Goal: Transaction & Acquisition: Purchase product/service

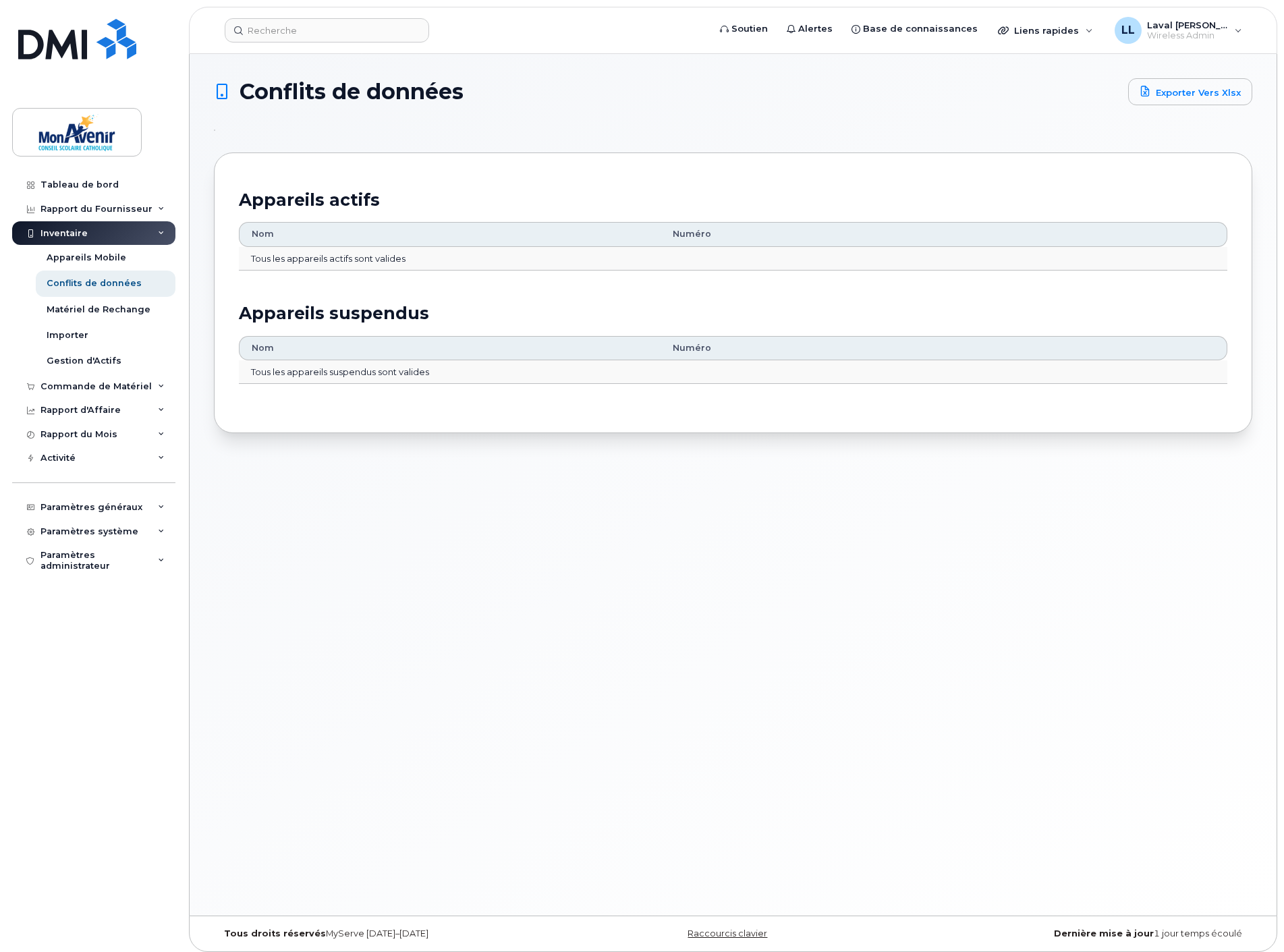
scroll to position [7, 0]
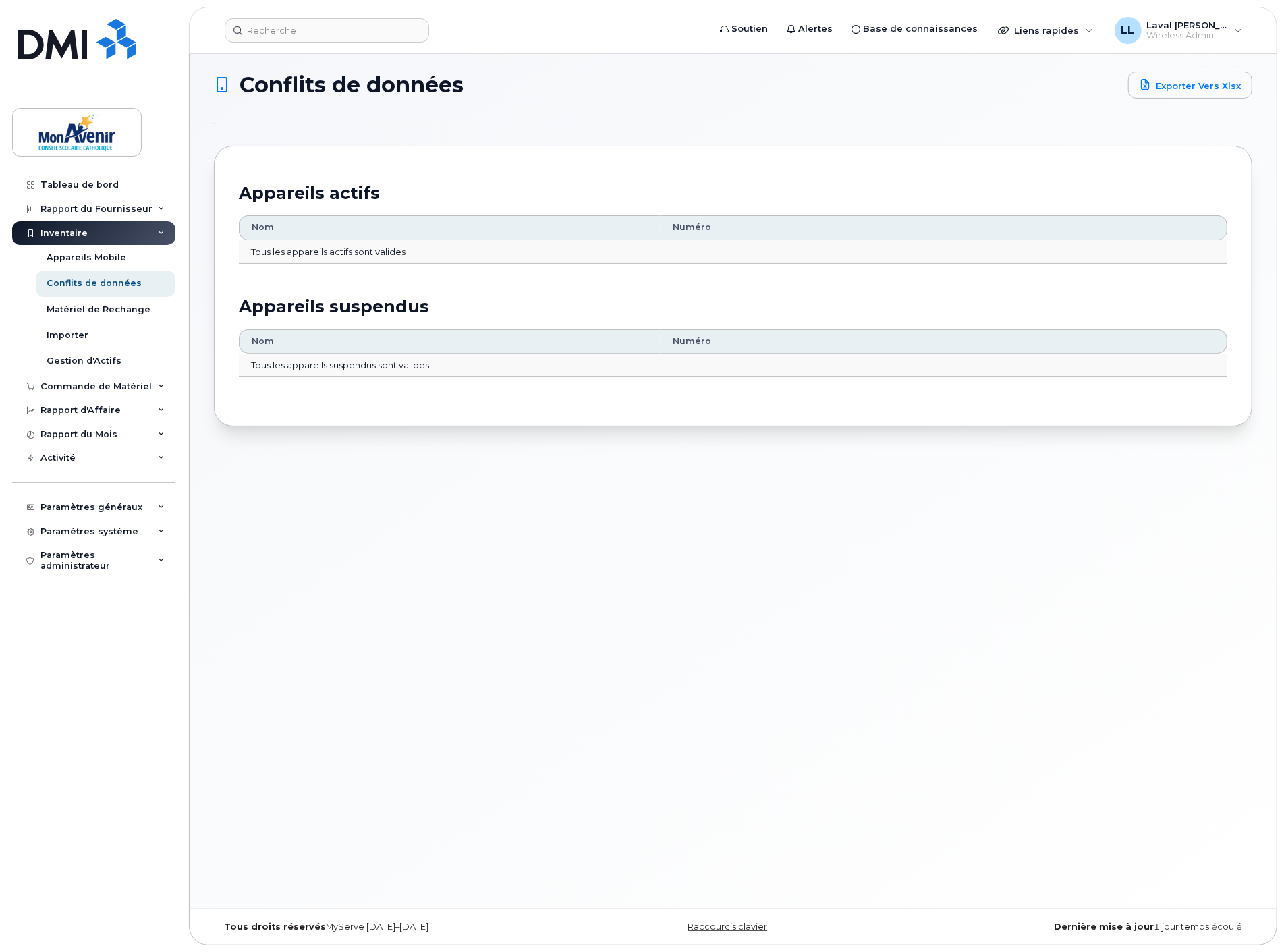
click at [446, 850] on div "Conflits de données Exporter vers Xlsx Appareils actifs Nom Numéro Tous les app…" at bounding box center [734, 477] width 1088 height 861
drag, startPoint x: 273, startPoint y: 689, endPoint x: 293, endPoint y: 683, distance: 20.9
click at [273, 689] on div "Conflits de données Exporter vers Xlsx Appareils actifs Nom Numéro Tous les app…" at bounding box center [734, 477] width 1088 height 861
click at [94, 259] on div "Appareils Mobile" at bounding box center [86, 258] width 80 height 12
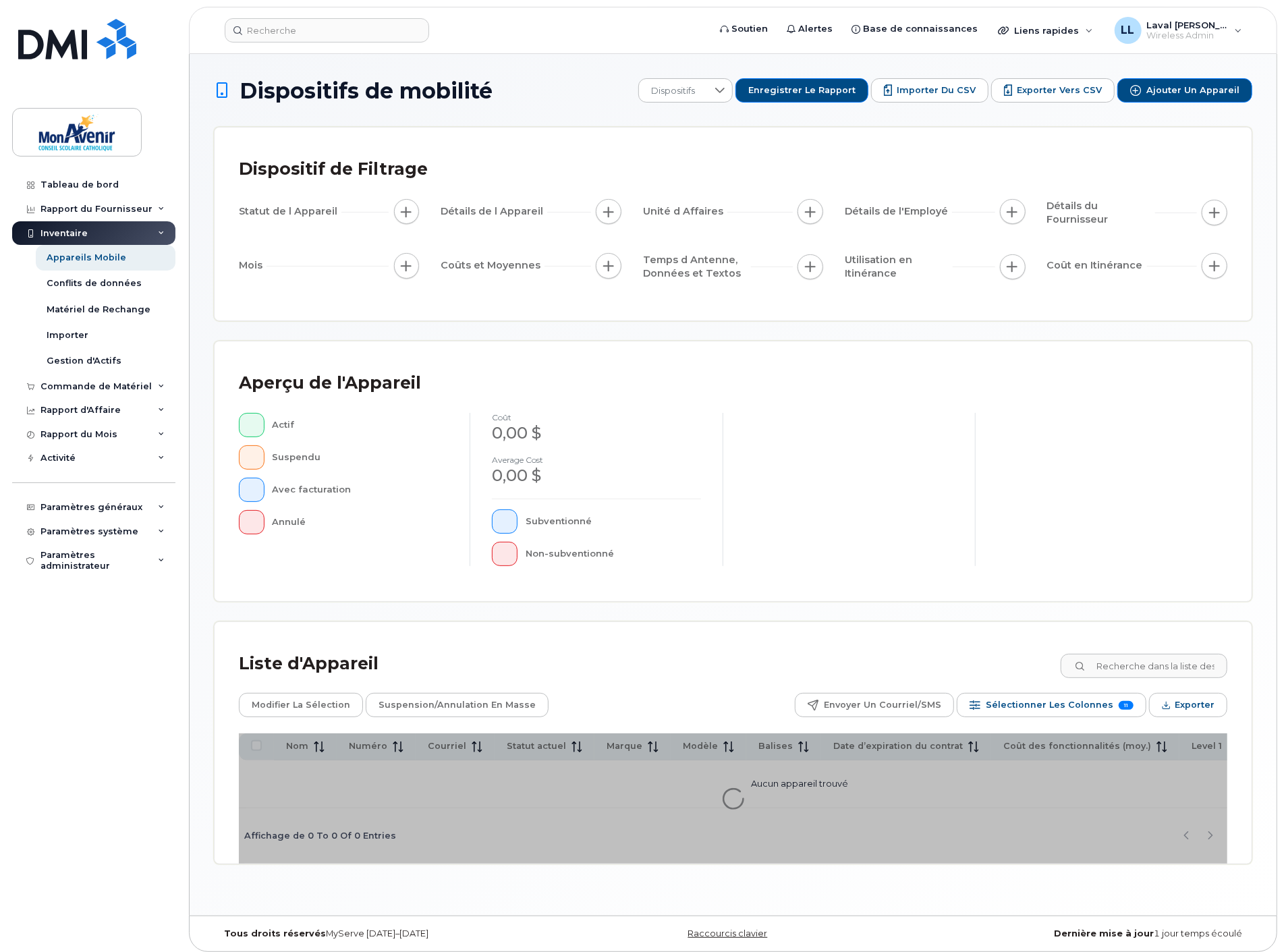
click at [94, 233] on div "Inventaire" at bounding box center [94, 233] width 164 height 24
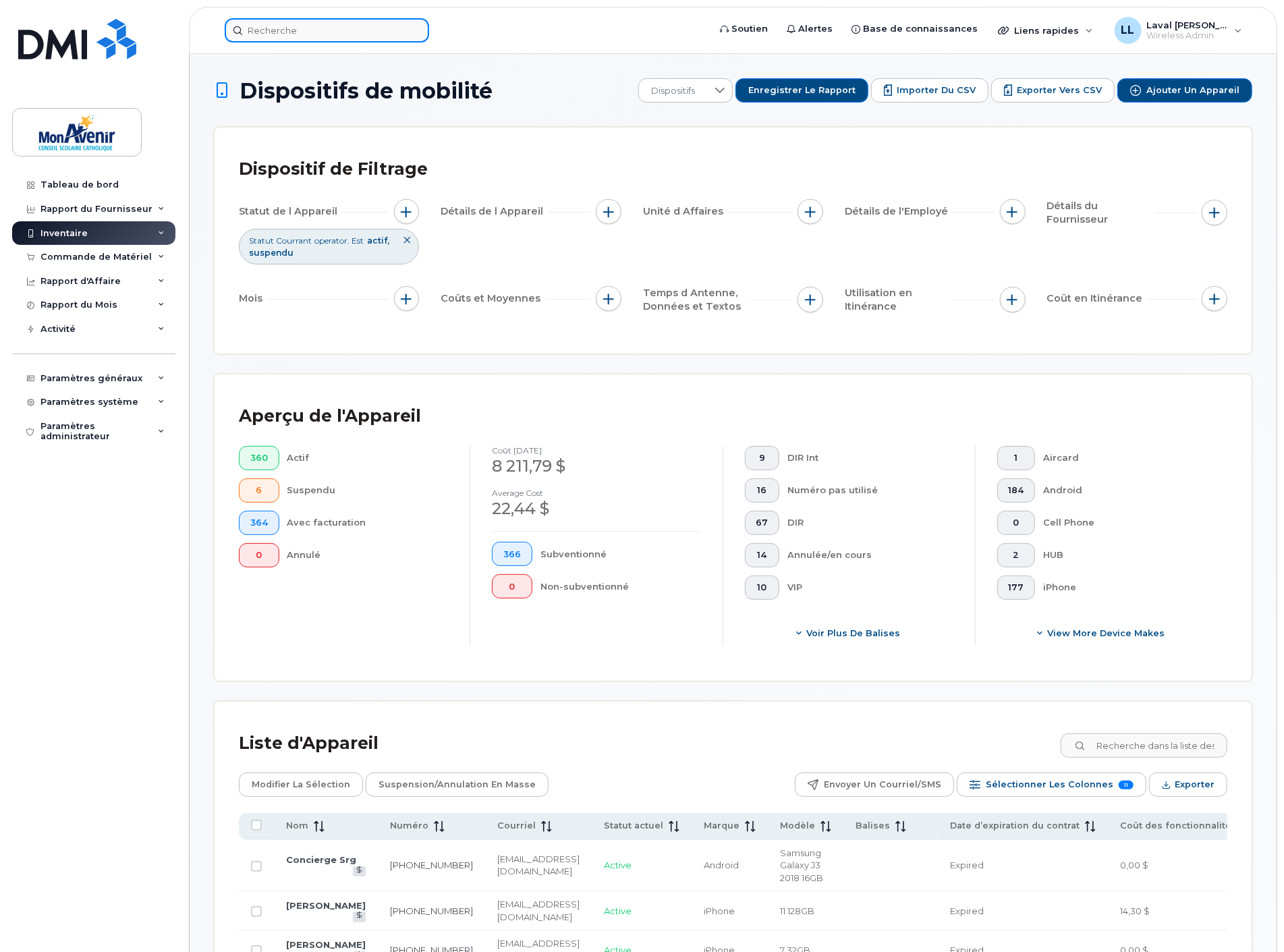
click at [329, 23] on input at bounding box center [327, 30] width 205 height 24
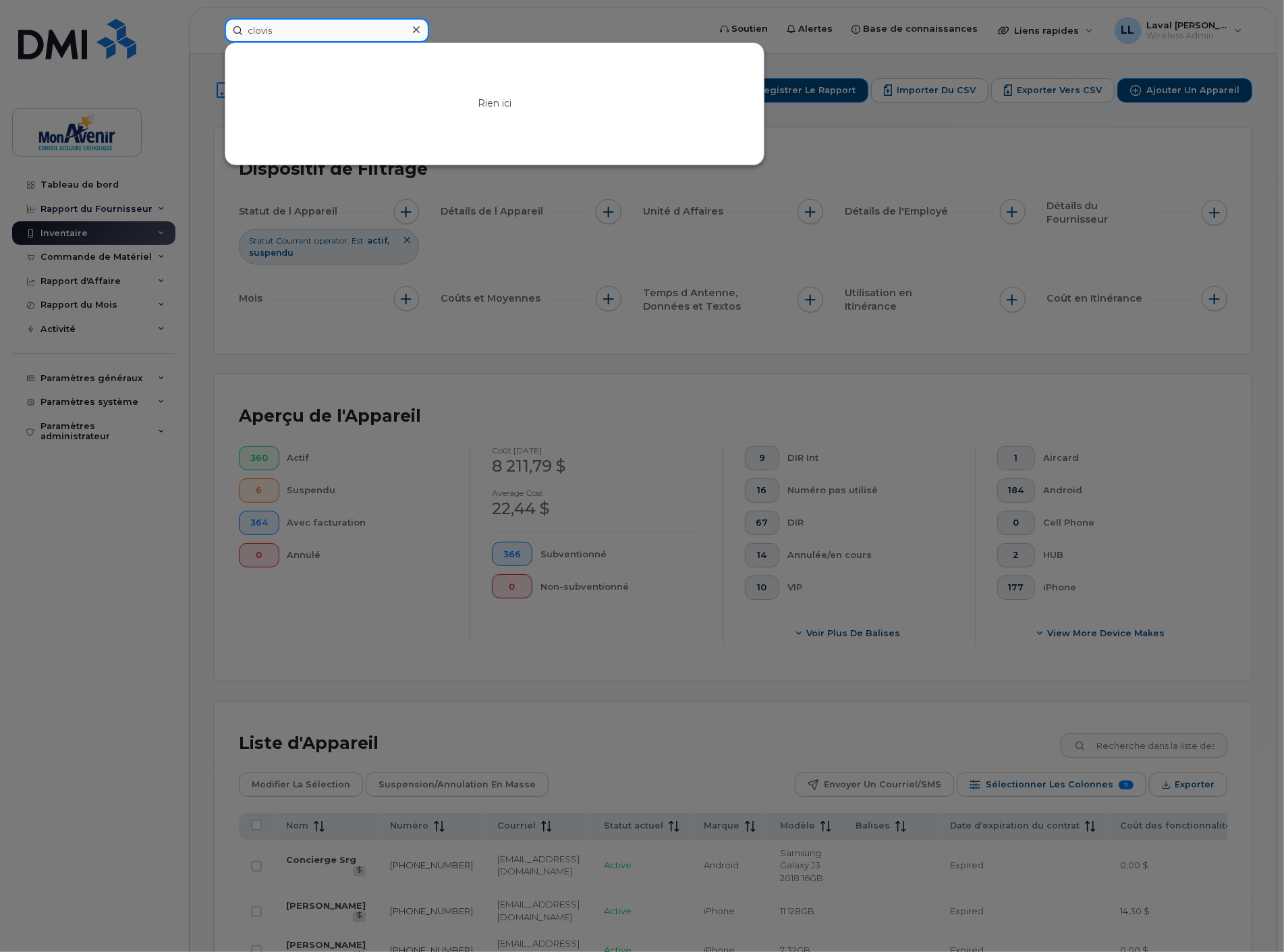
type input "clovis"
click at [413, 29] on icon at bounding box center [416, 29] width 7 height 10
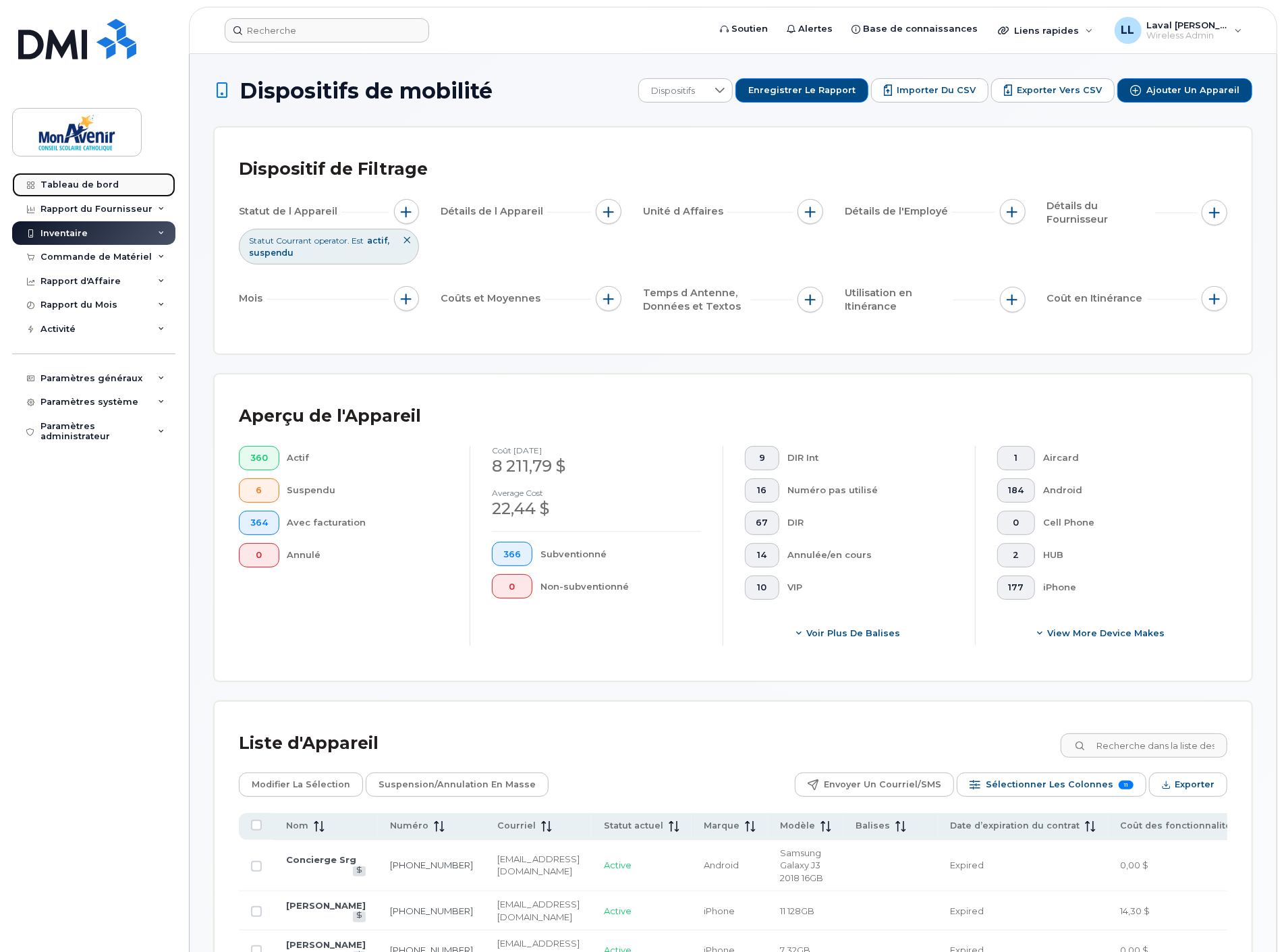
click at [73, 182] on div "Tableau de bord" at bounding box center [80, 184] width 78 height 10
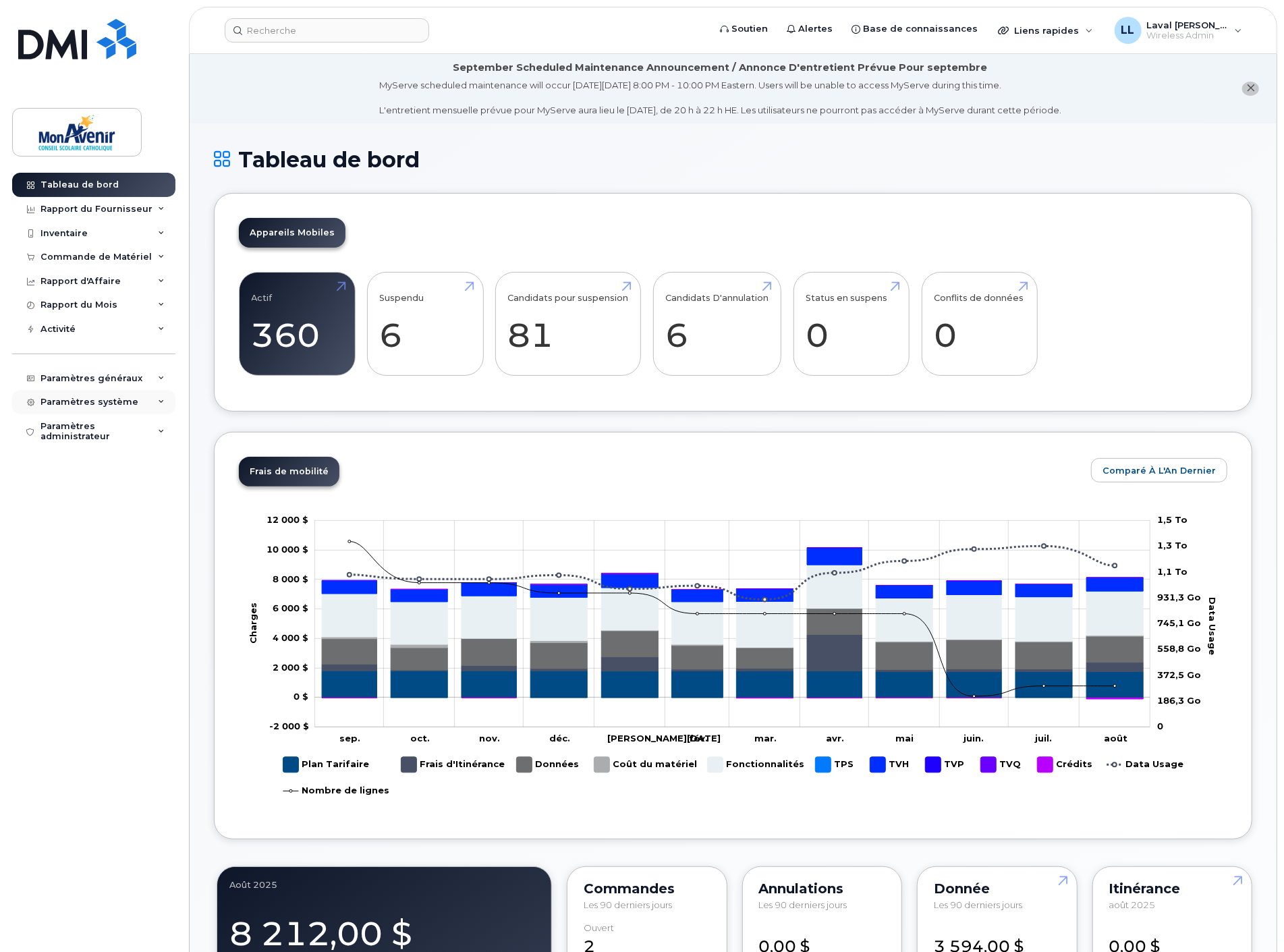
click at [75, 403] on div "Paramètres système" at bounding box center [89, 402] width 98 height 10
click at [91, 379] on div "Paramètres généraux" at bounding box center [92, 379] width 102 height 10
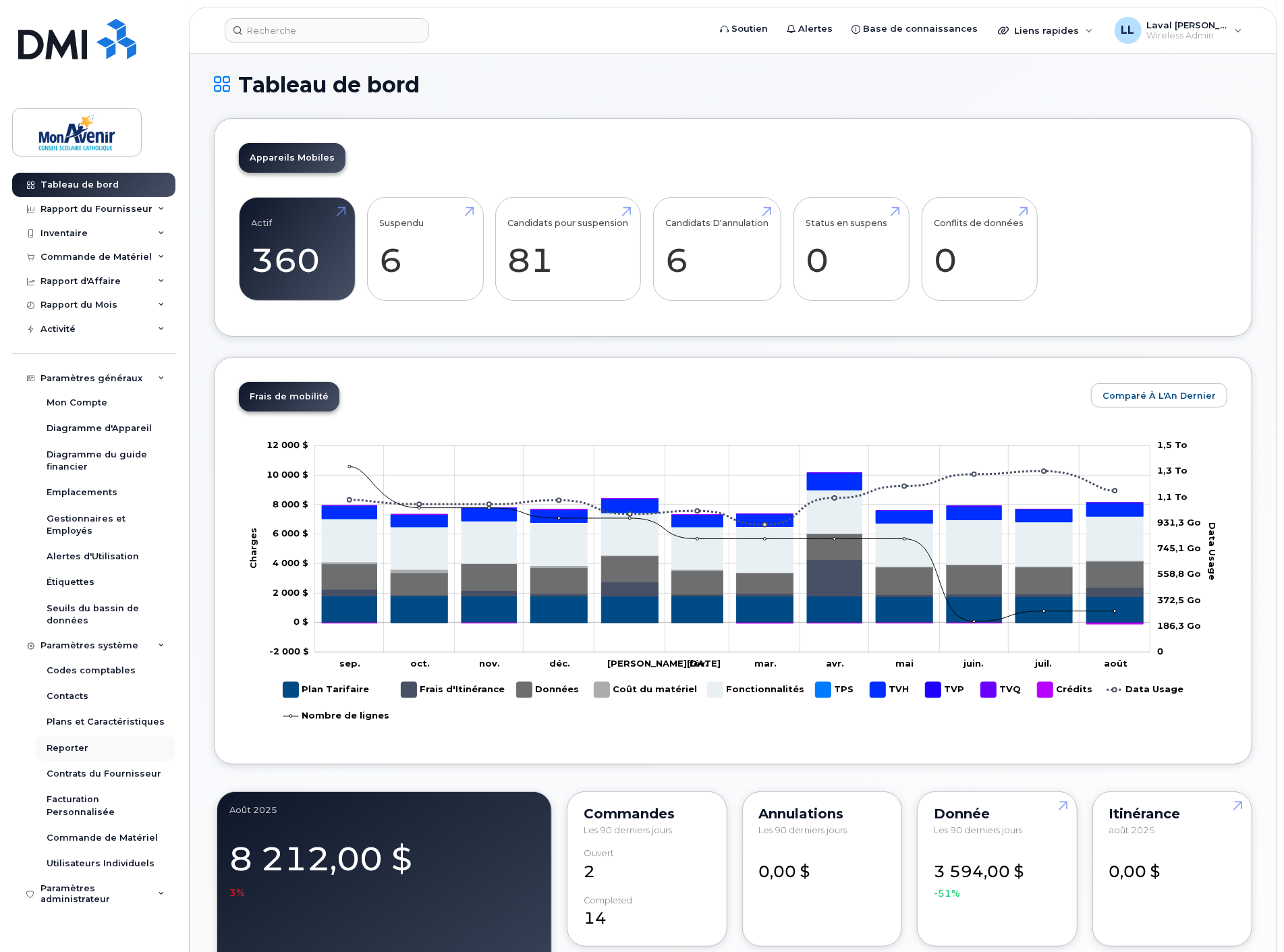
scroll to position [150, 0]
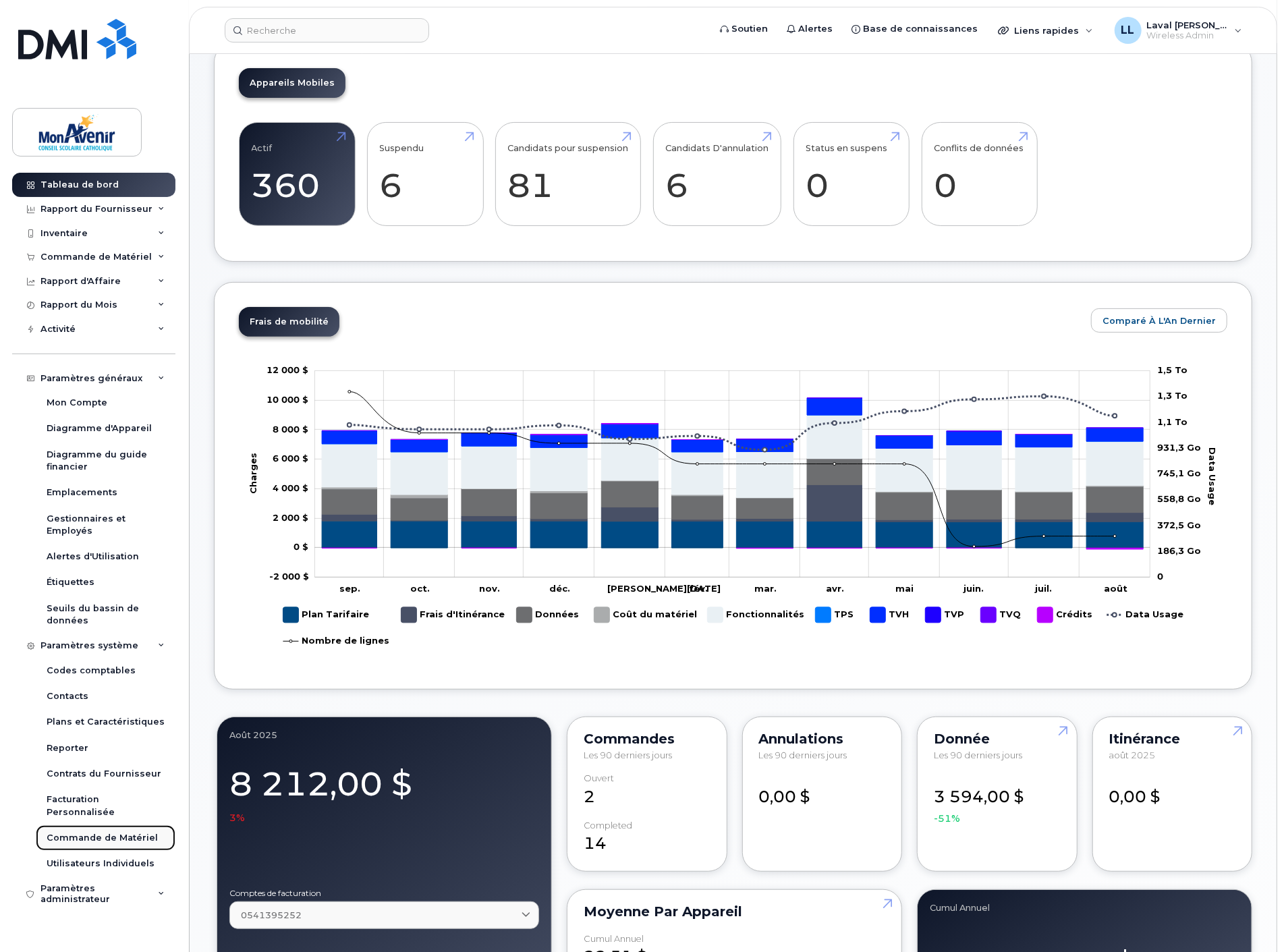
click at [84, 832] on div "Commande de Matériel" at bounding box center [102, 838] width 111 height 12
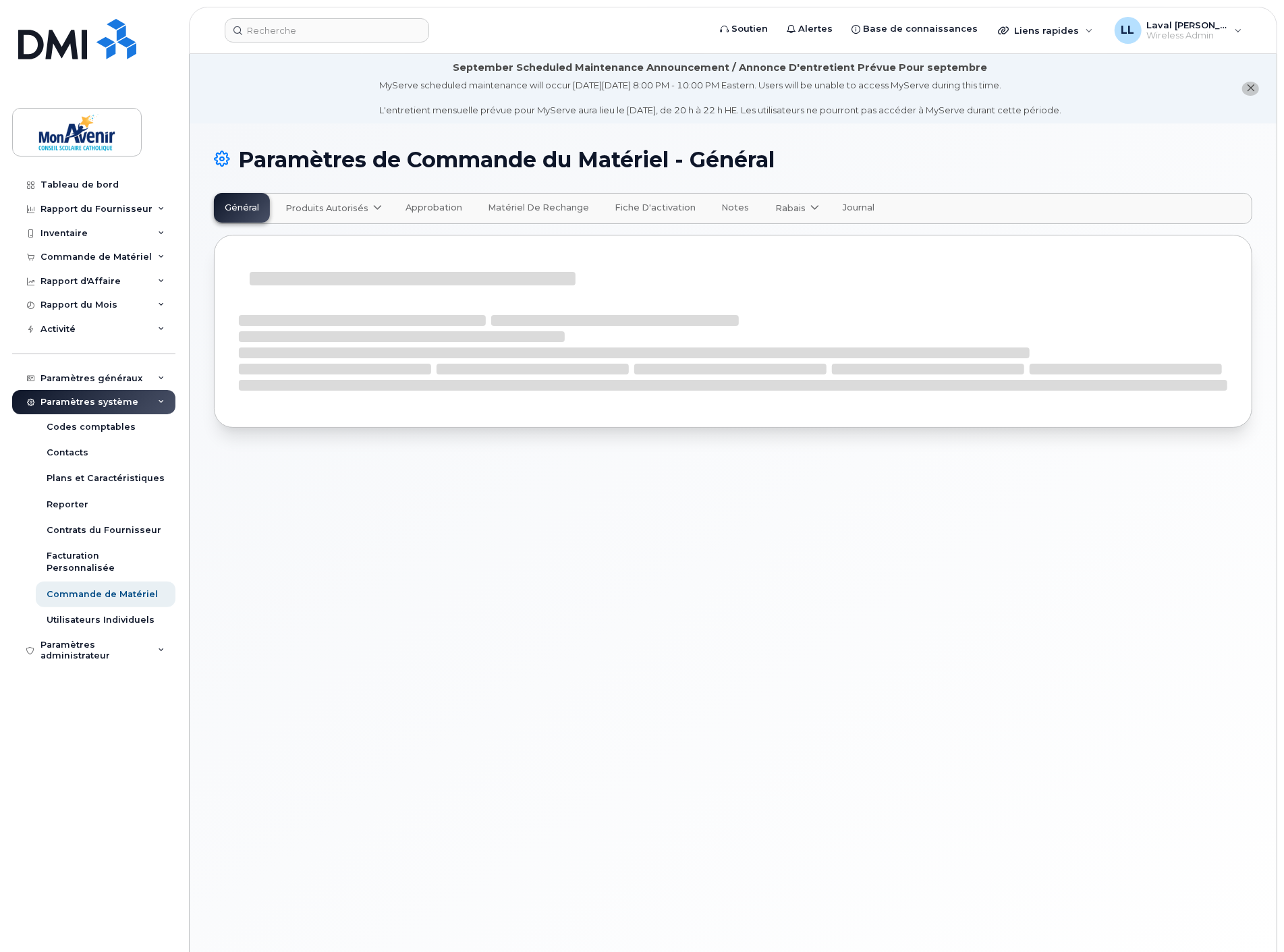
select select "admins"
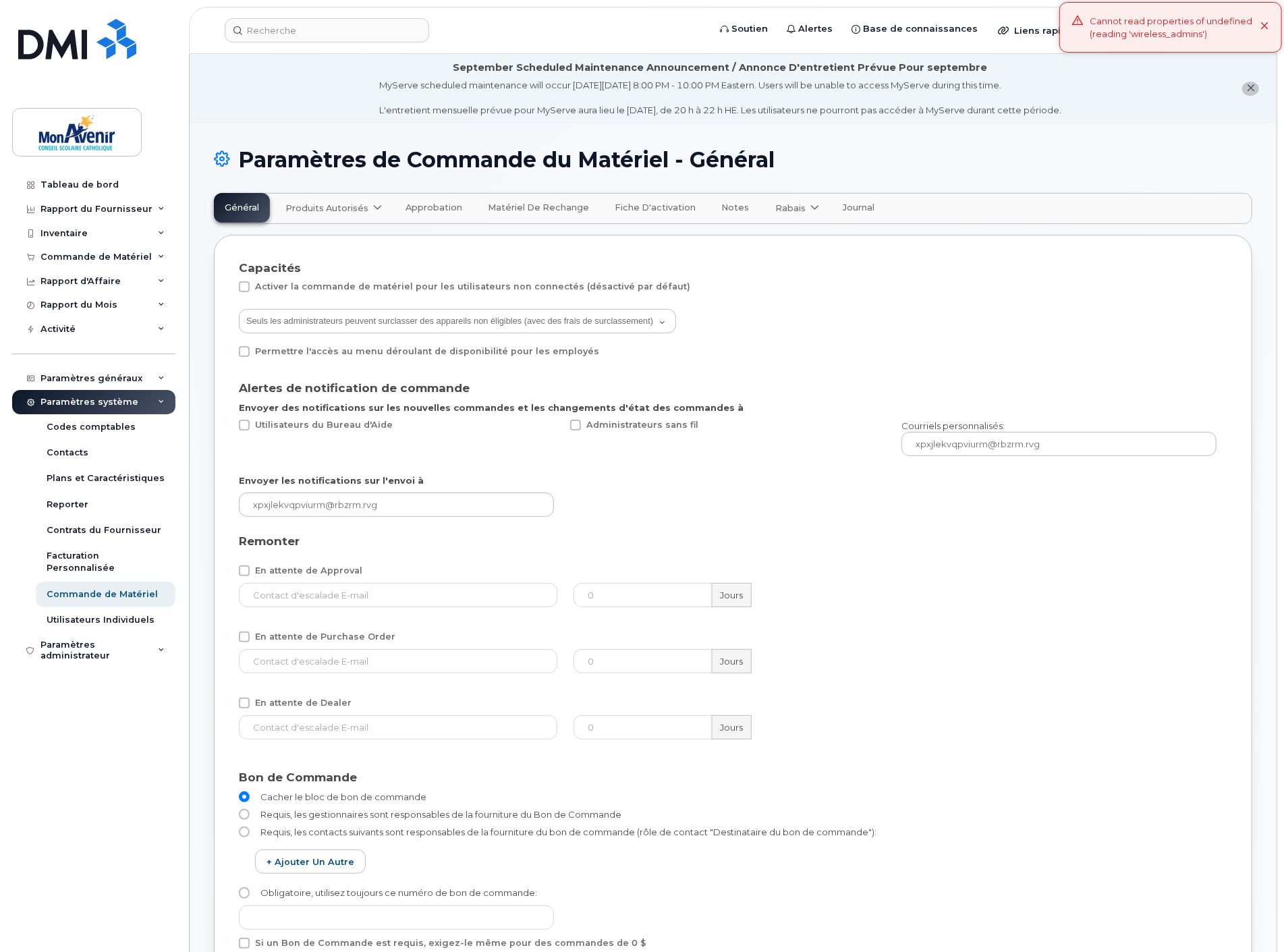
click at [344, 206] on span "Produits autorisés" at bounding box center [327, 208] width 83 height 13
click at [358, 239] on span "disponible" at bounding box center [363, 241] width 53 height 16
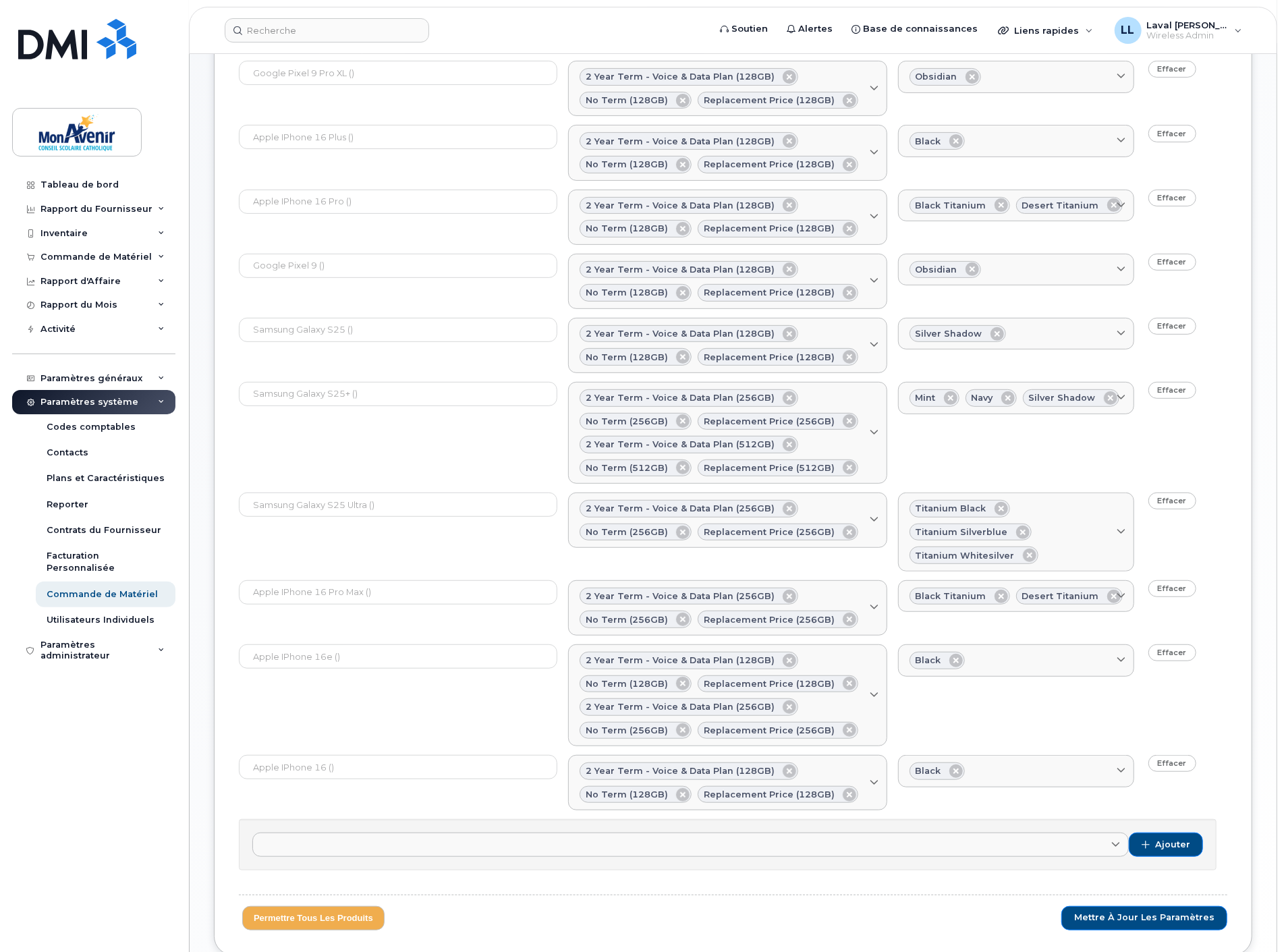
scroll to position [394, 0]
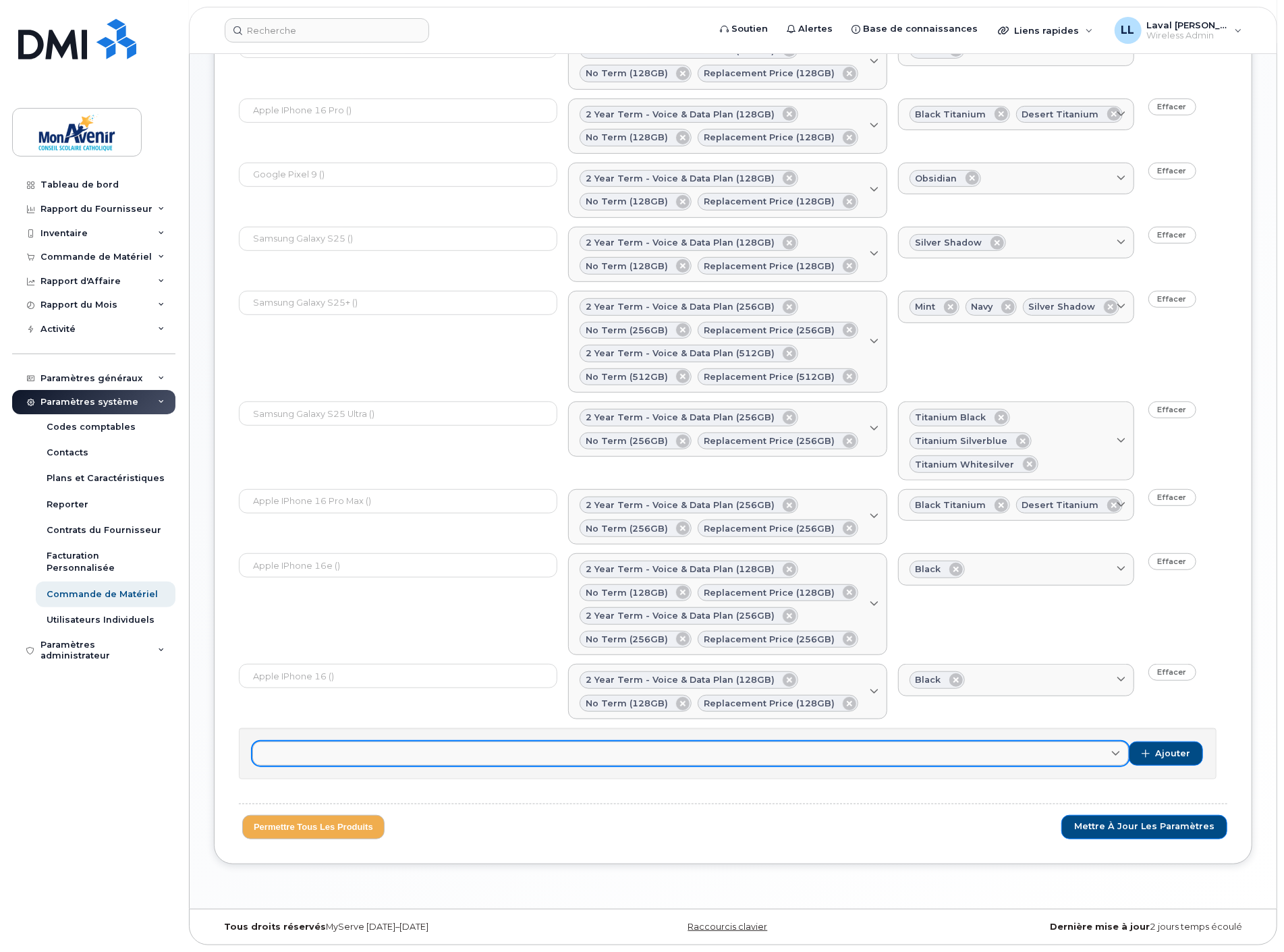
click at [988, 753] on link at bounding box center [691, 753] width 877 height 24
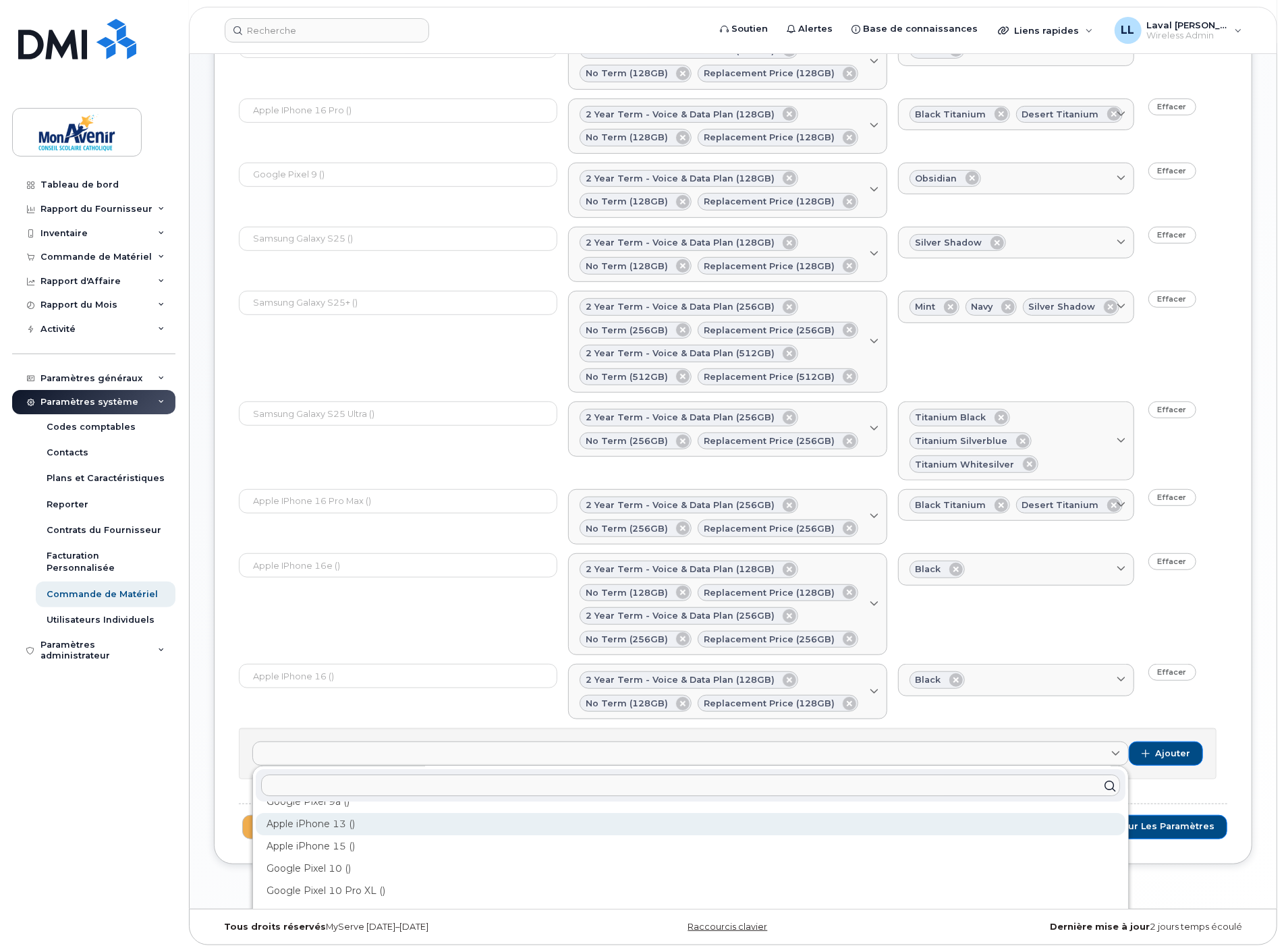
scroll to position [153, 0]
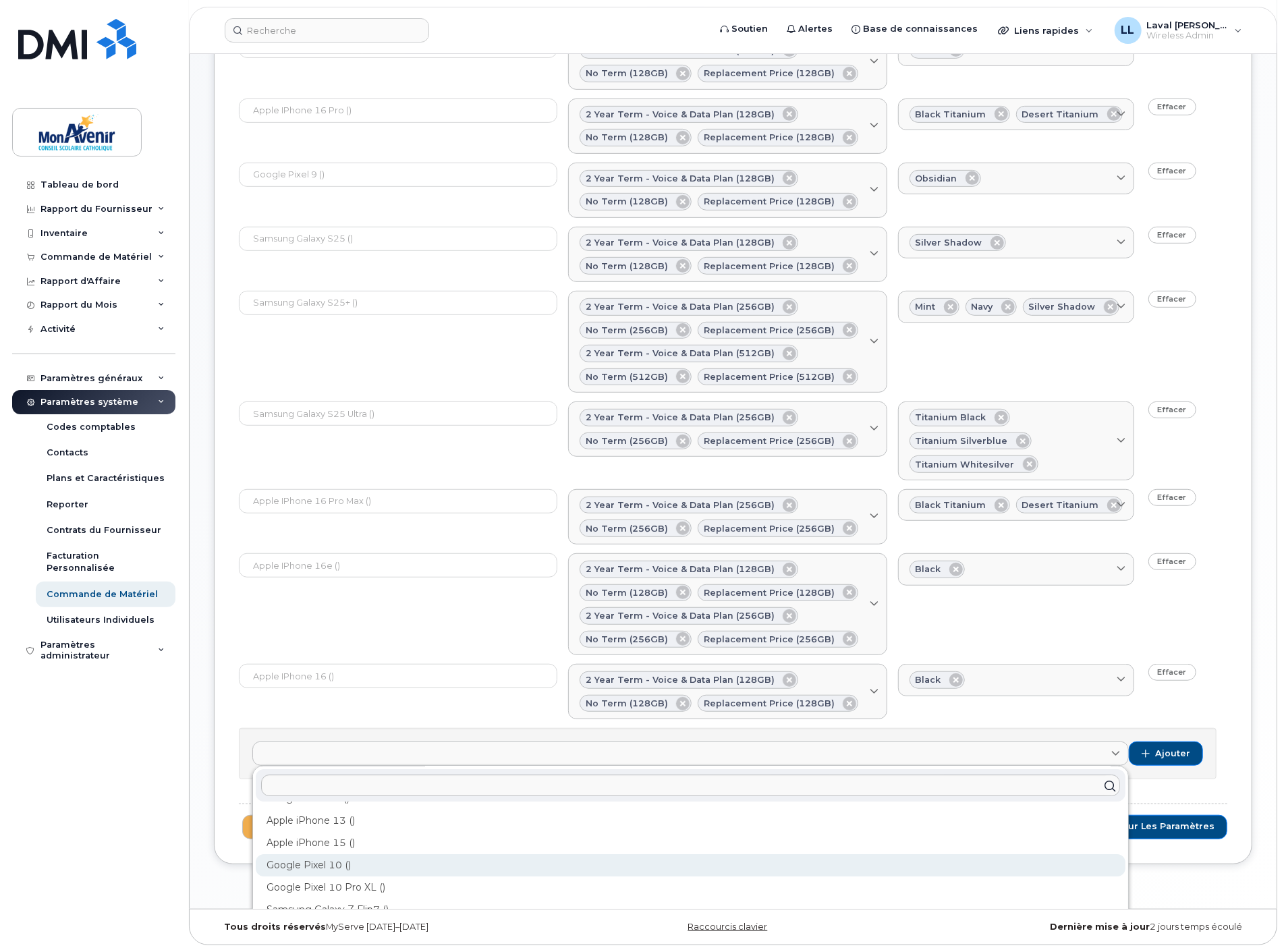
click at [370, 861] on div "Google Pixel 10 ()" at bounding box center [691, 865] width 870 height 22
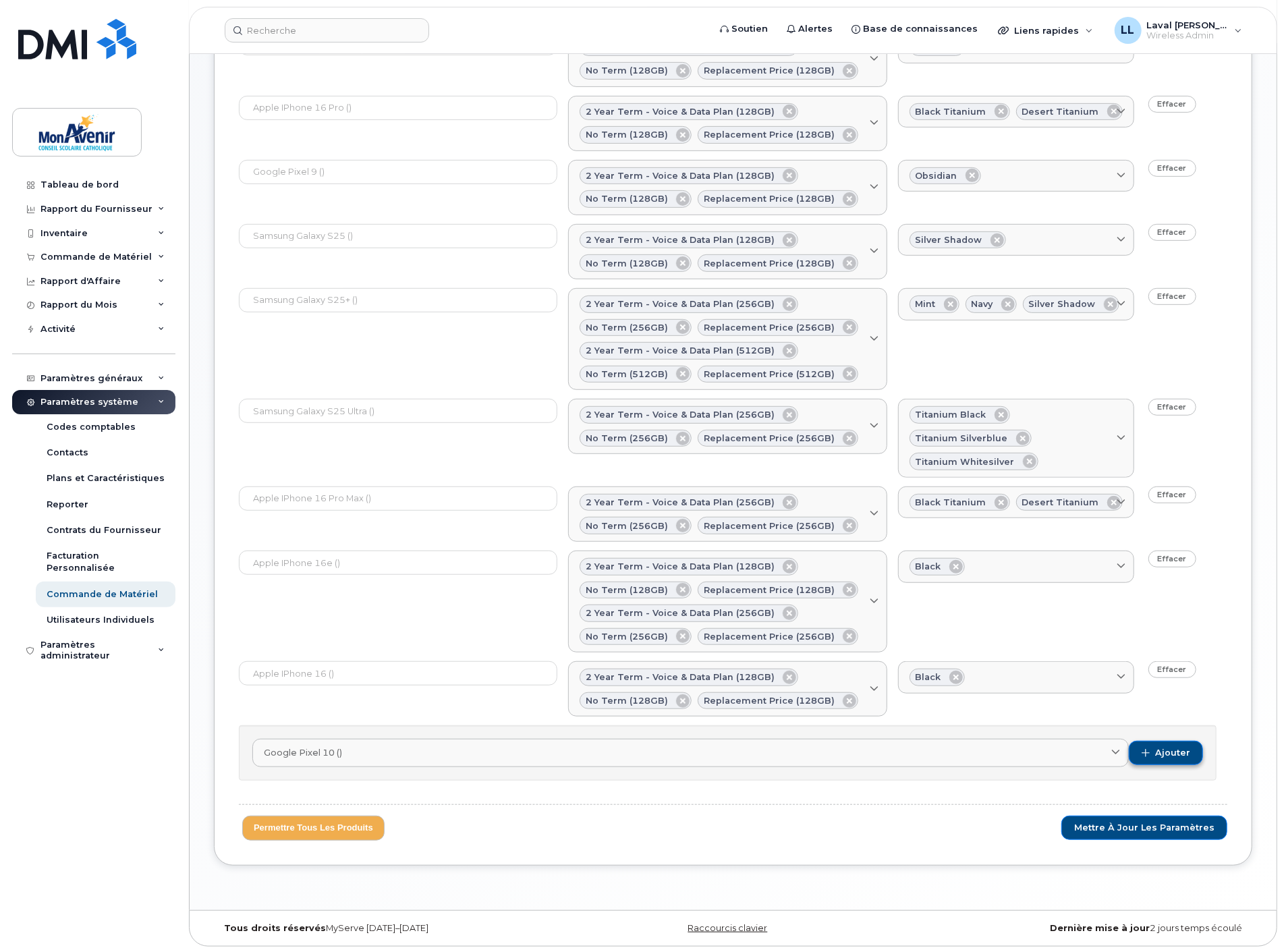
click at [1150, 753] on span "button" at bounding box center [1146, 753] width 8 height 8
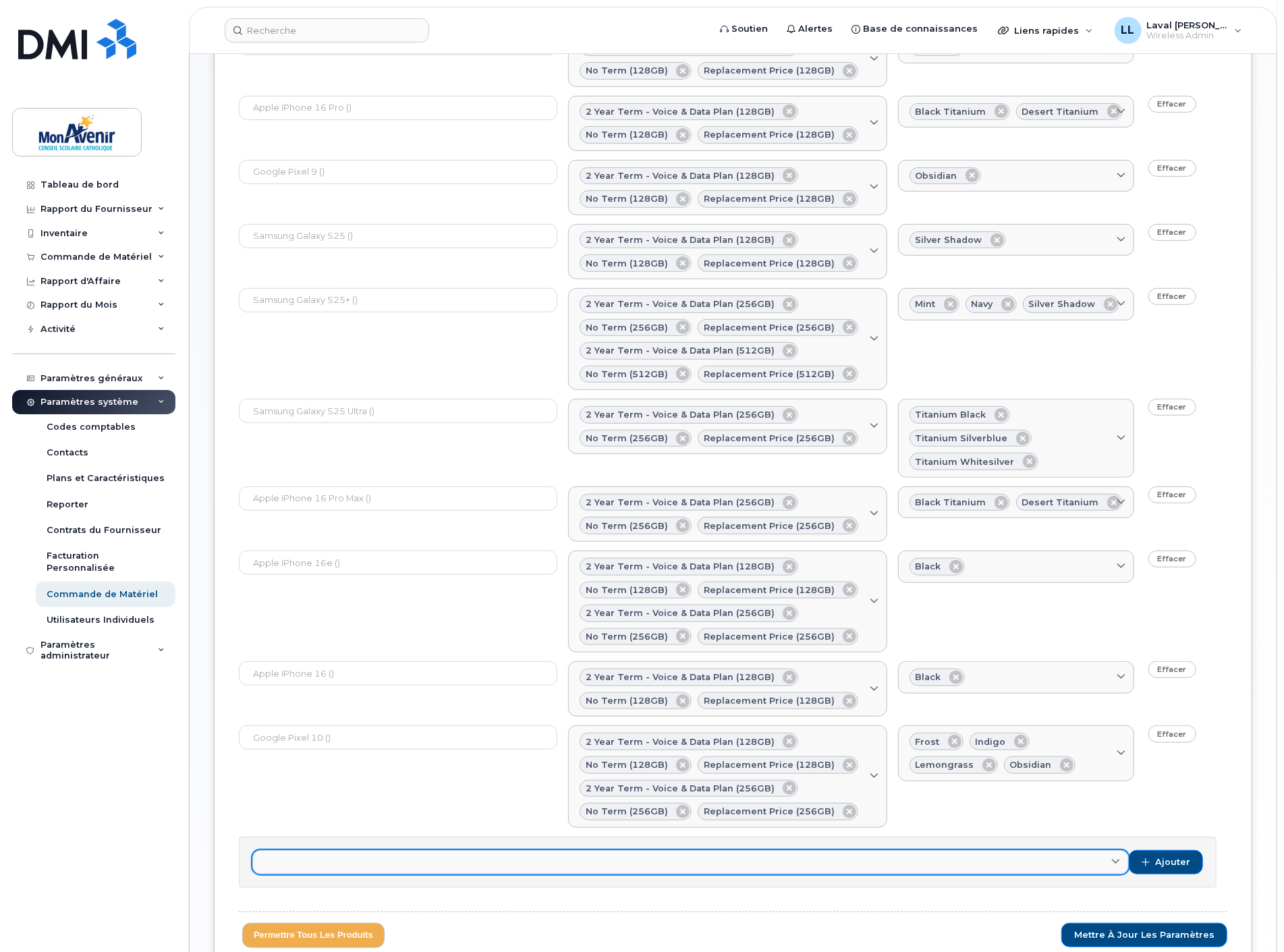
click at [1008, 854] on link at bounding box center [691, 862] width 877 height 24
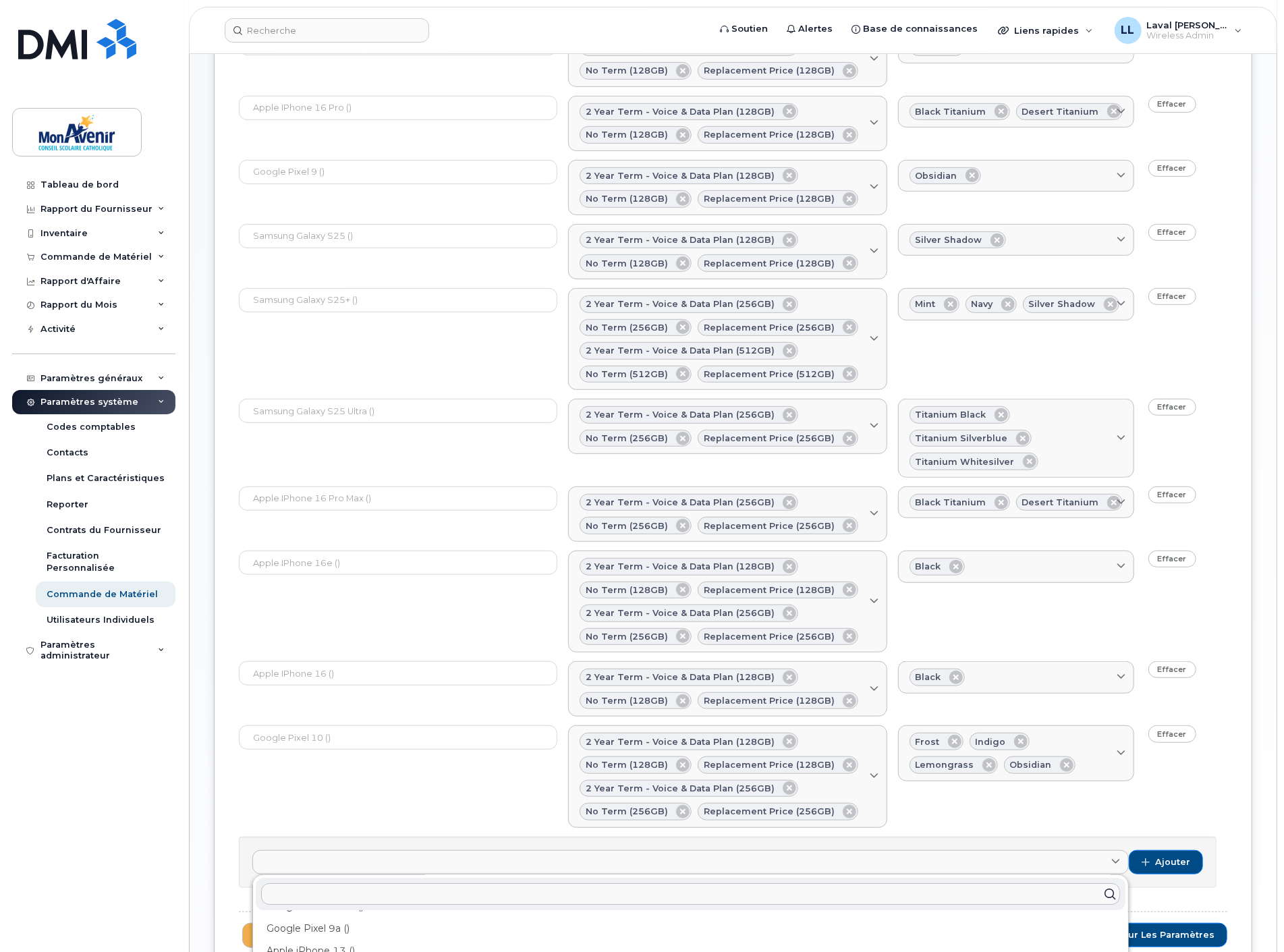
scroll to position [504, 0]
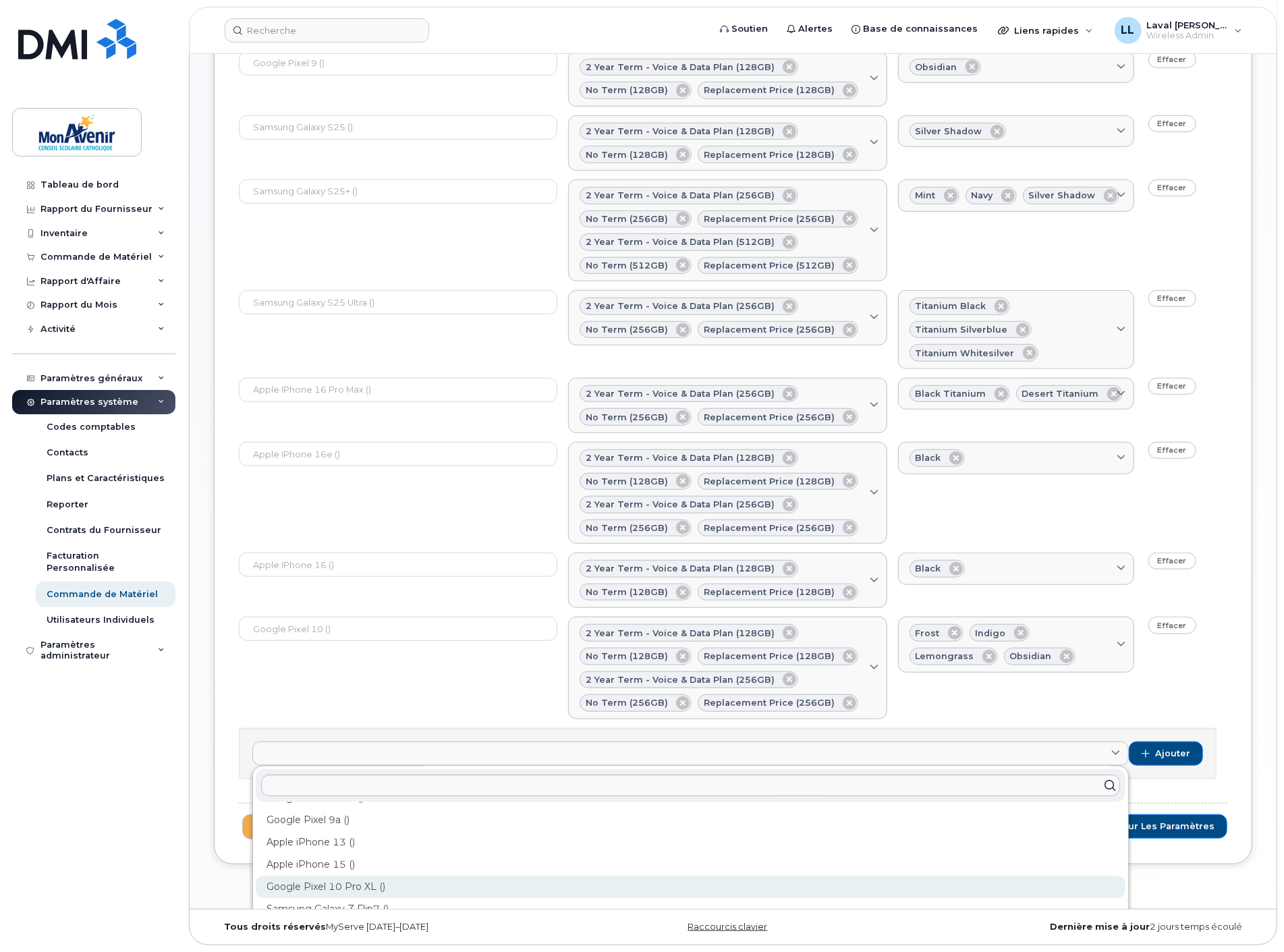
click at [332, 881] on div "Google Pixel 10 Pro XL ()" at bounding box center [691, 887] width 870 height 22
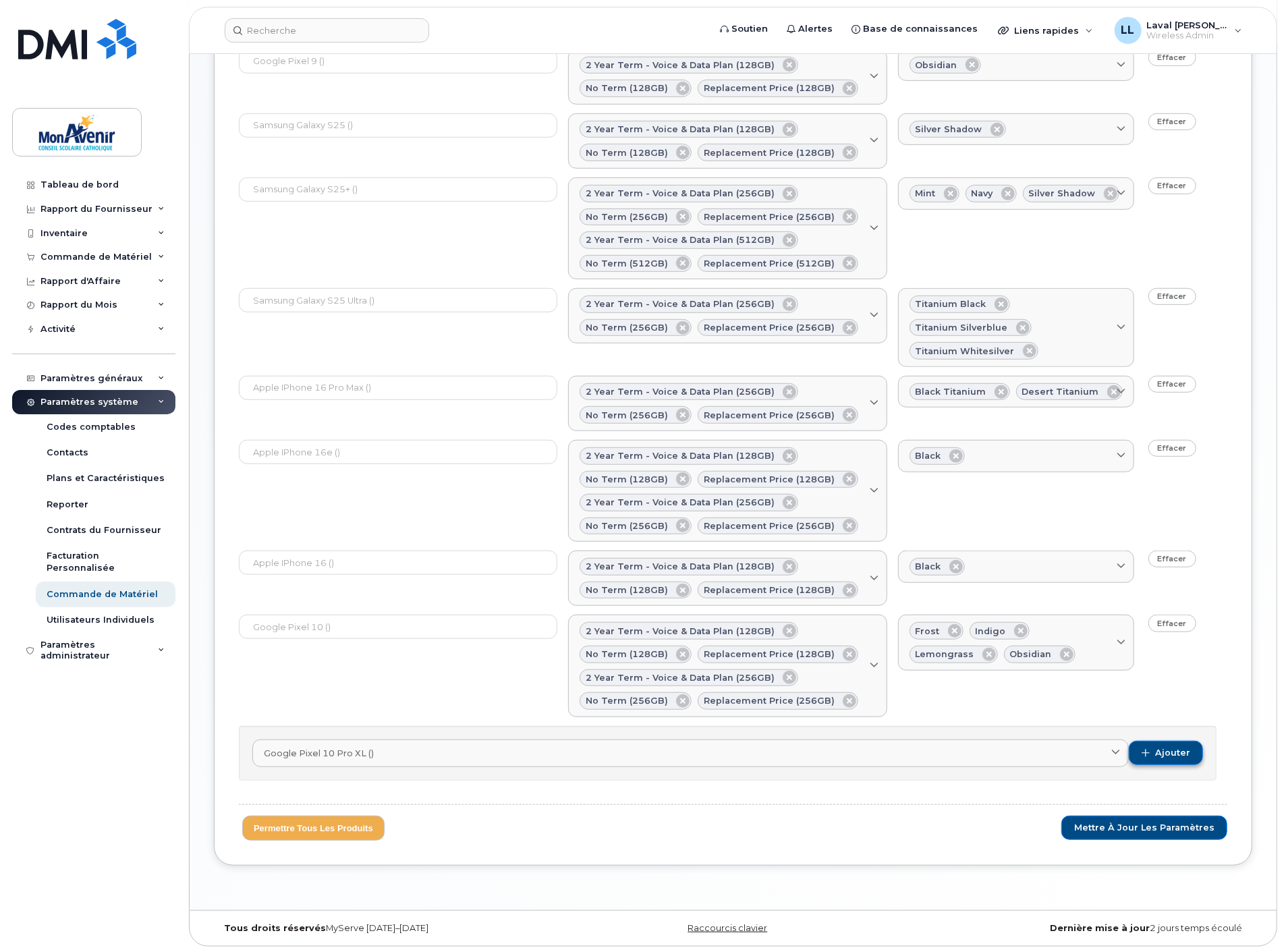
click at [1168, 752] on span "Ajouter" at bounding box center [1173, 753] width 35 height 12
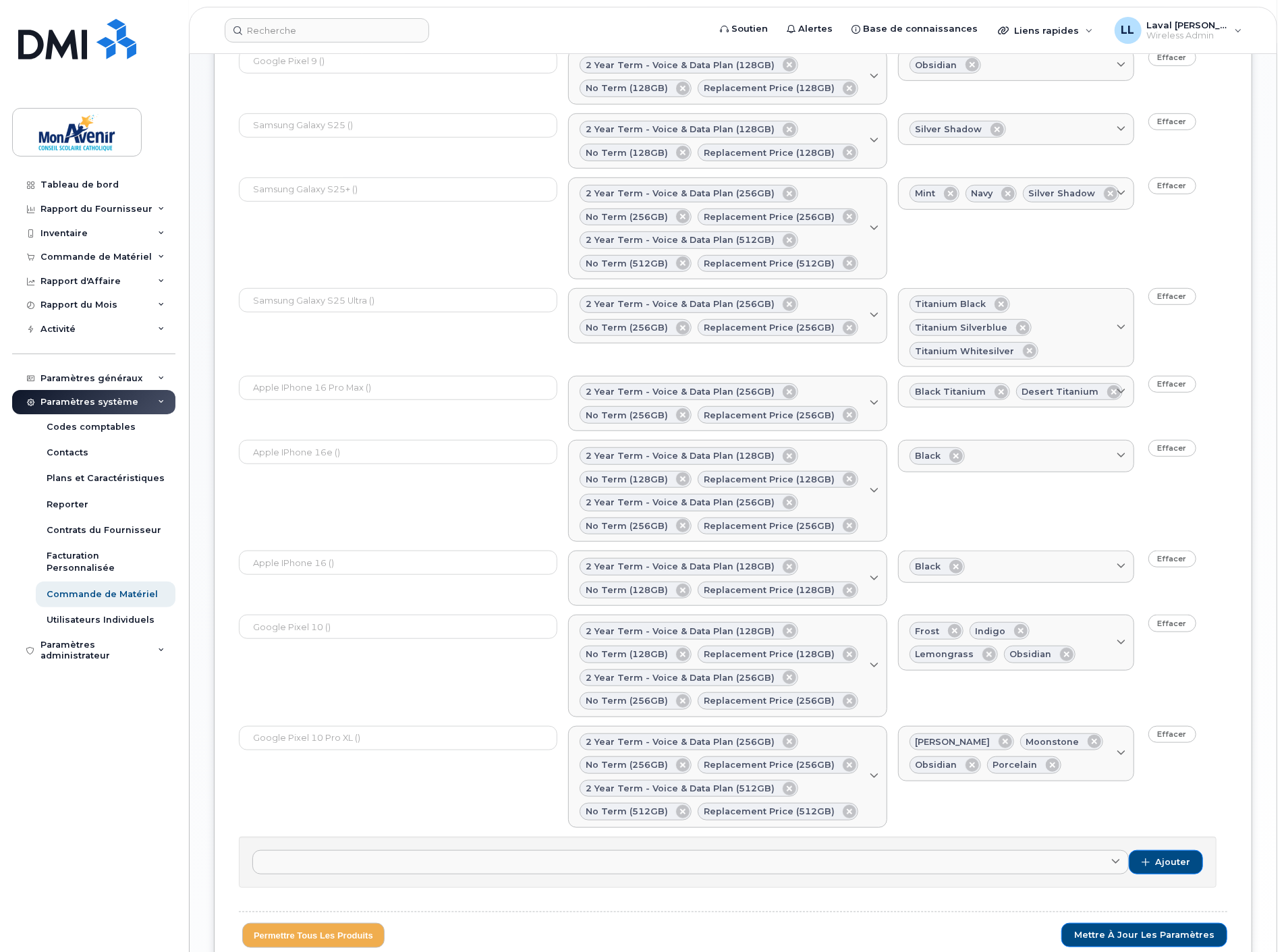
scroll to position [615, 0]
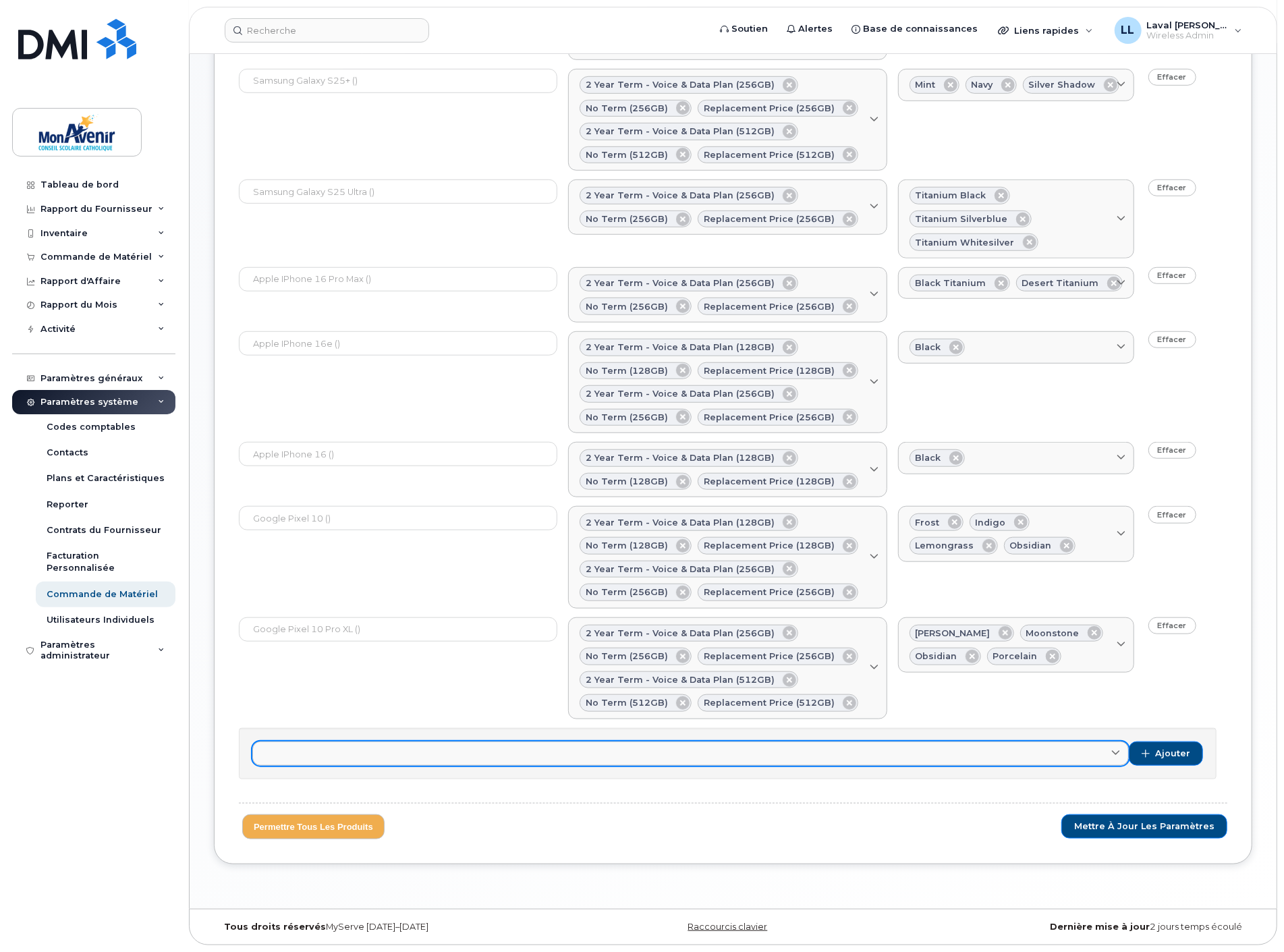
click at [1088, 756] on link at bounding box center [691, 753] width 877 height 24
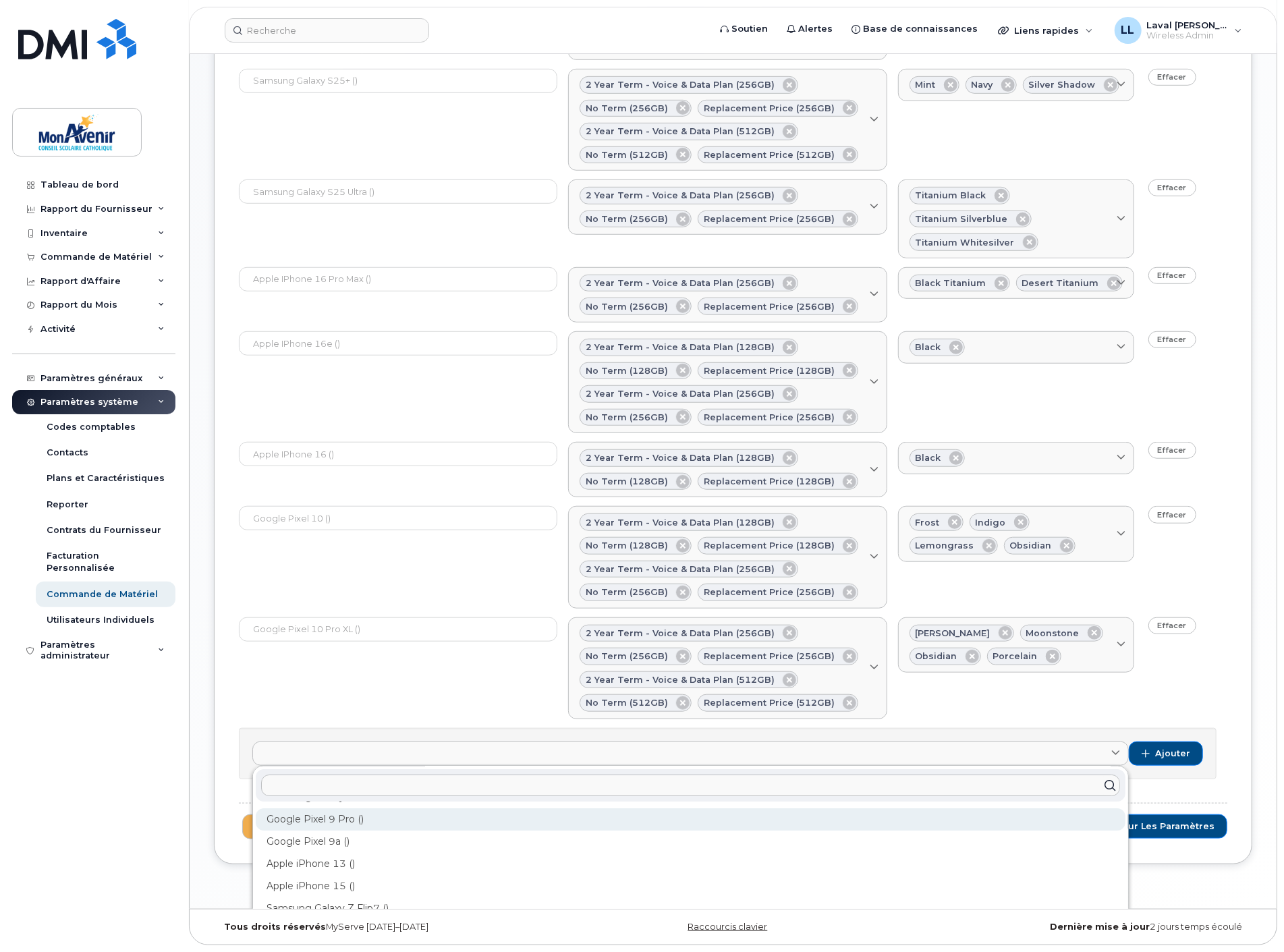
scroll to position [109, 0]
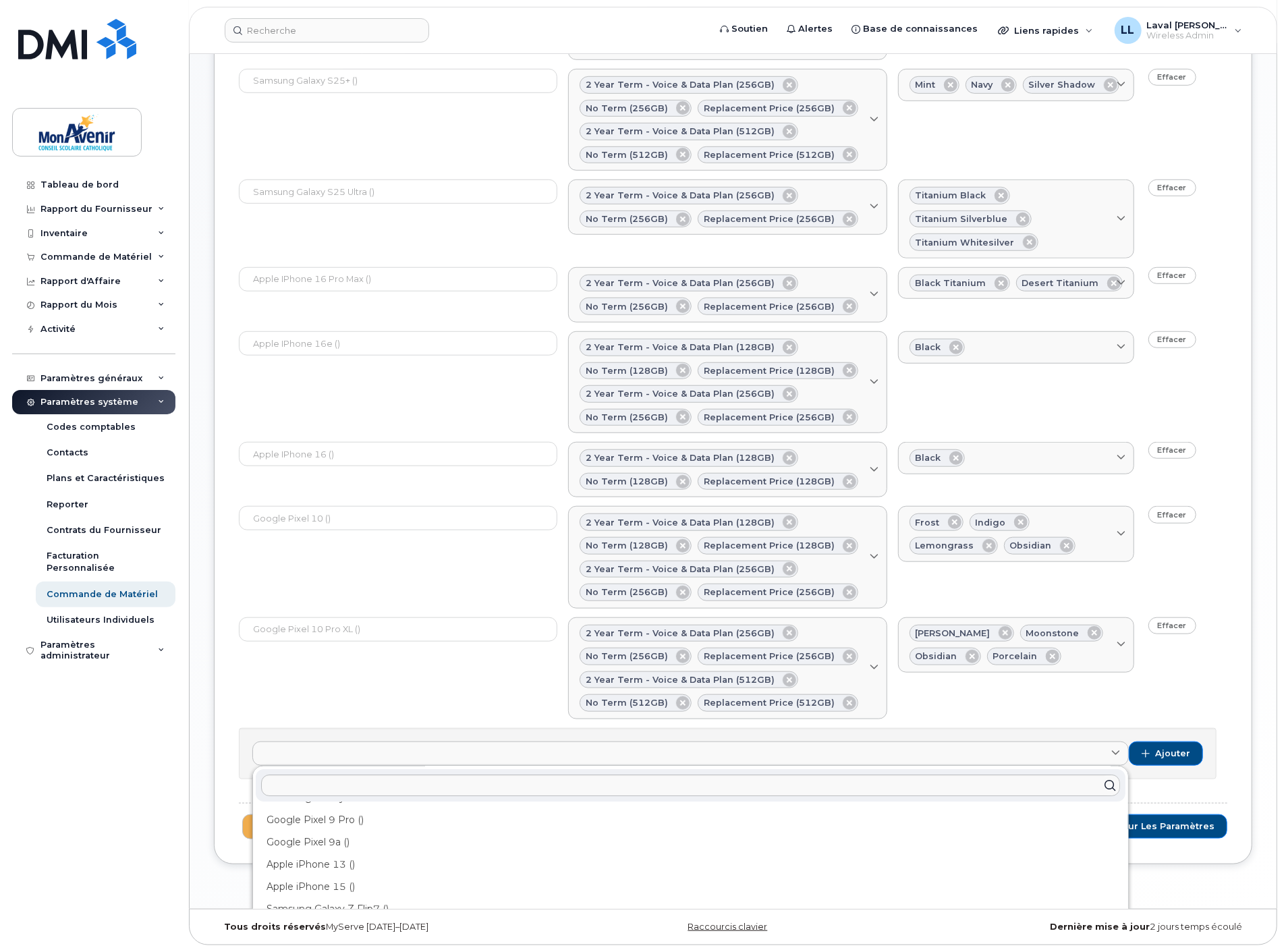
click at [122, 745] on div "Tableau de bord Rapport du Fournisseur Facturation mensuelle Partage des Donnée…" at bounding box center [95, 552] width 166 height 759
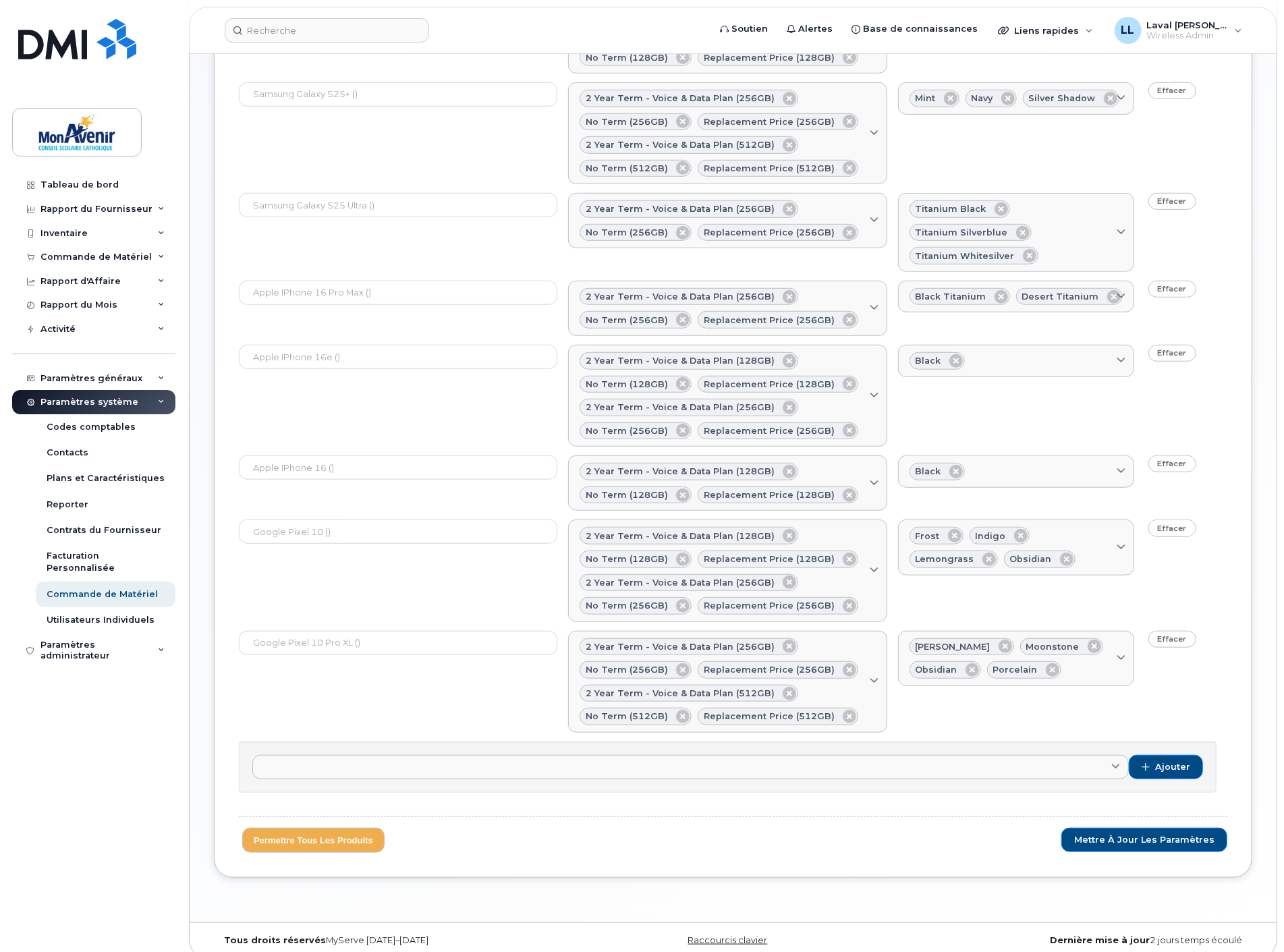
scroll to position [615, 0]
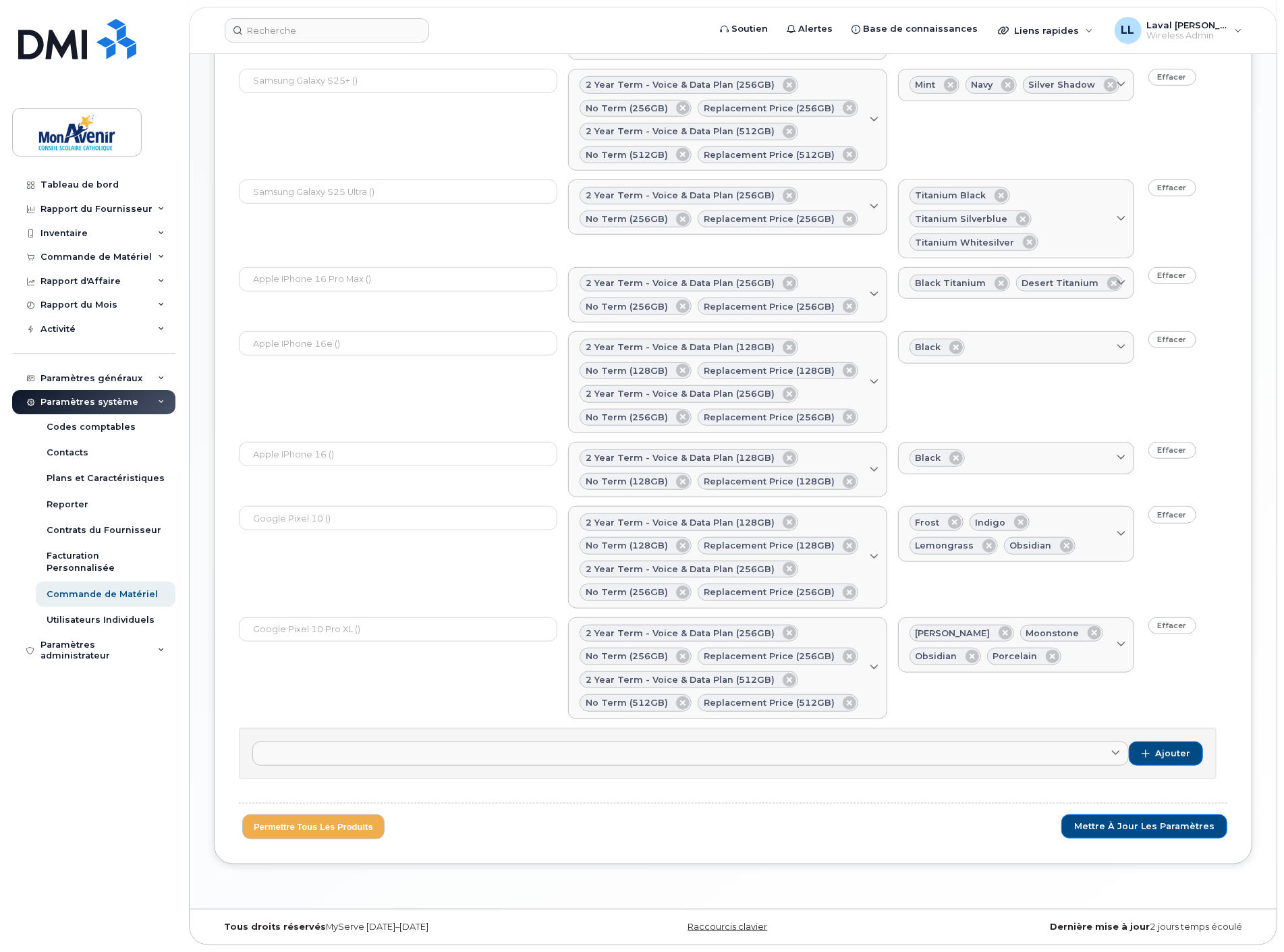
drag, startPoint x: 1114, startPoint y: 838, endPoint x: 1023, endPoint y: 821, distance: 92.6
click at [1003, 825] on div "Mettre à jour les paramètres Permettre Tous les Produits" at bounding box center [734, 826] width 988 height 25
click at [1112, 825] on span "Mettre à jour les paramètres" at bounding box center [1144, 826] width 140 height 12
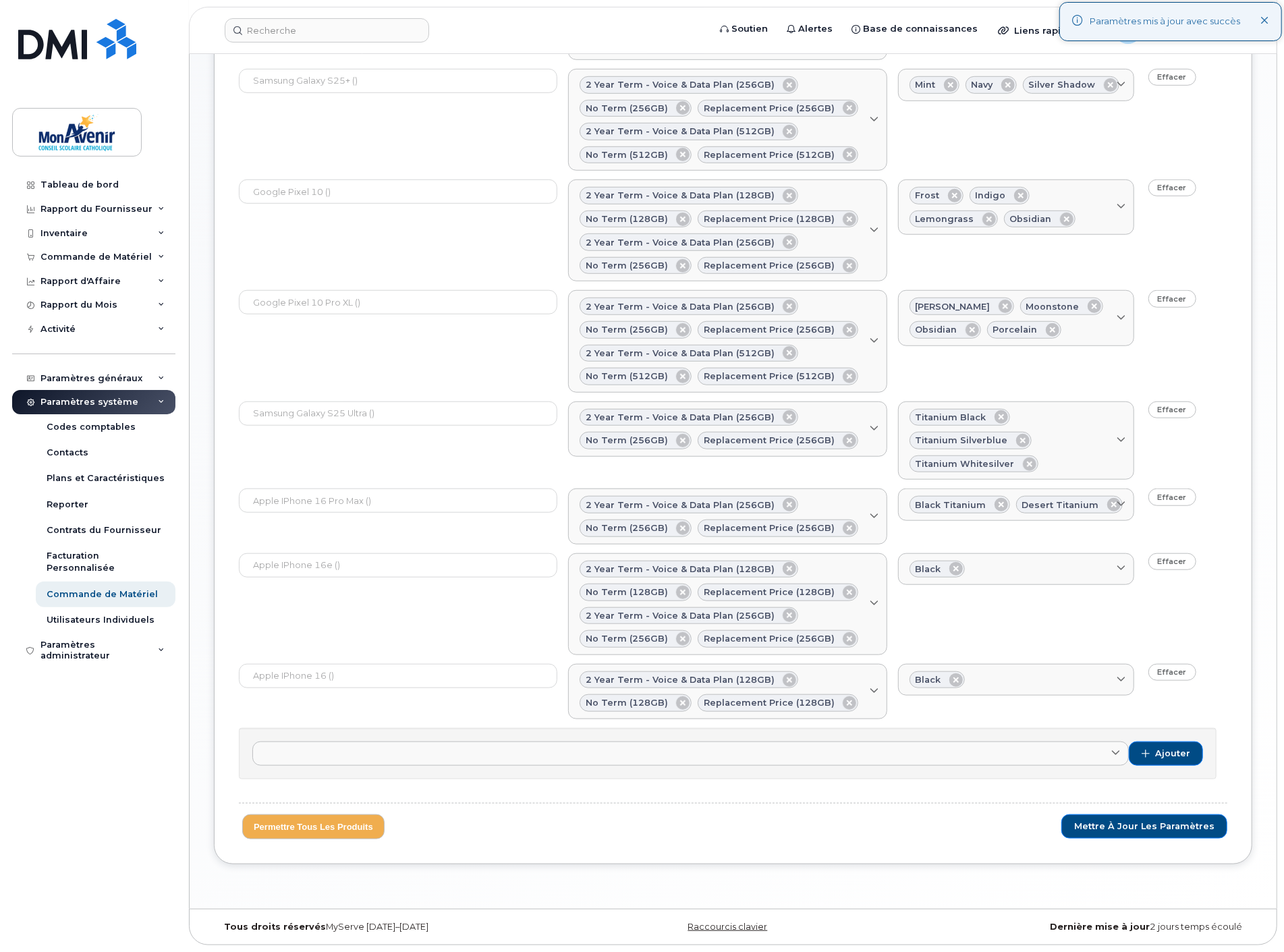
scroll to position [390, 0]
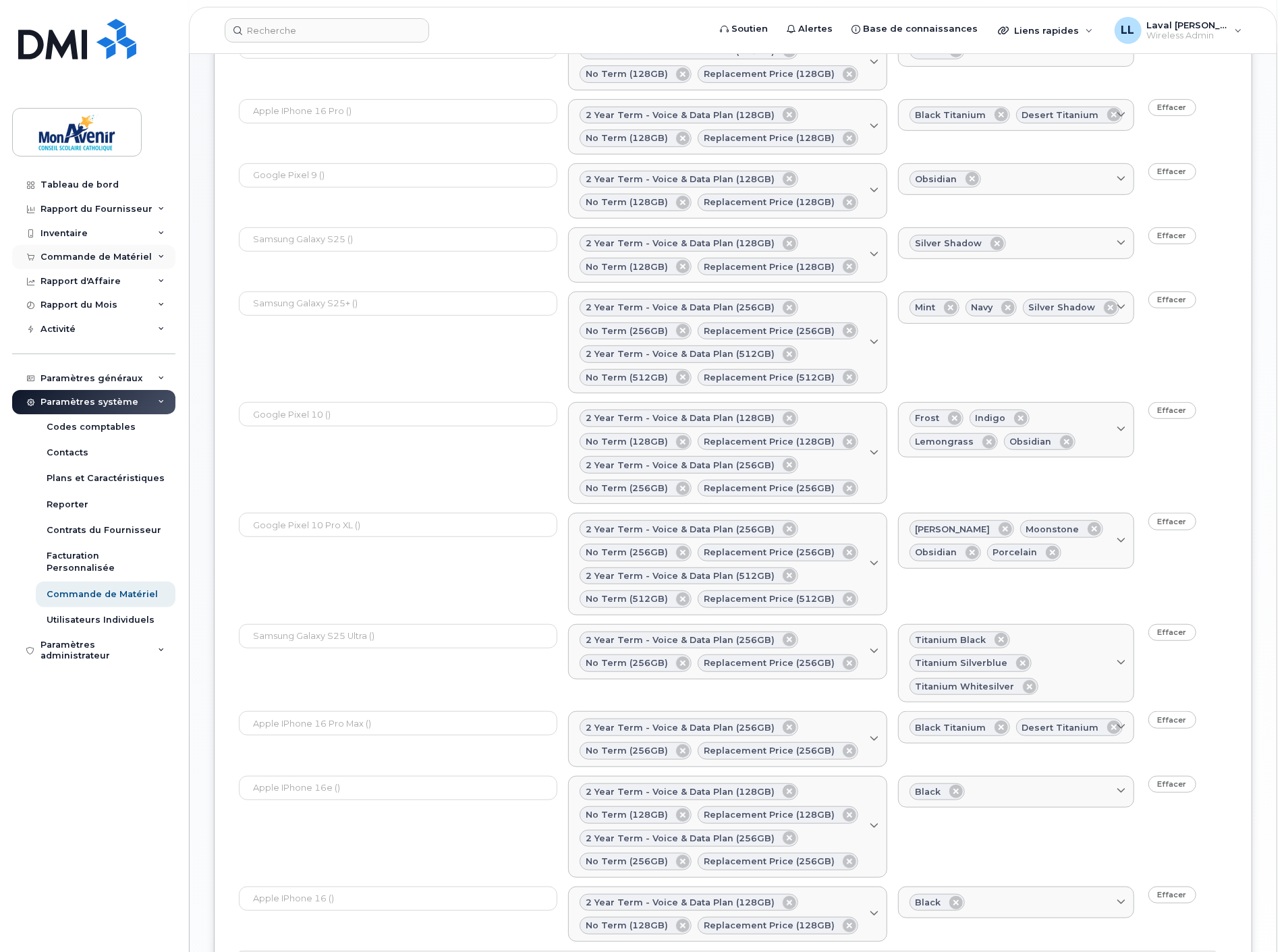
click at [92, 261] on div "Commande de Matériel" at bounding box center [96, 257] width 111 height 10
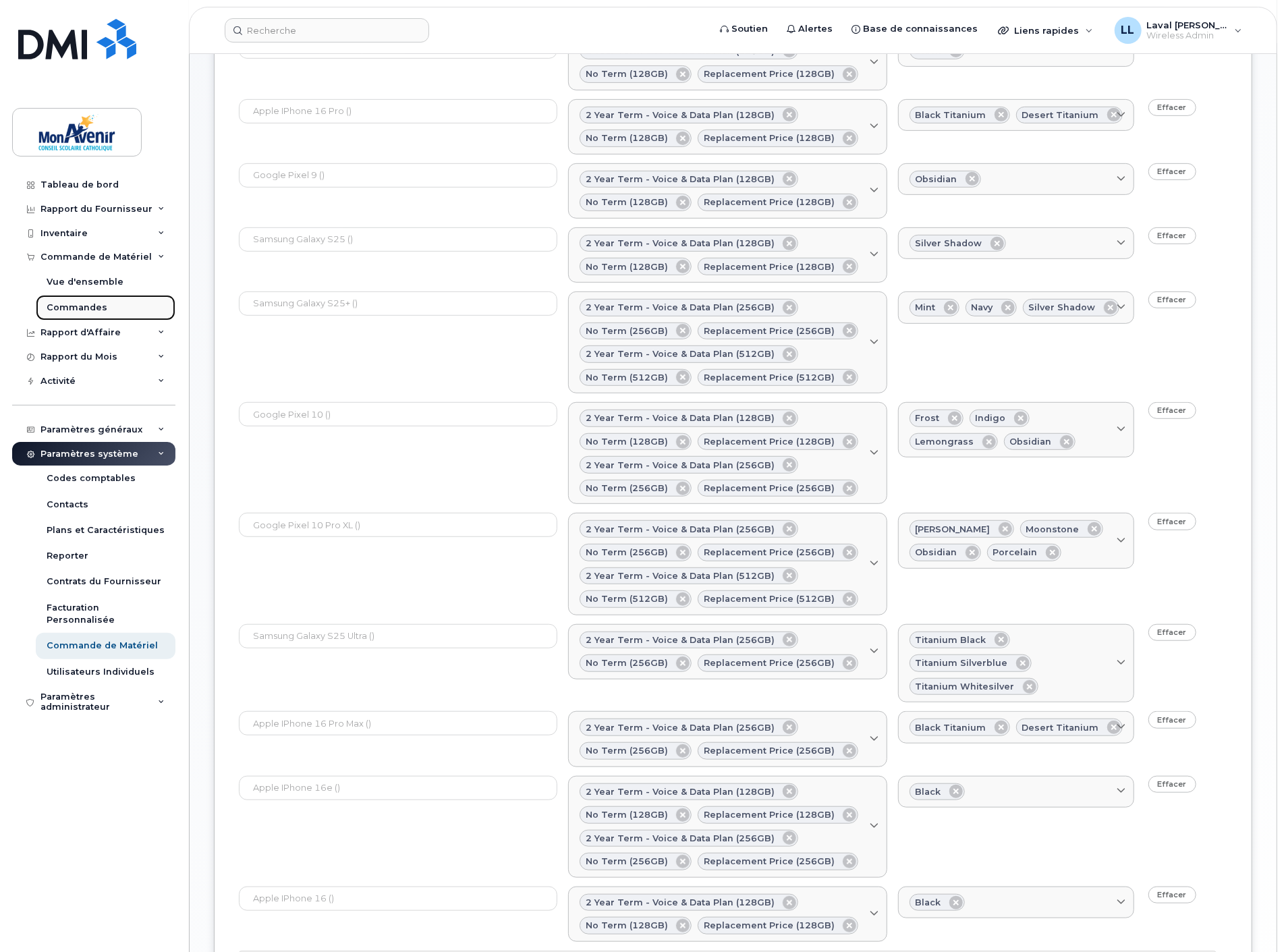
click at [83, 307] on div "Commandes" at bounding box center [76, 307] width 61 height 12
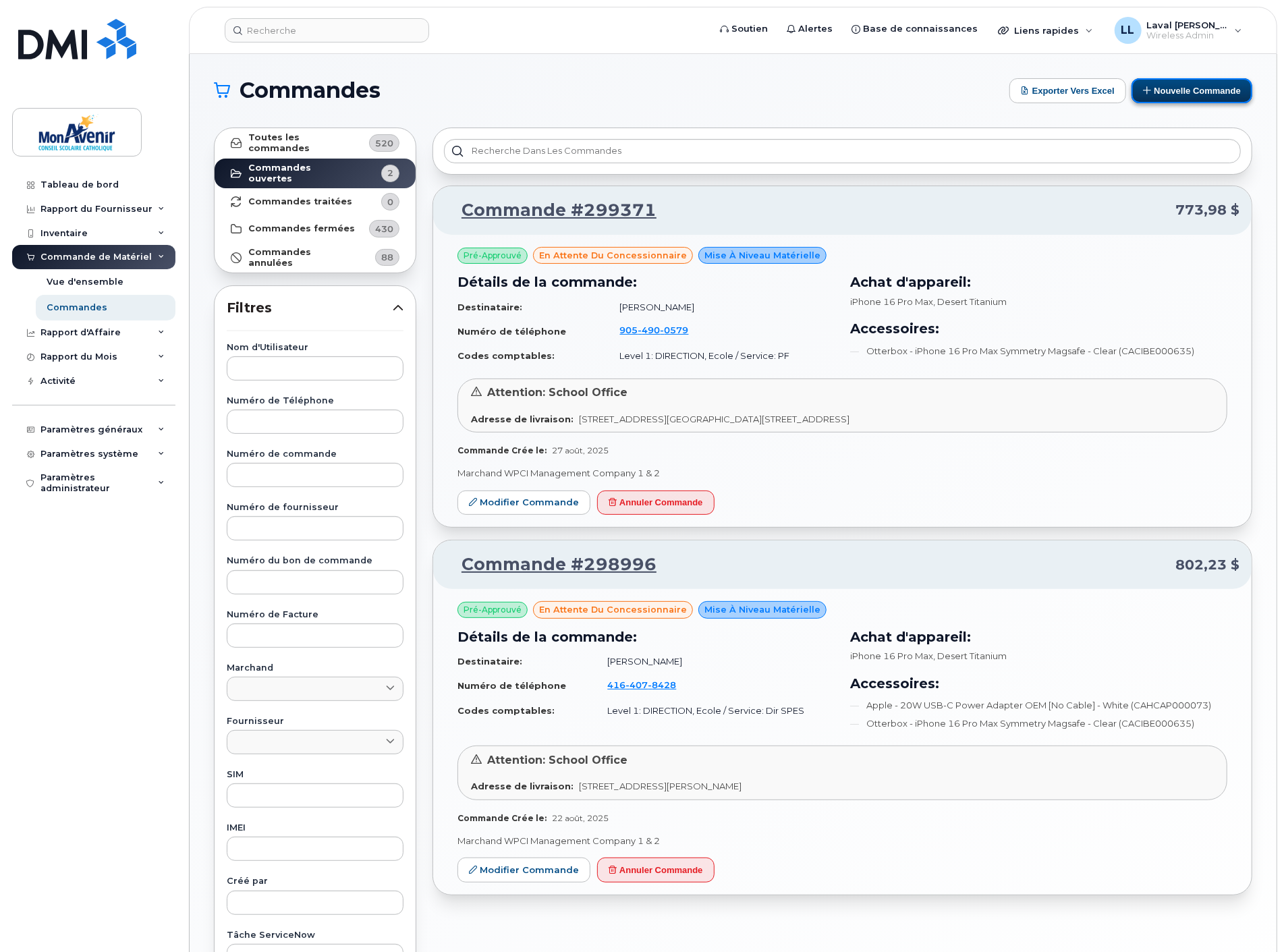
click at [1162, 100] on button "Nouvelle commande" at bounding box center [1192, 90] width 121 height 25
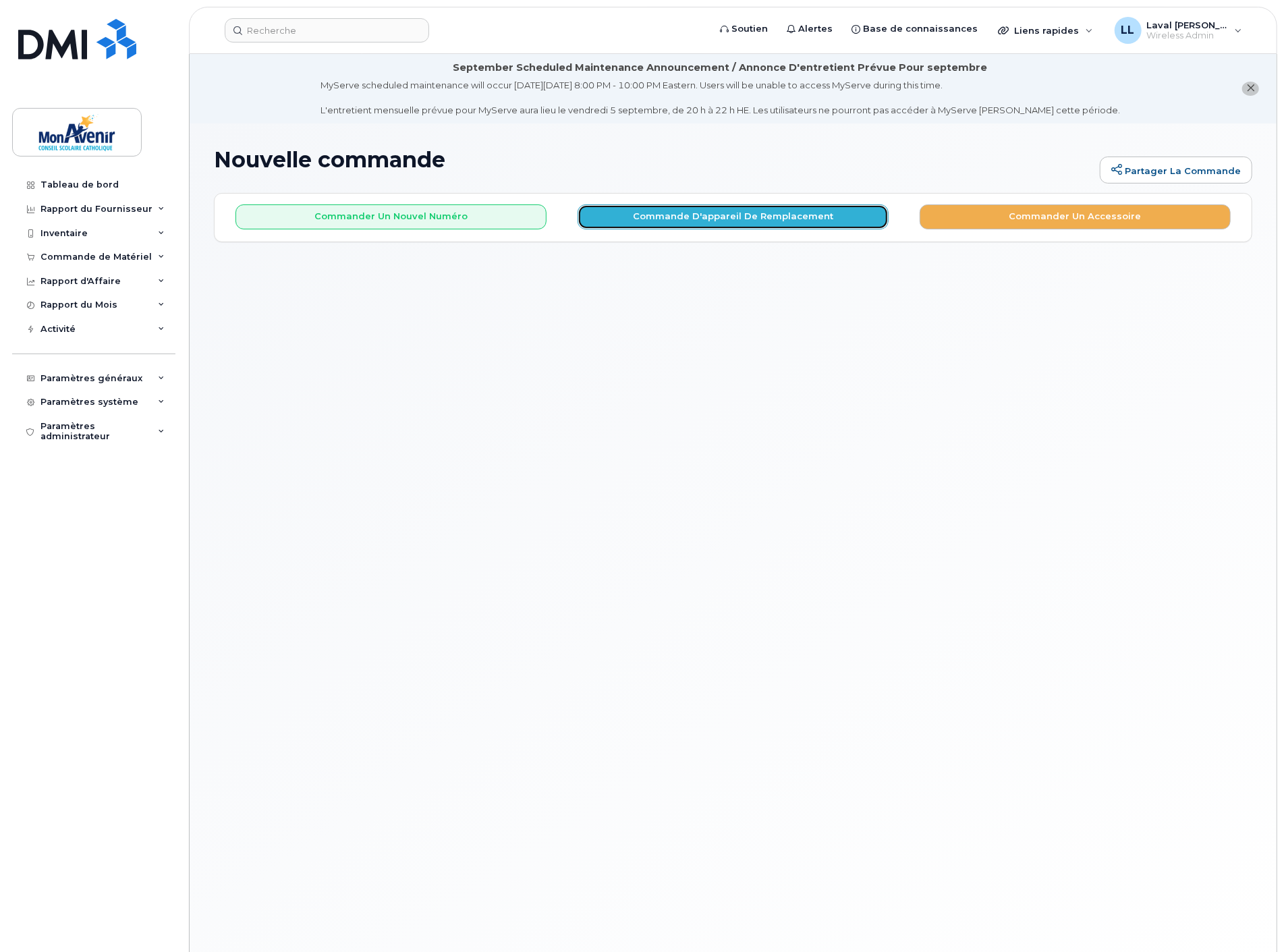
click at [802, 220] on button "Commande d'appareil de remplacement" at bounding box center [733, 217] width 311 height 25
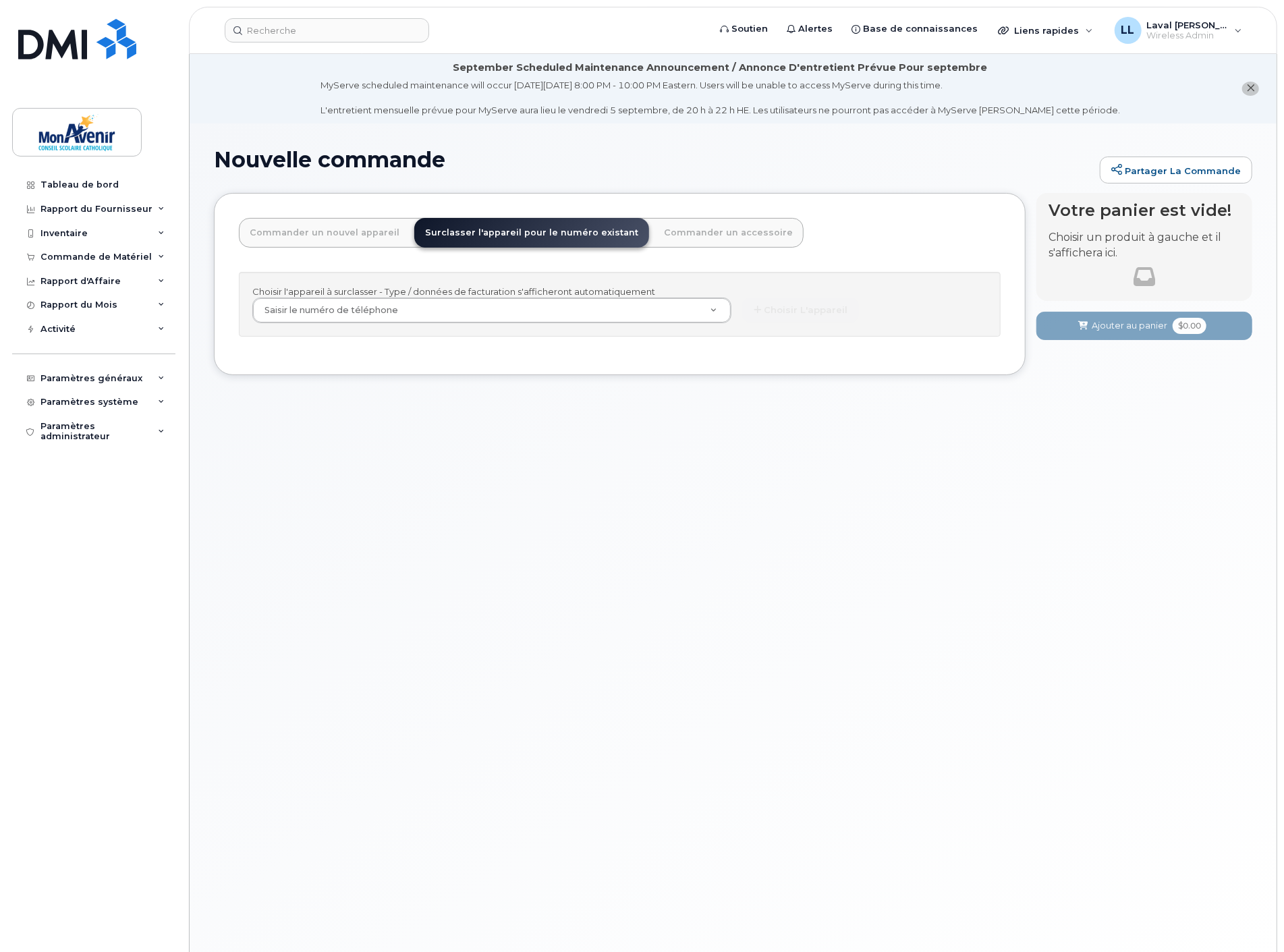
click at [697, 293] on div "Choisir l'appareil à surclasser - Type / données de facturation s'afficheront a…" at bounding box center [620, 304] width 762 height 65
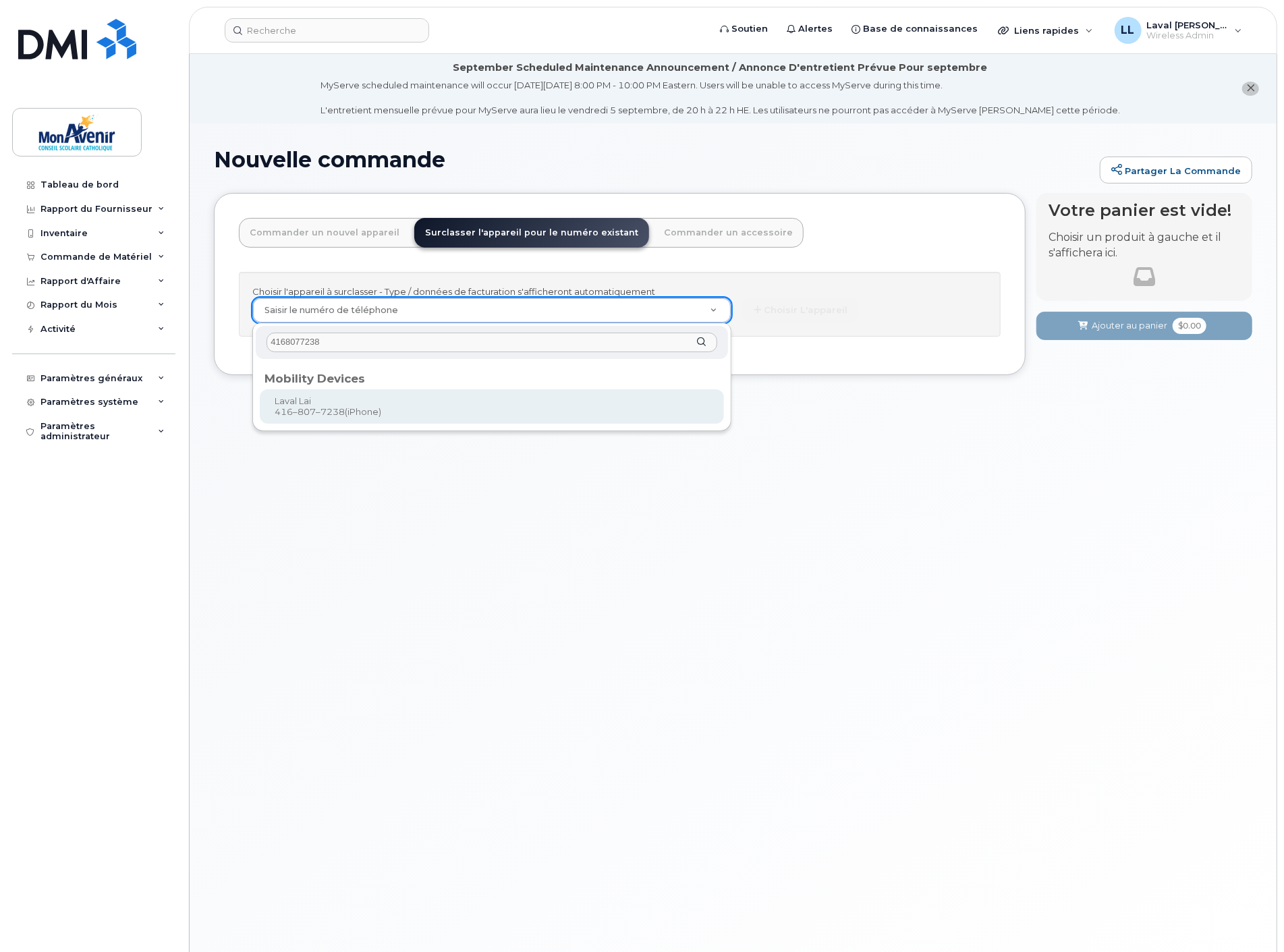
type input "4168077238"
type input "319035"
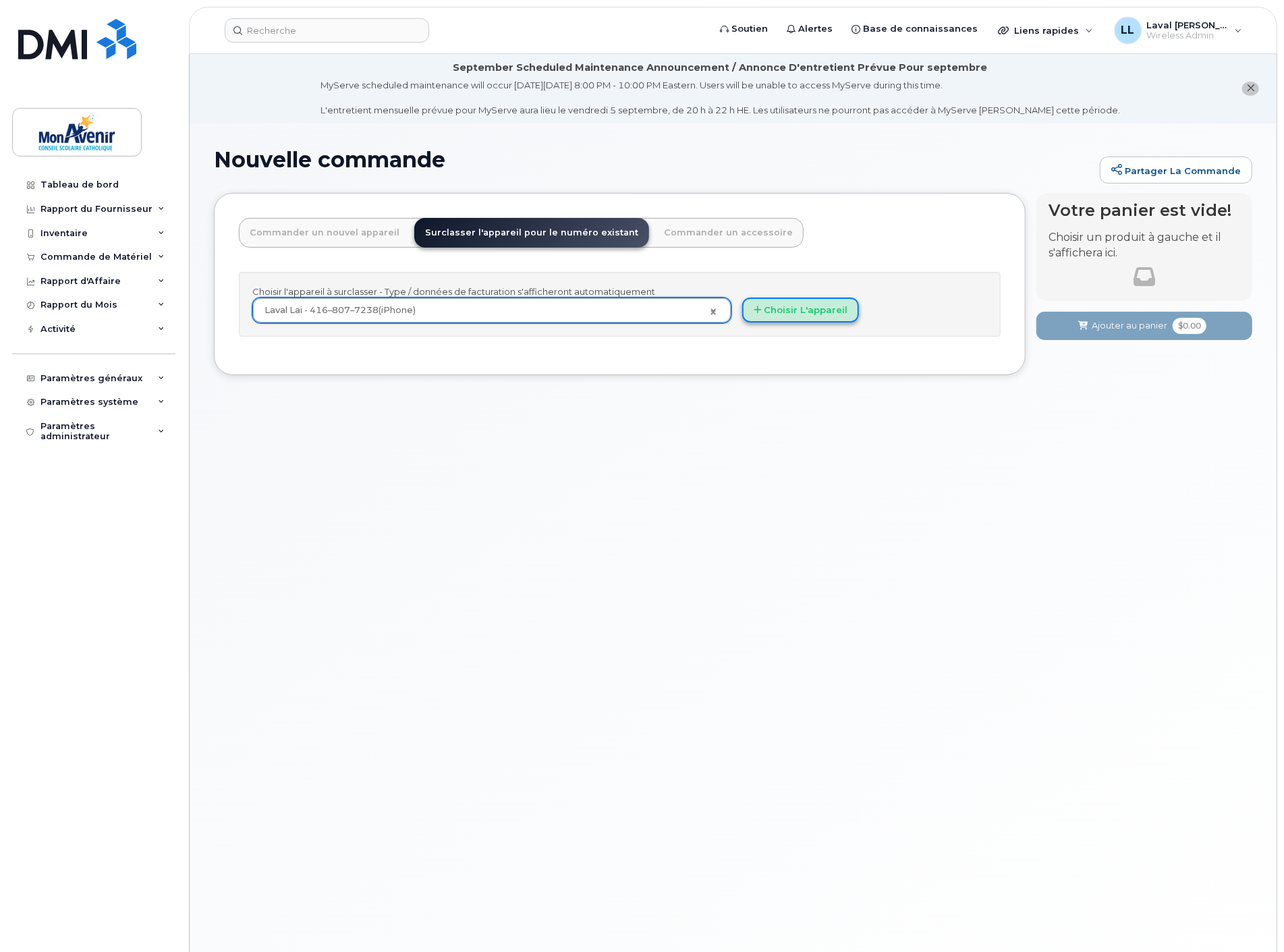
click at [806, 316] on button "Choisir l'appareil" at bounding box center [801, 310] width 117 height 25
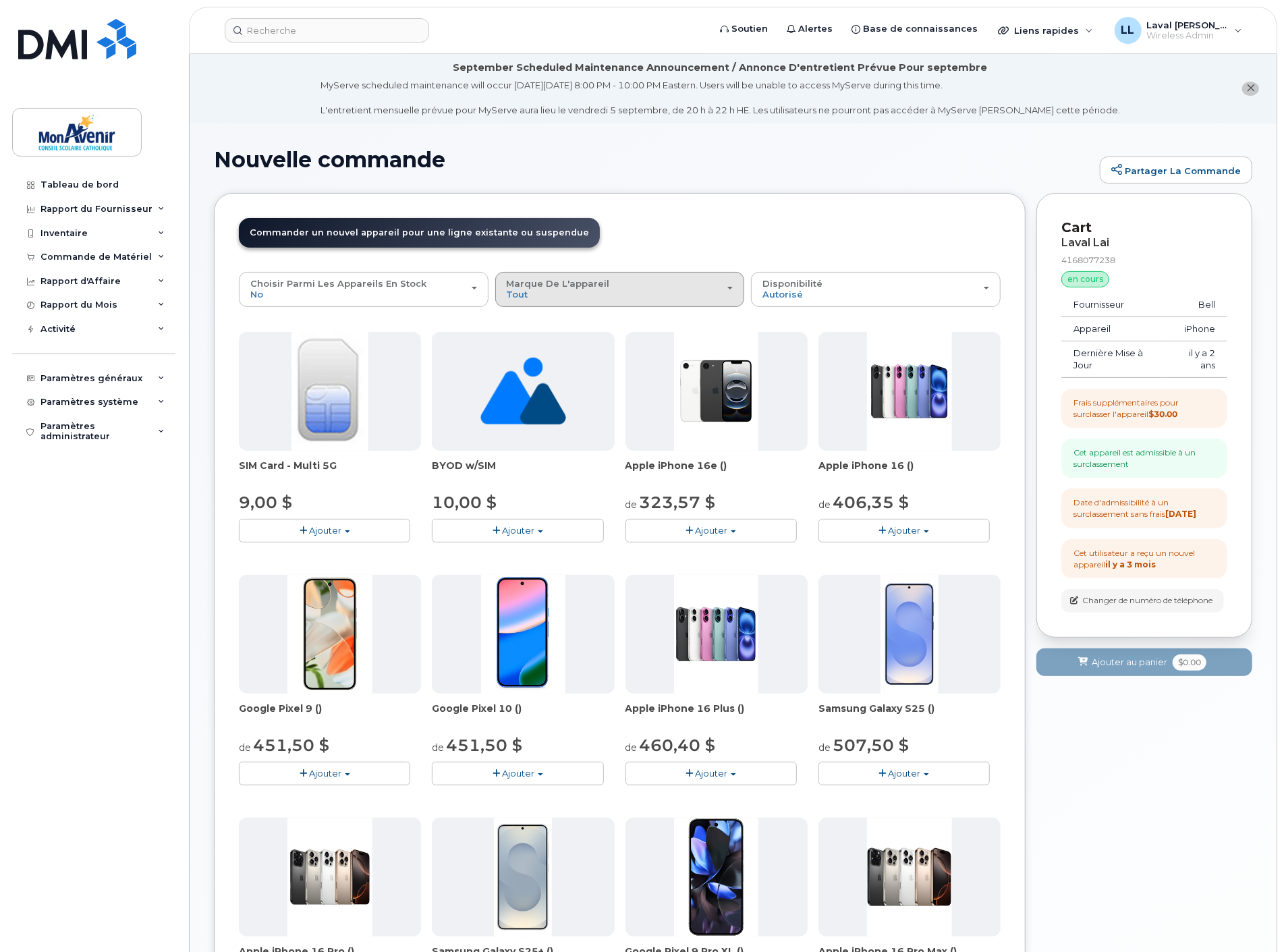
click at [596, 298] on div "Marque de l'appareil Tout Android iPhone Unknown" at bounding box center [620, 289] width 226 height 21
click at [538, 348] on label "Android" at bounding box center [526, 349] width 54 height 16
click at [0, 0] on input "Android" at bounding box center [0, 0] width 0 height 0
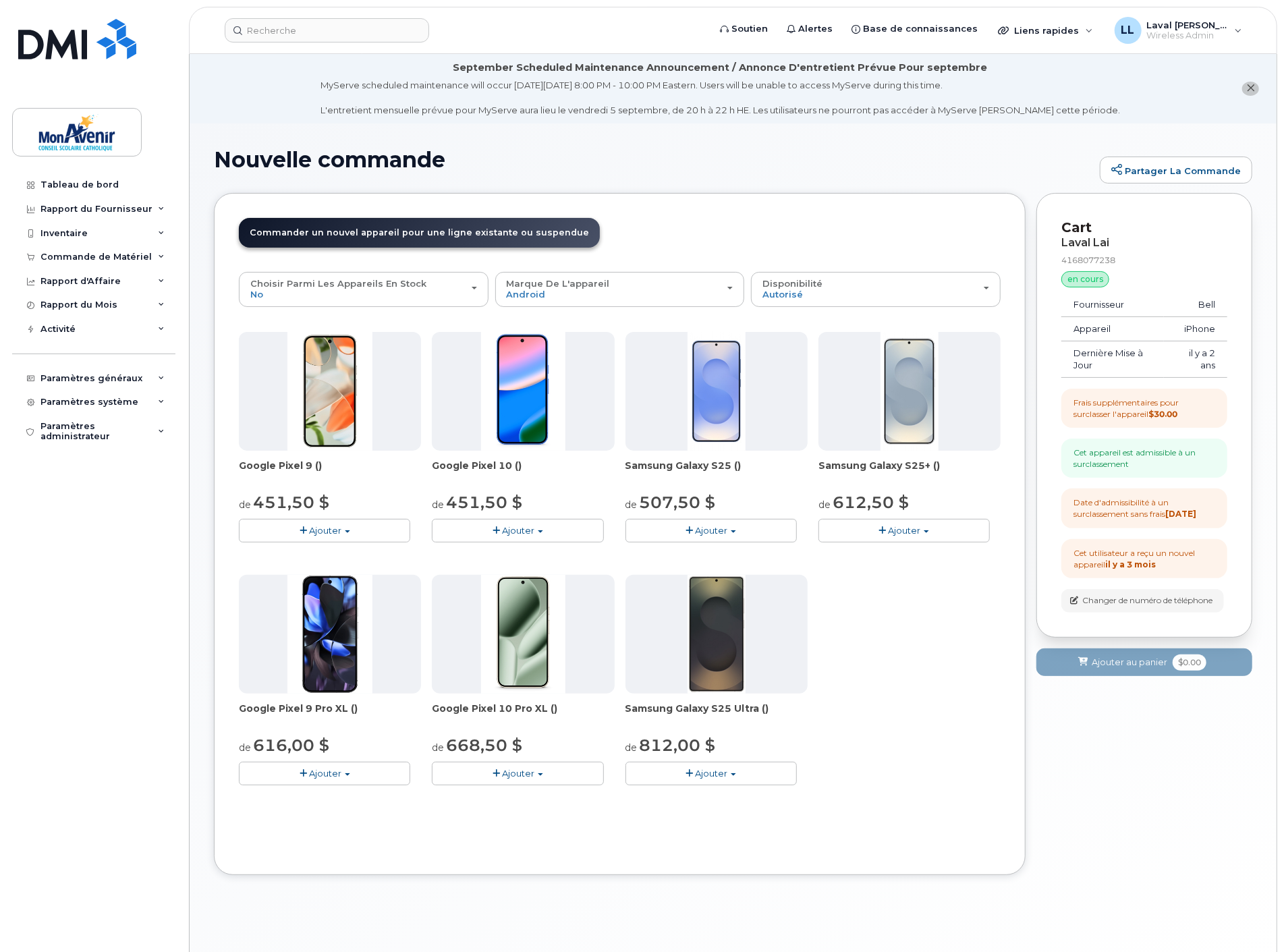
click at [536, 531] on button "Ajouter" at bounding box center [518, 530] width 172 height 23
click at [548, 533] on button "Ajouter" at bounding box center [518, 530] width 172 height 23
click at [536, 531] on button "Ajouter" at bounding box center [518, 530] width 172 height 23
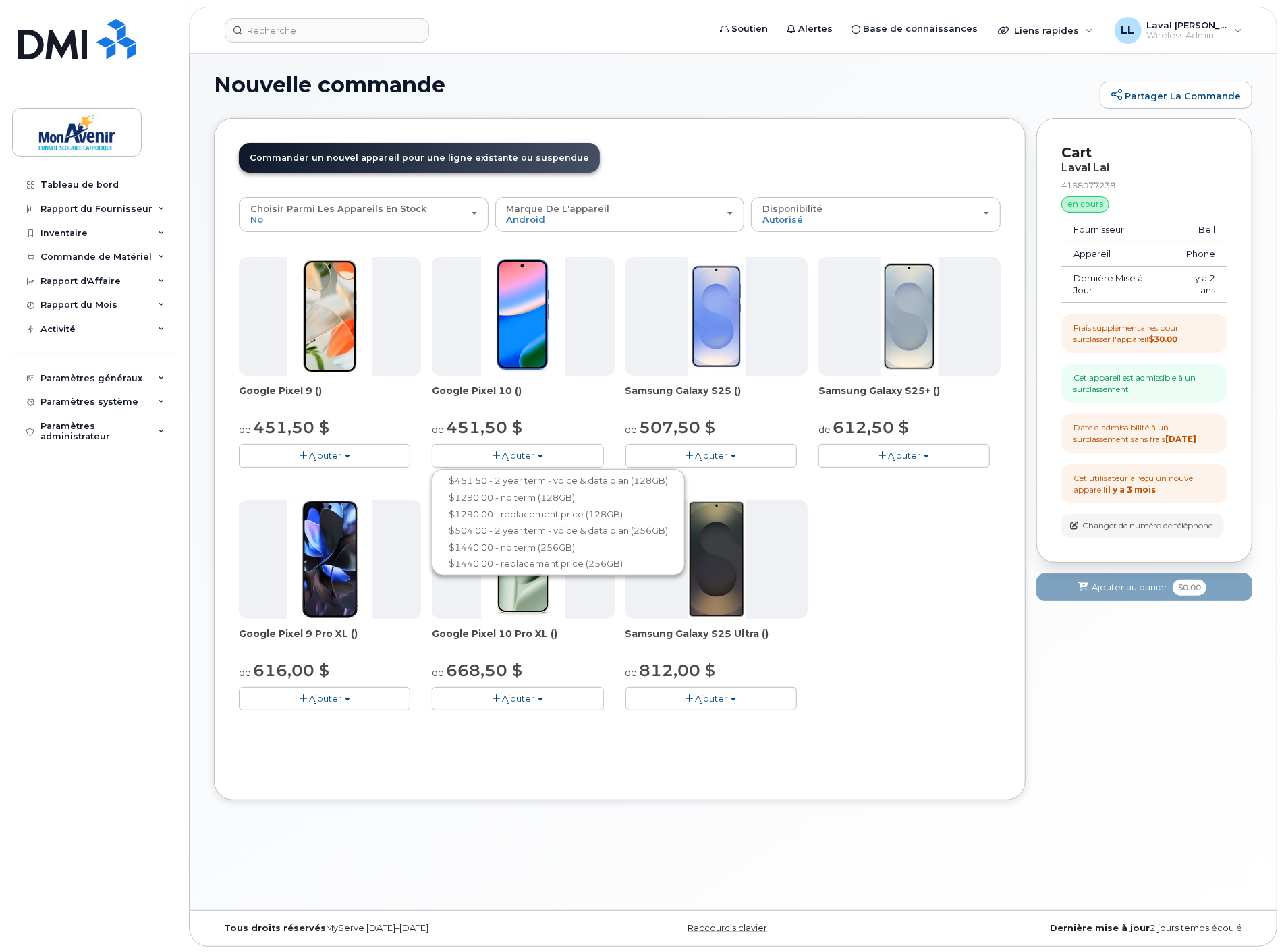
click at [536, 693] on button "Ajouter" at bounding box center [518, 698] width 172 height 23
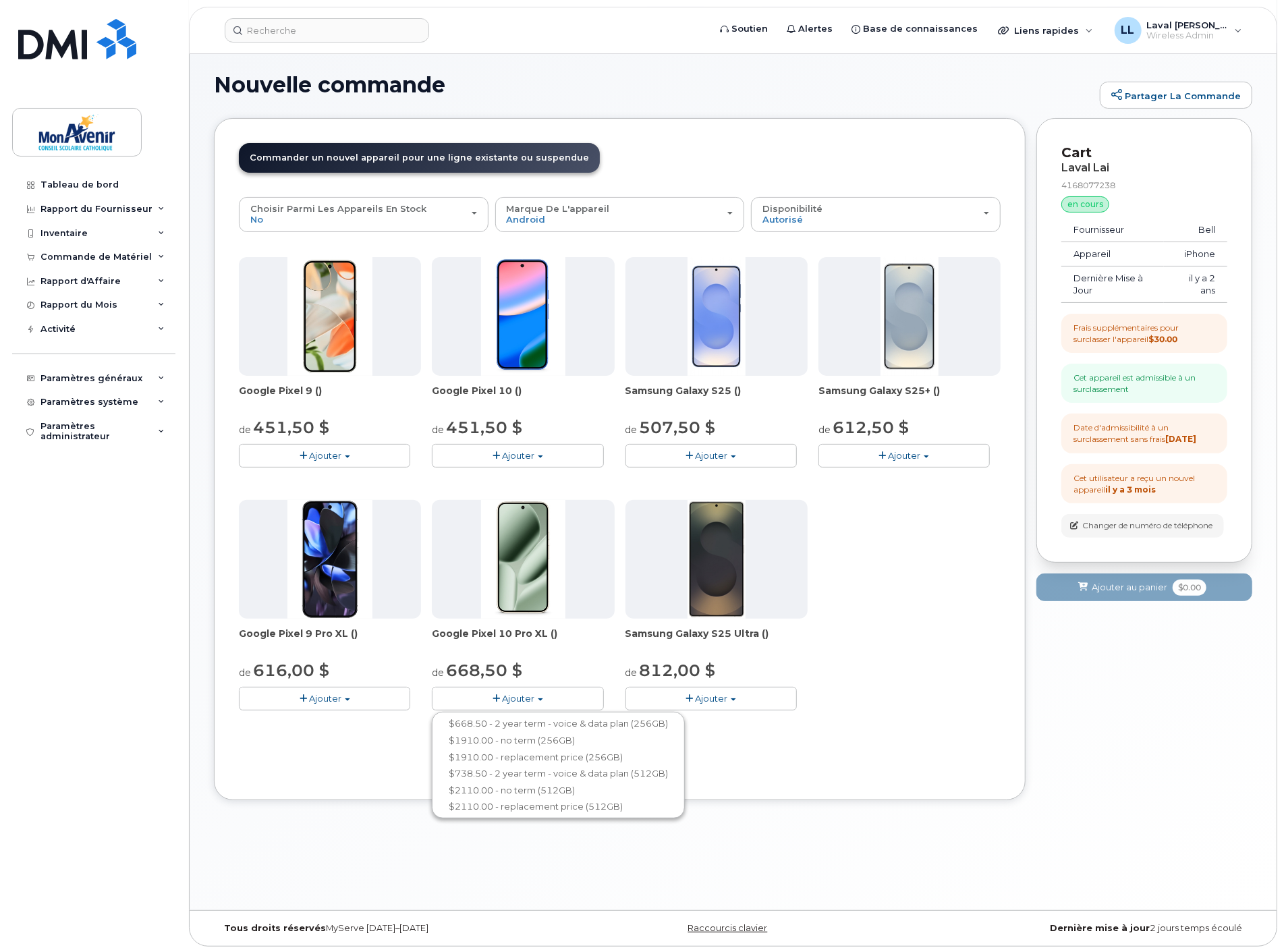
click at [527, 461] on button "Ajouter" at bounding box center [518, 455] width 172 height 23
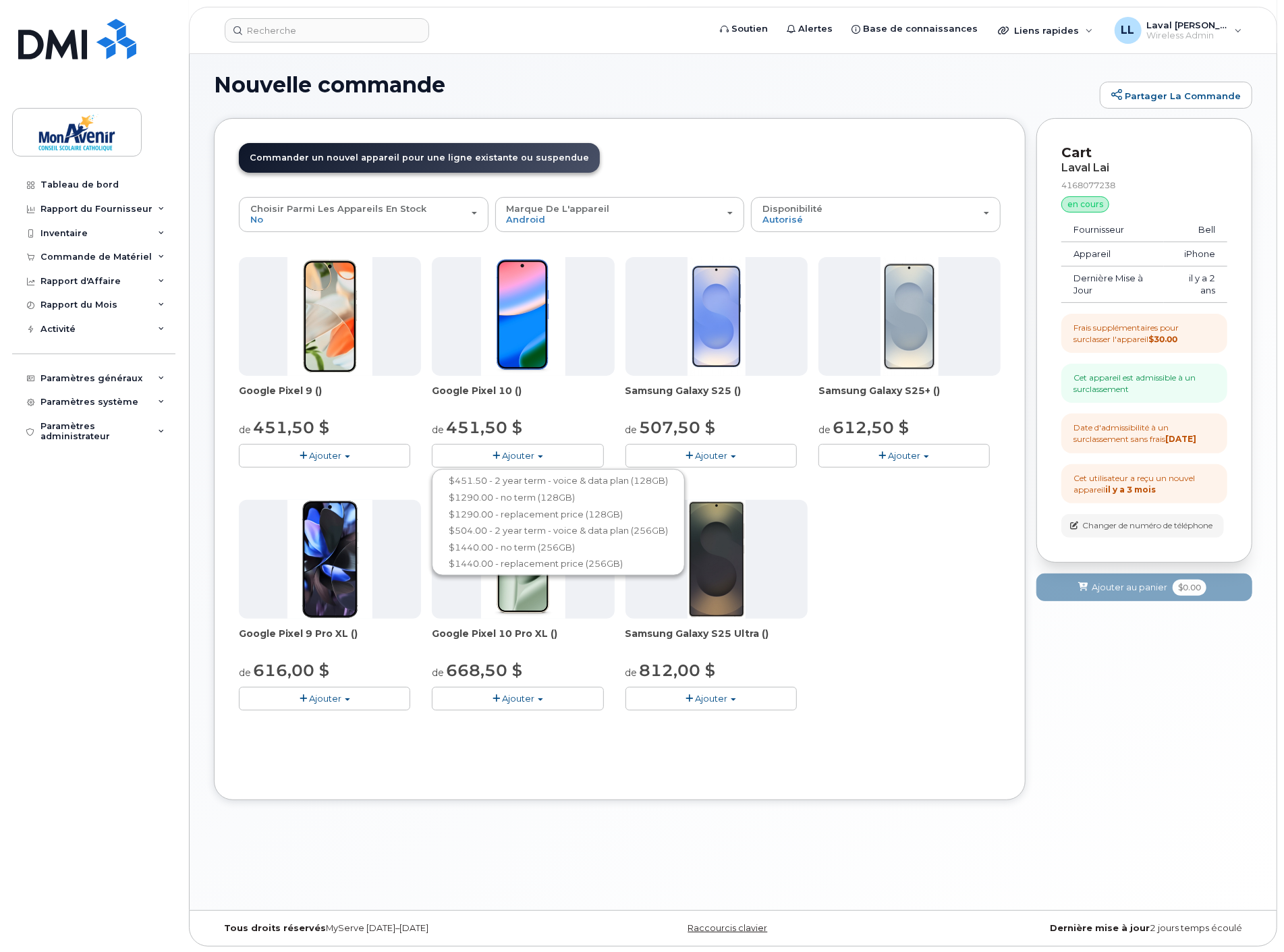
click at [663, 772] on div "Utiliser une ligne suspendue Laval Lai 4168077238 No Non modification Oui Chois…" at bounding box center [620, 486] width 762 height 579
click at [70, 403] on div "Paramètres système" at bounding box center [89, 402] width 98 height 10
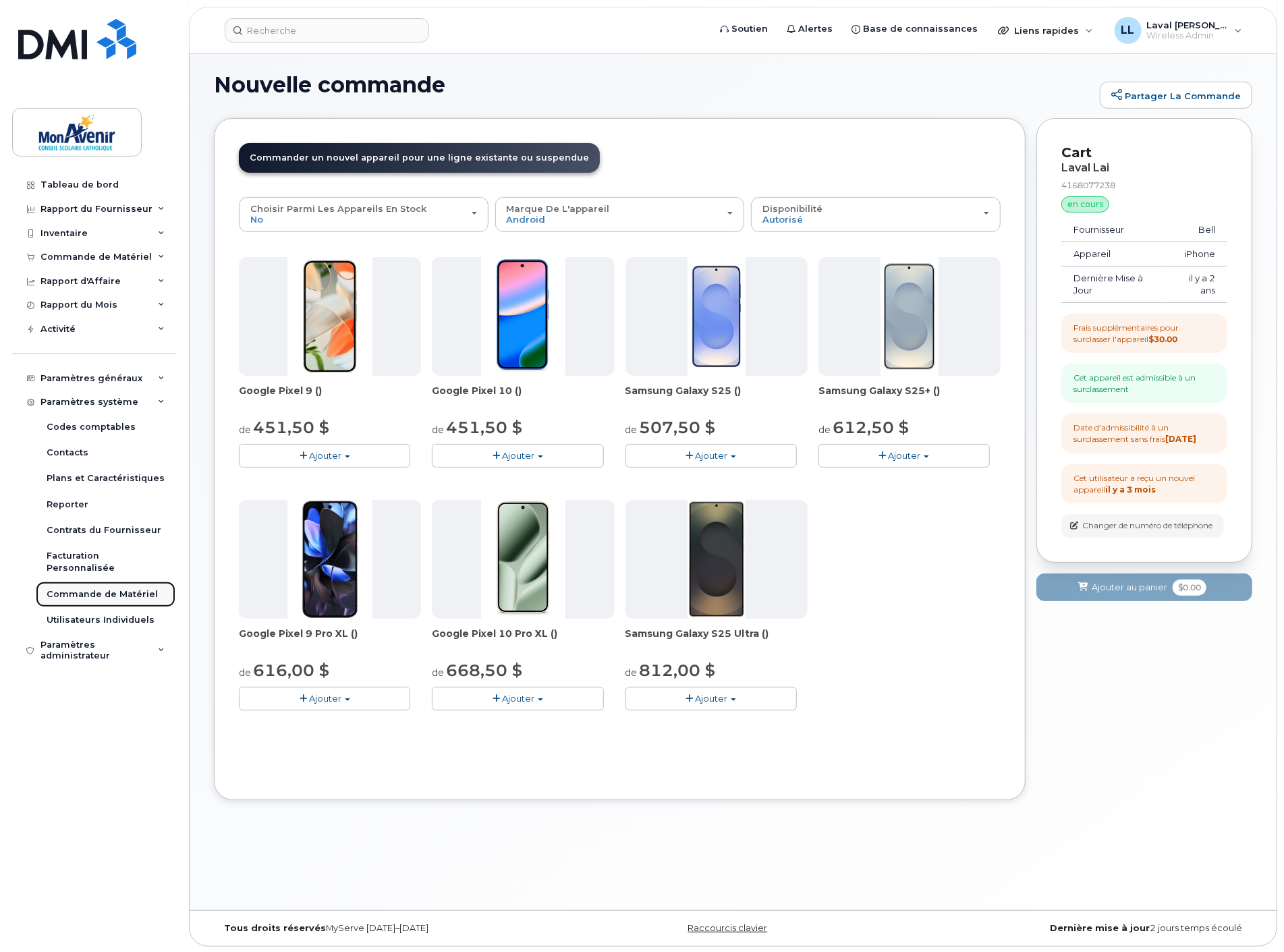
click at [110, 588] on div "Commande de Matériel" at bounding box center [102, 594] width 111 height 12
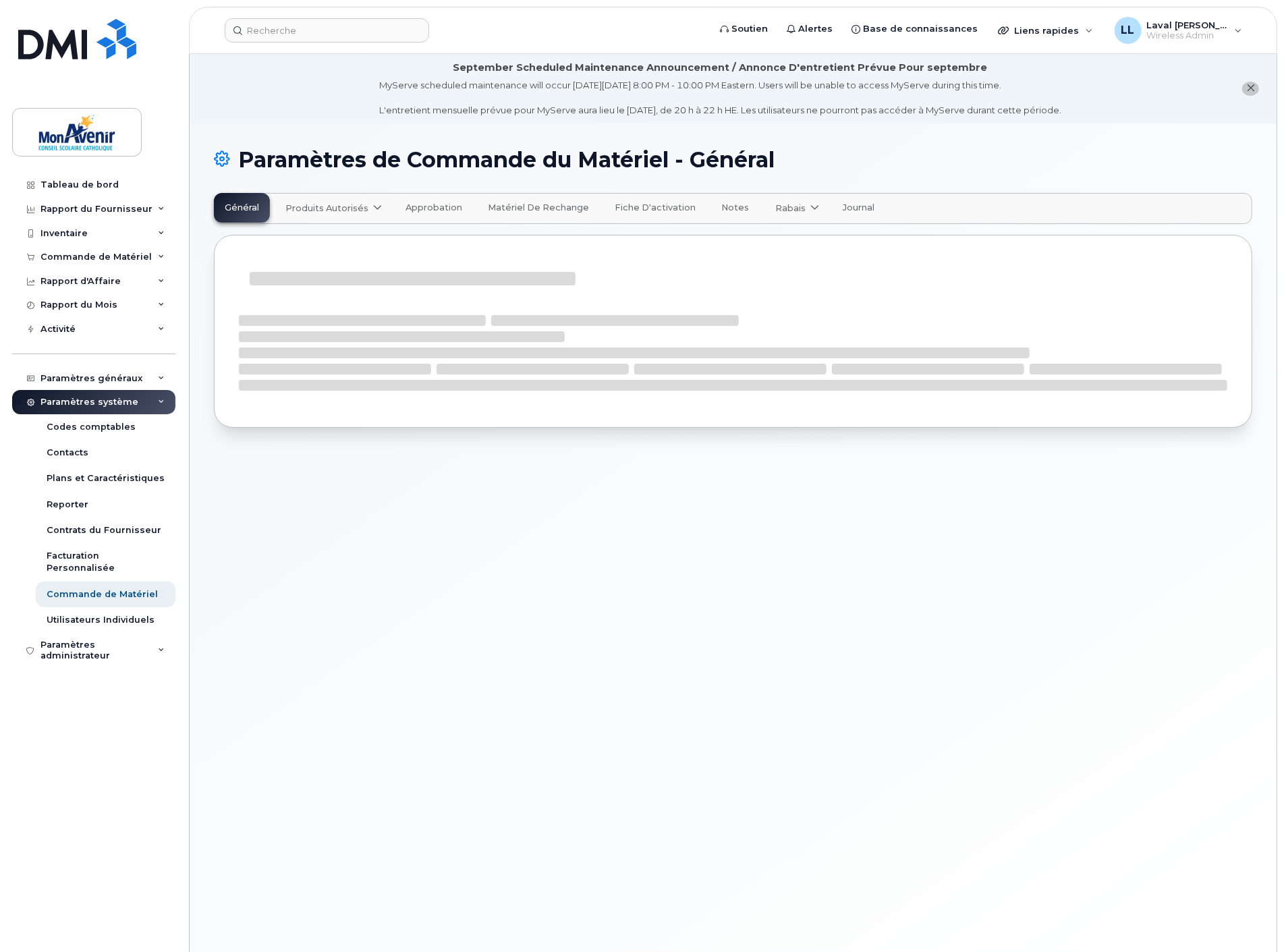
select select "admins"
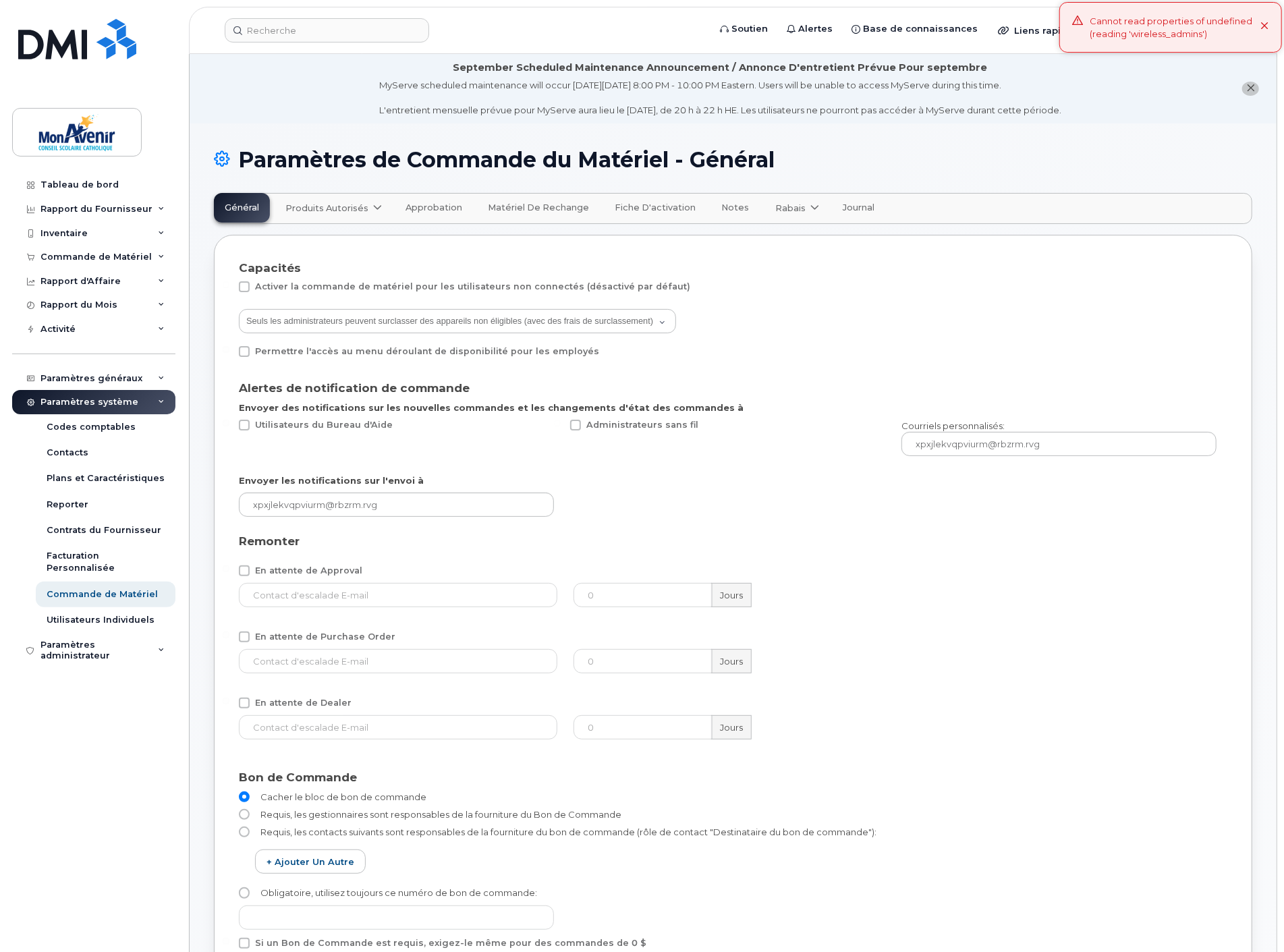
click at [335, 209] on span "Produits autorisés" at bounding box center [327, 208] width 83 height 13
click at [361, 241] on span "disponible" at bounding box center [363, 241] width 53 height 16
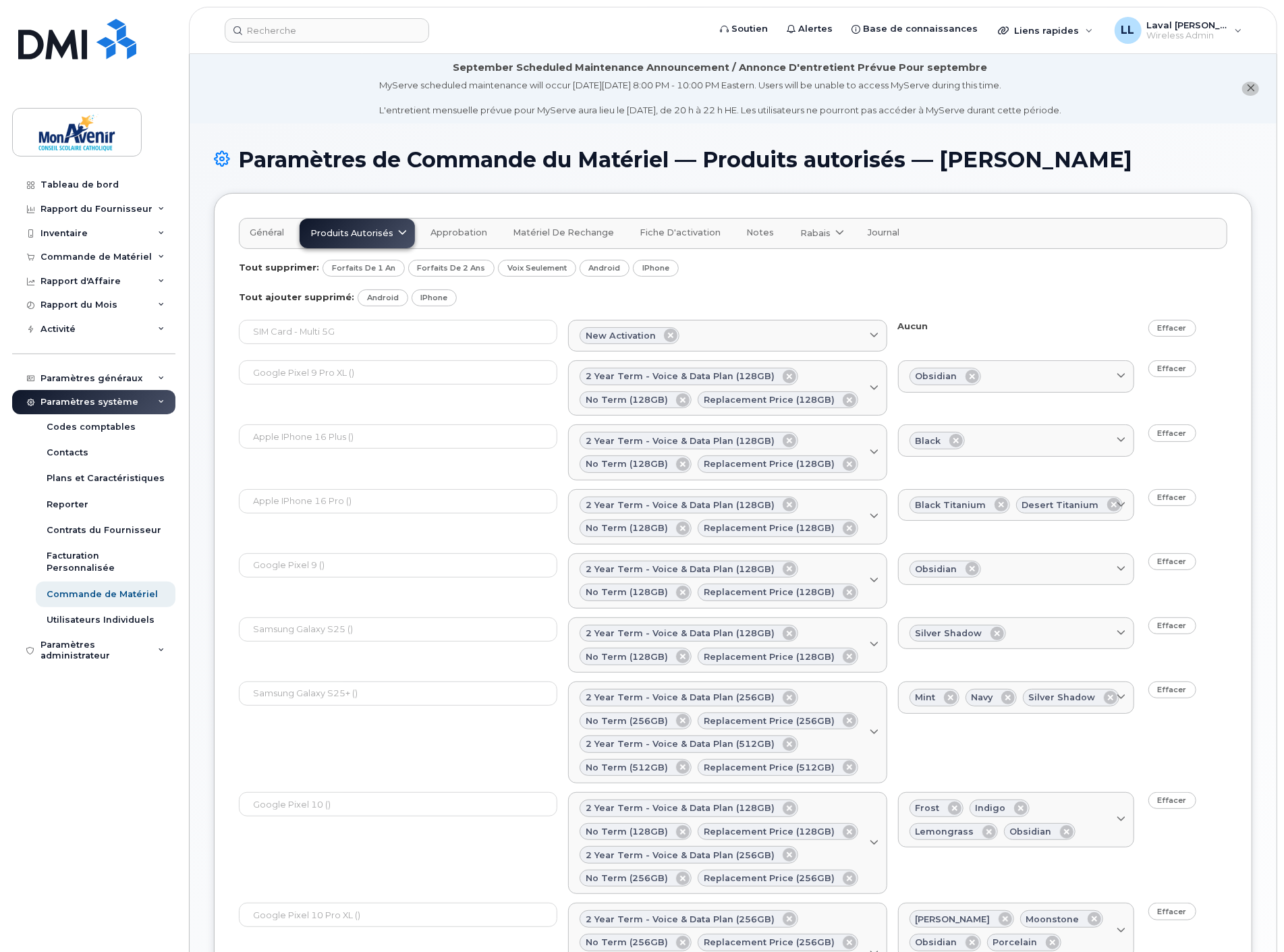
click at [326, 237] on span "Produits autorisés" at bounding box center [352, 232] width 83 height 13
click at [312, 273] on div "Bell disponible" at bounding box center [364, 268] width 123 height 27
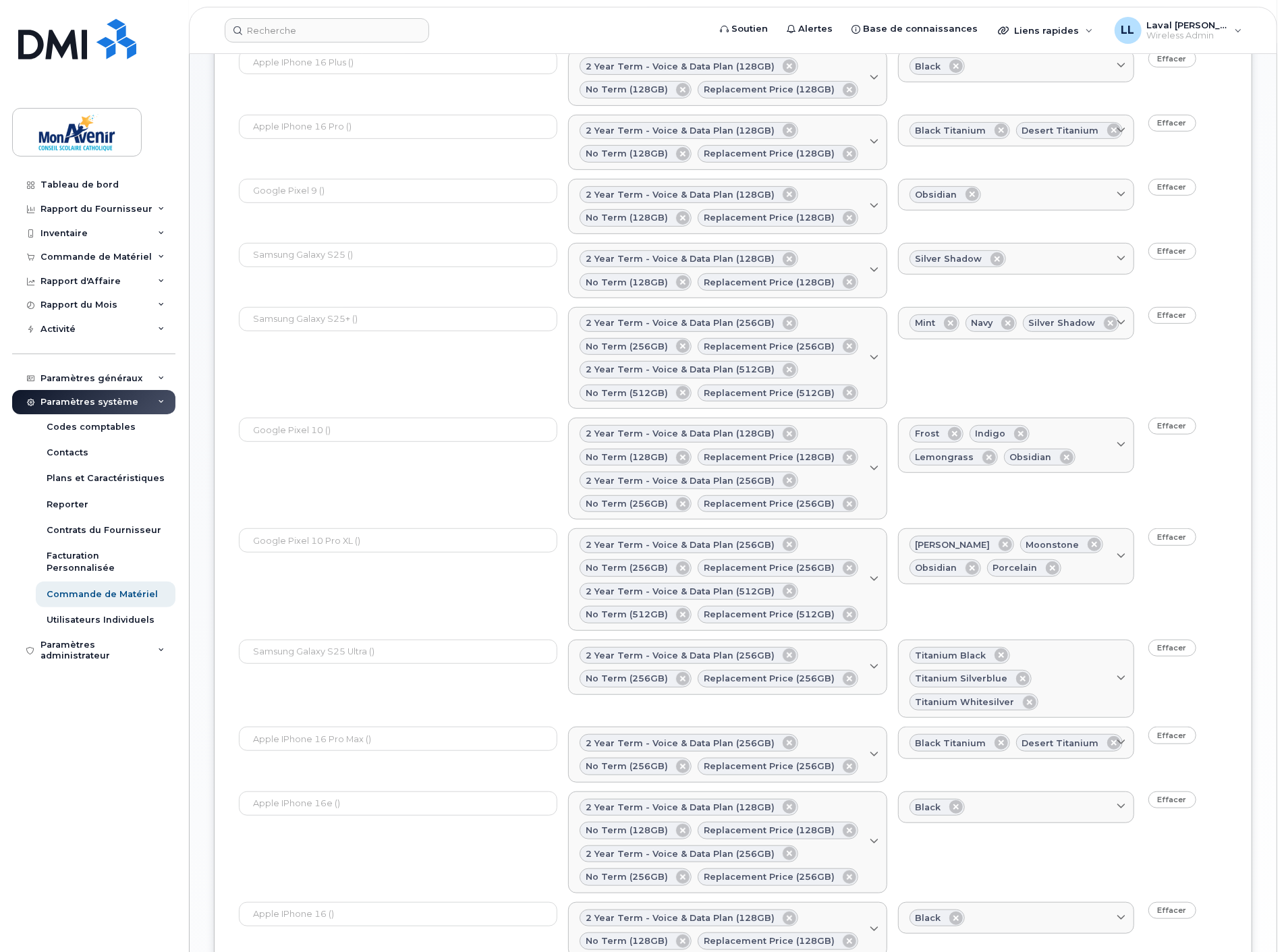
scroll to position [615, 0]
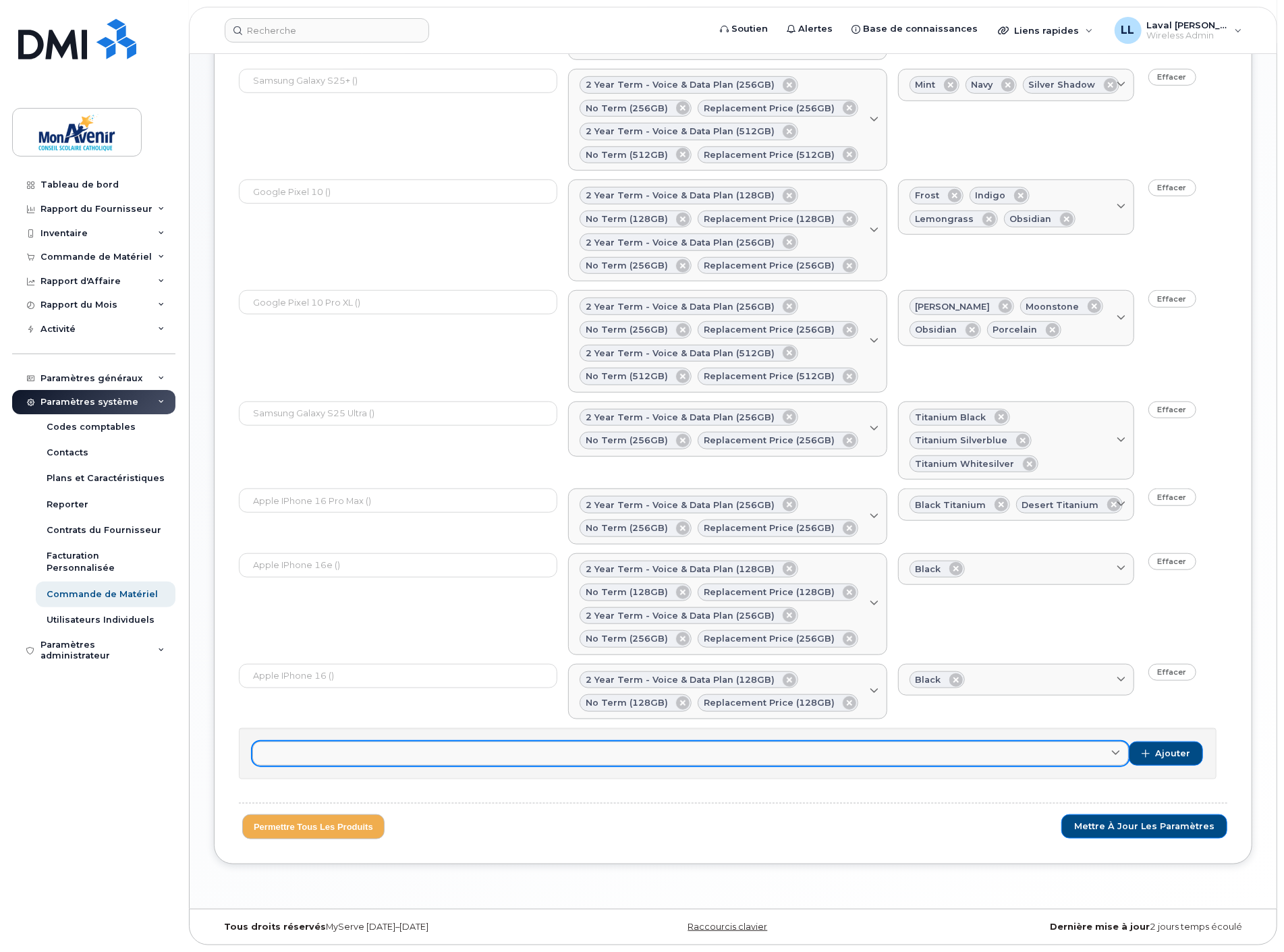
click at [736, 759] on link at bounding box center [691, 753] width 877 height 24
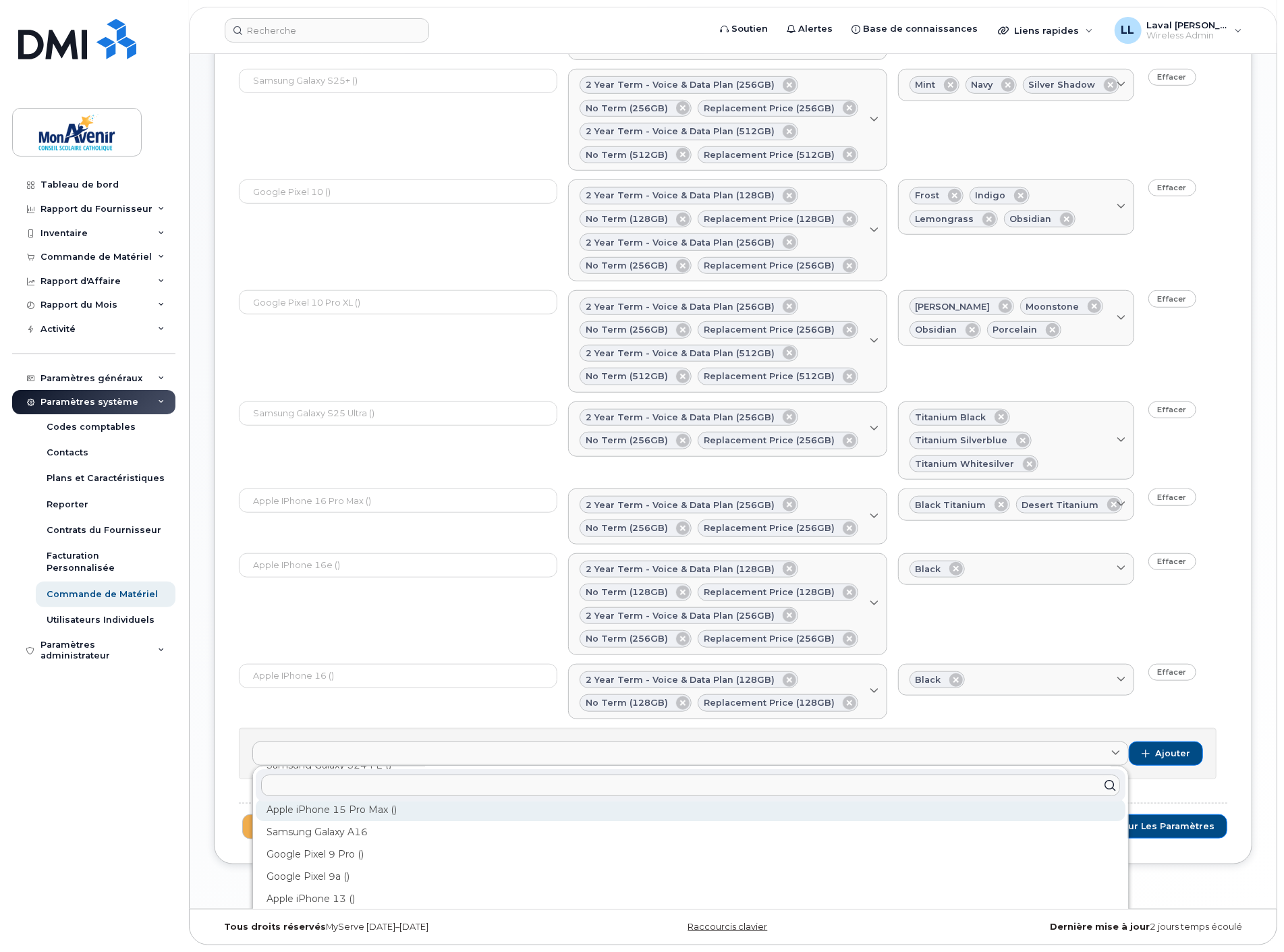
scroll to position [109, 0]
click at [79, 733] on div "Tableau de bord Rapport du Fournisseur Facturation mensuelle Partage des Donnée…" at bounding box center [95, 552] width 166 height 759
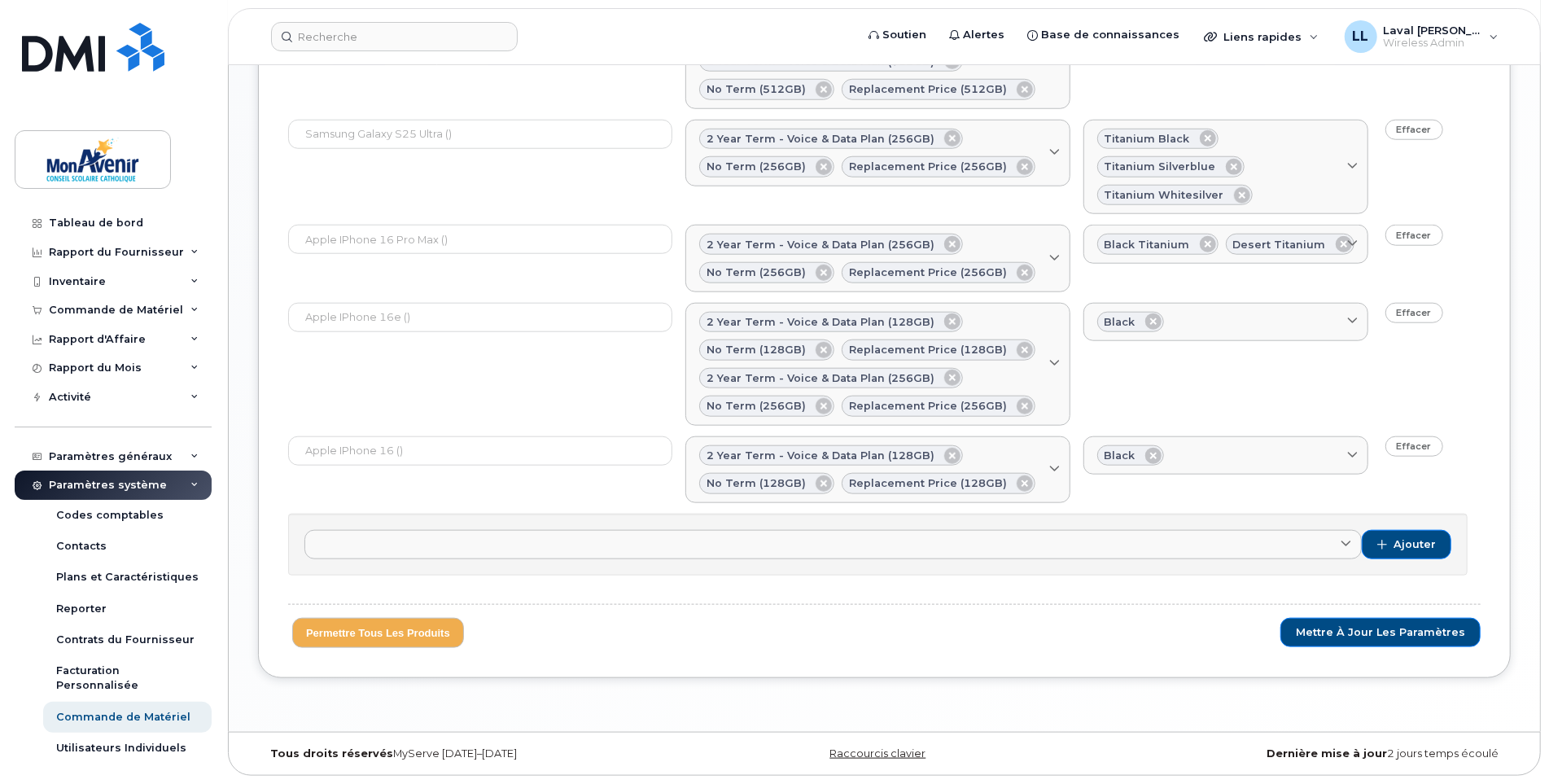
scroll to position [1107, 0]
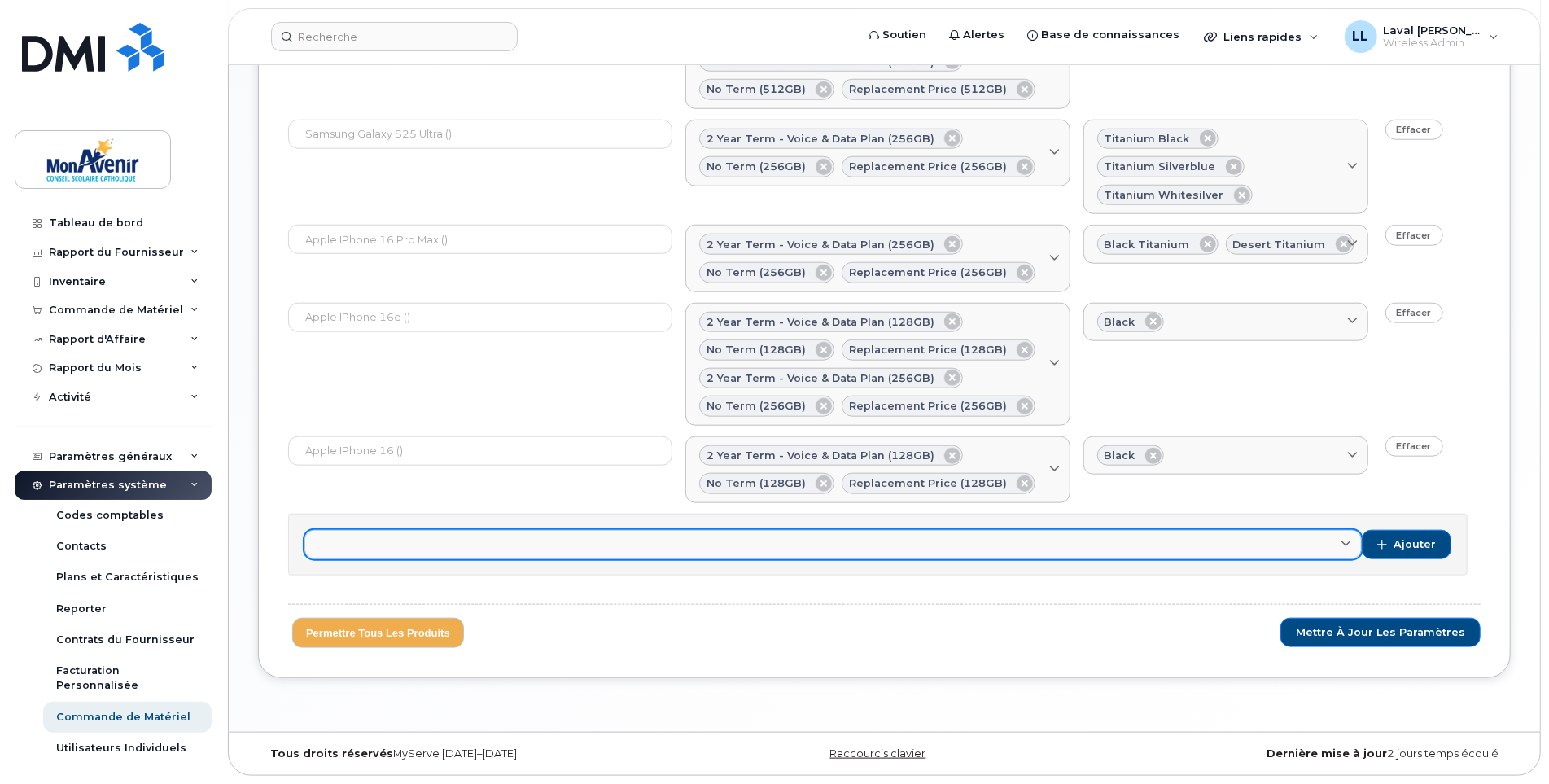
click at [915, 556] on link at bounding box center [833, 544] width 1058 height 29
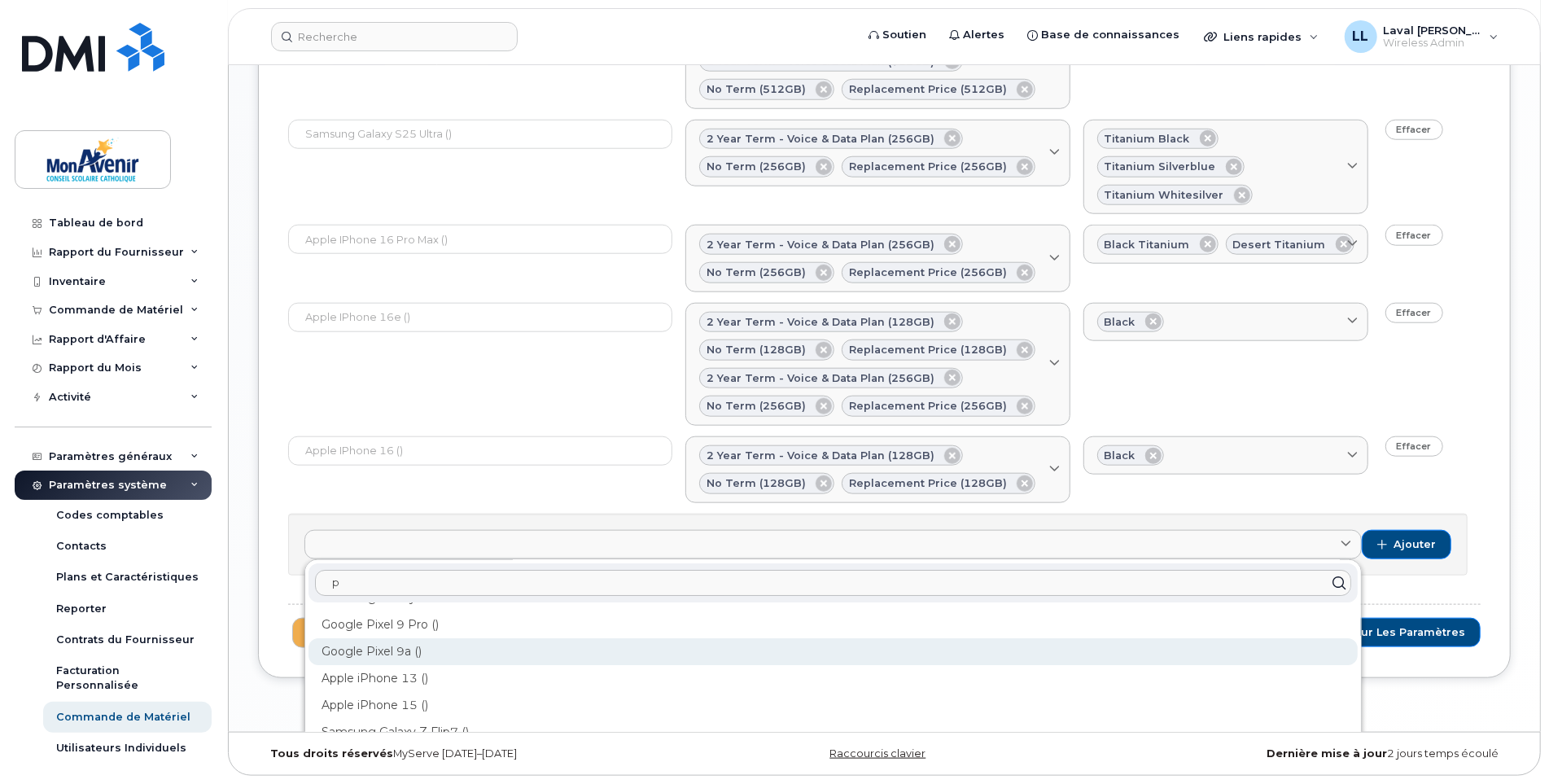
scroll to position [0, 0]
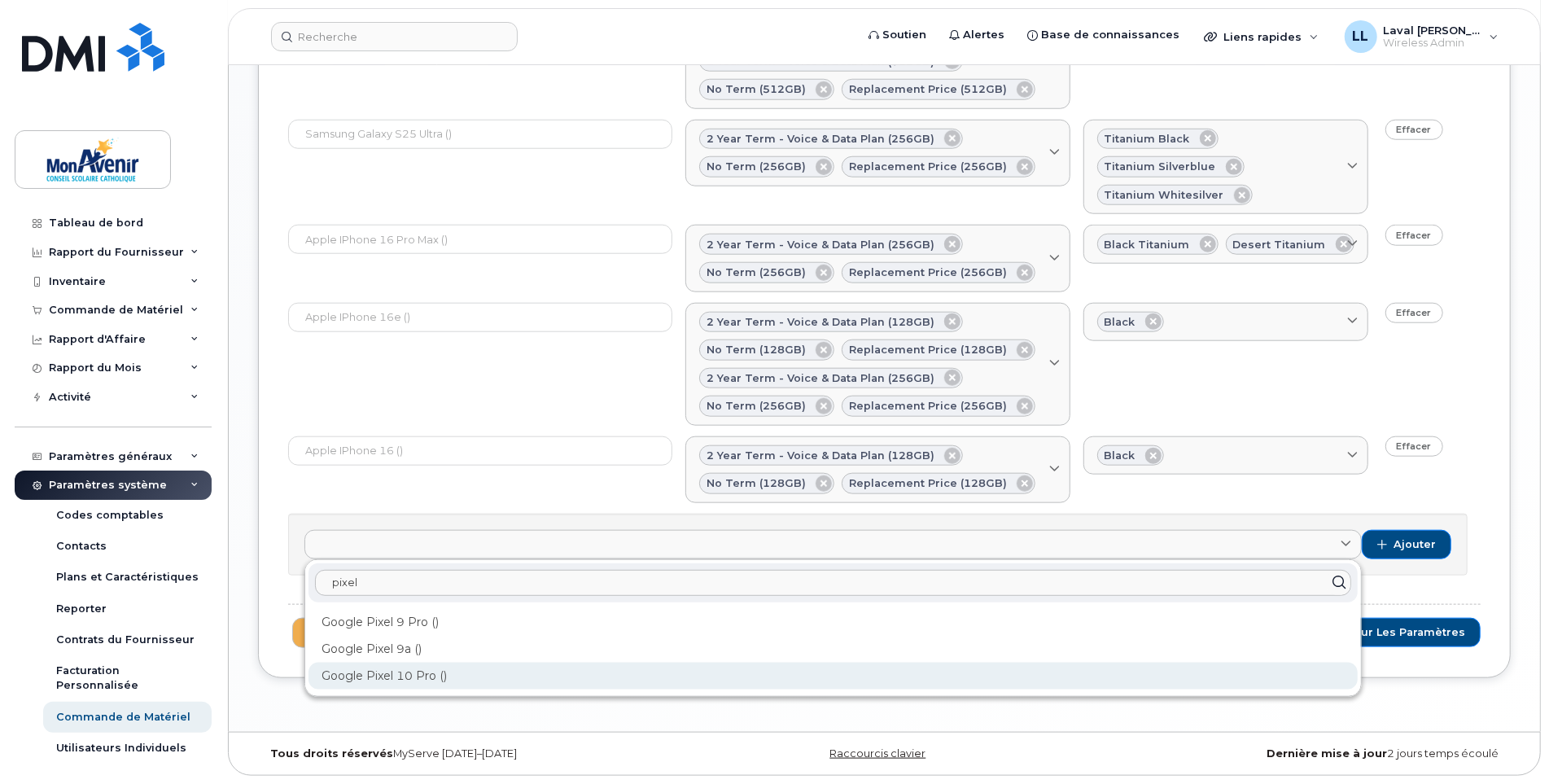
type input "pixel"
click at [400, 676] on div "Google Pixel 10 Pro ()" at bounding box center [833, 675] width 1050 height 27
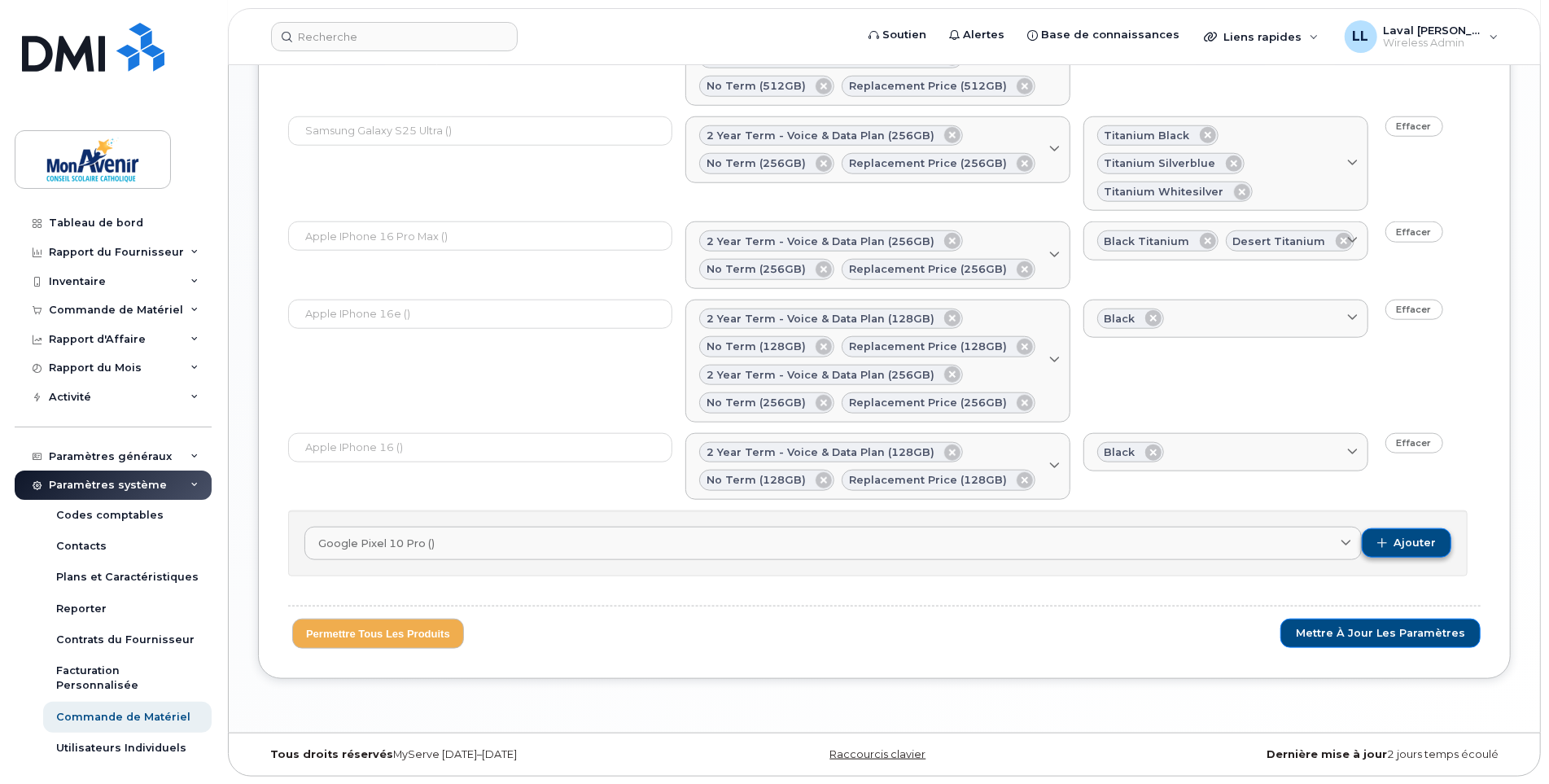
click at [1399, 549] on span "Ajouter" at bounding box center [1415, 543] width 43 height 14
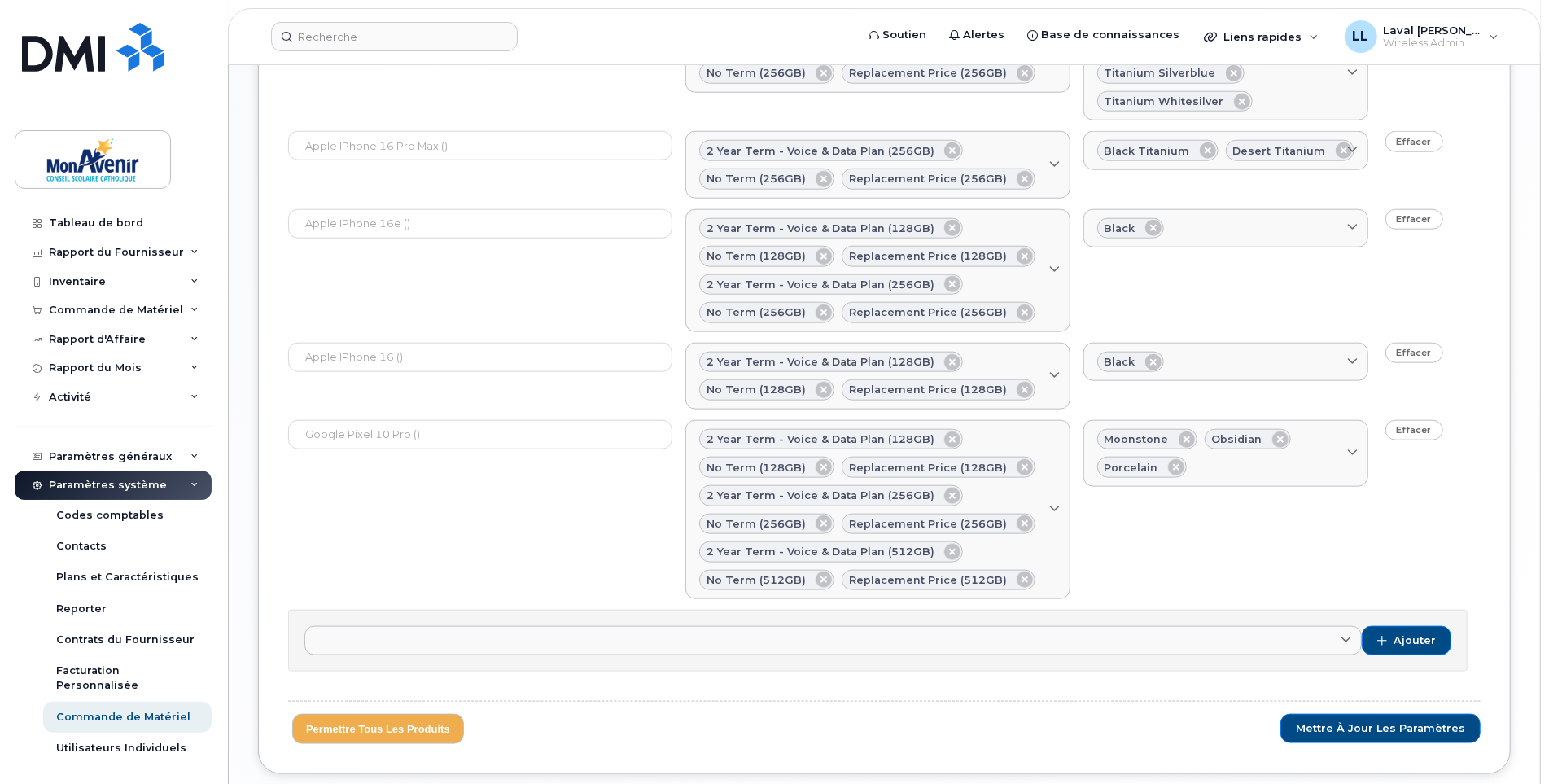
scroll to position [1296, 0]
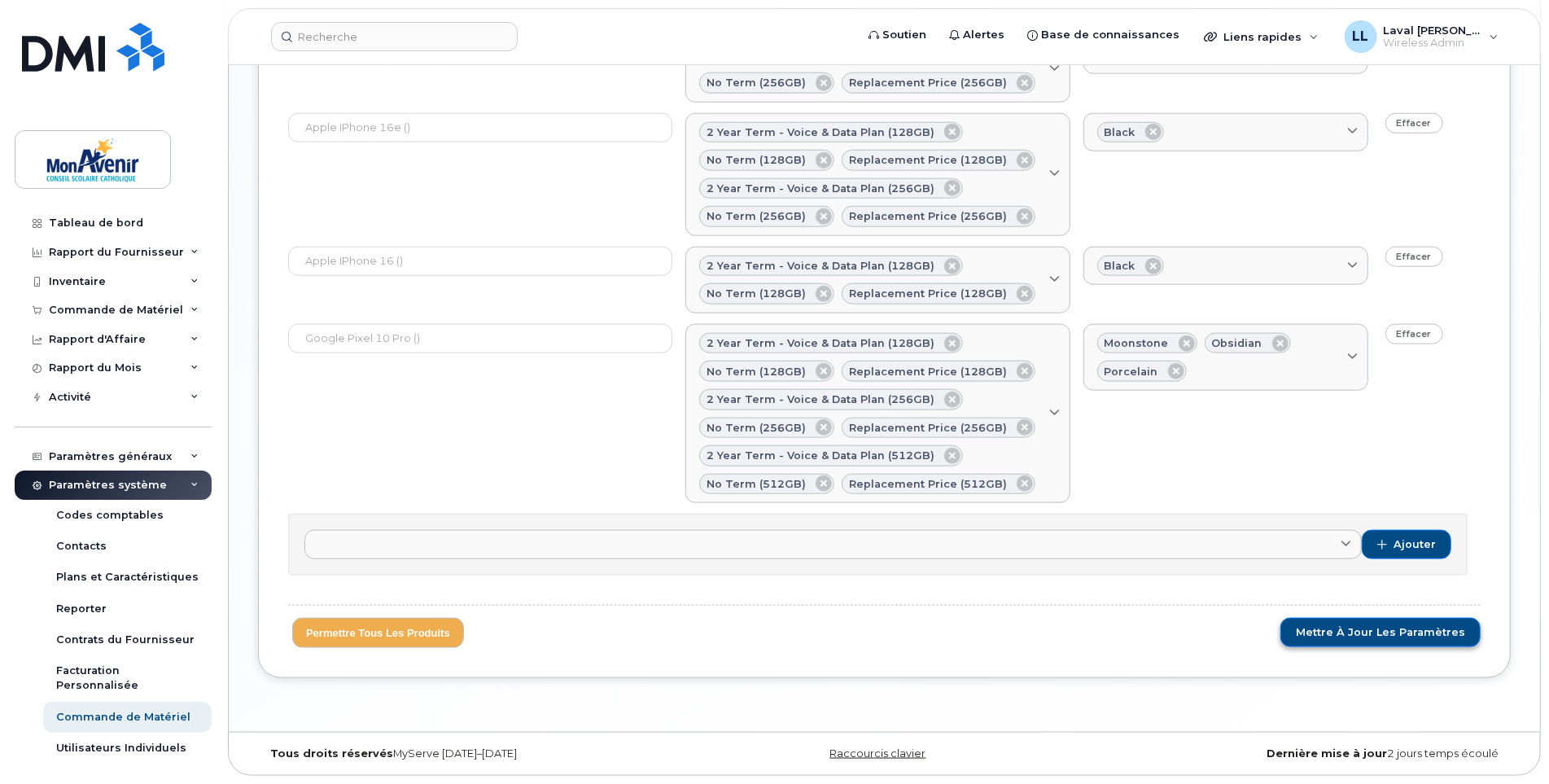
click at [1328, 635] on span "Mettre à jour les paramètres" at bounding box center [1381, 632] width 169 height 14
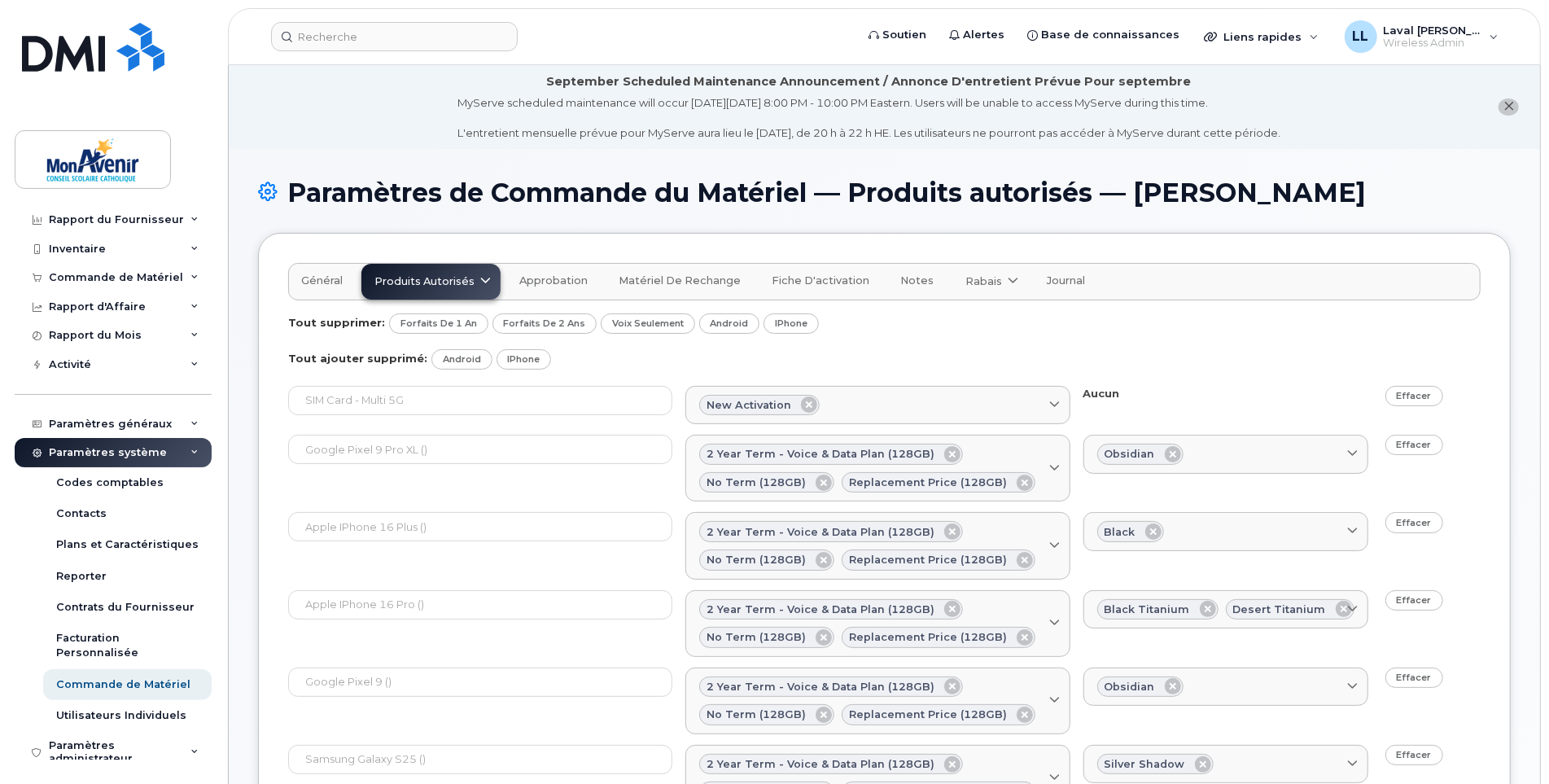
scroll to position [0, 0]
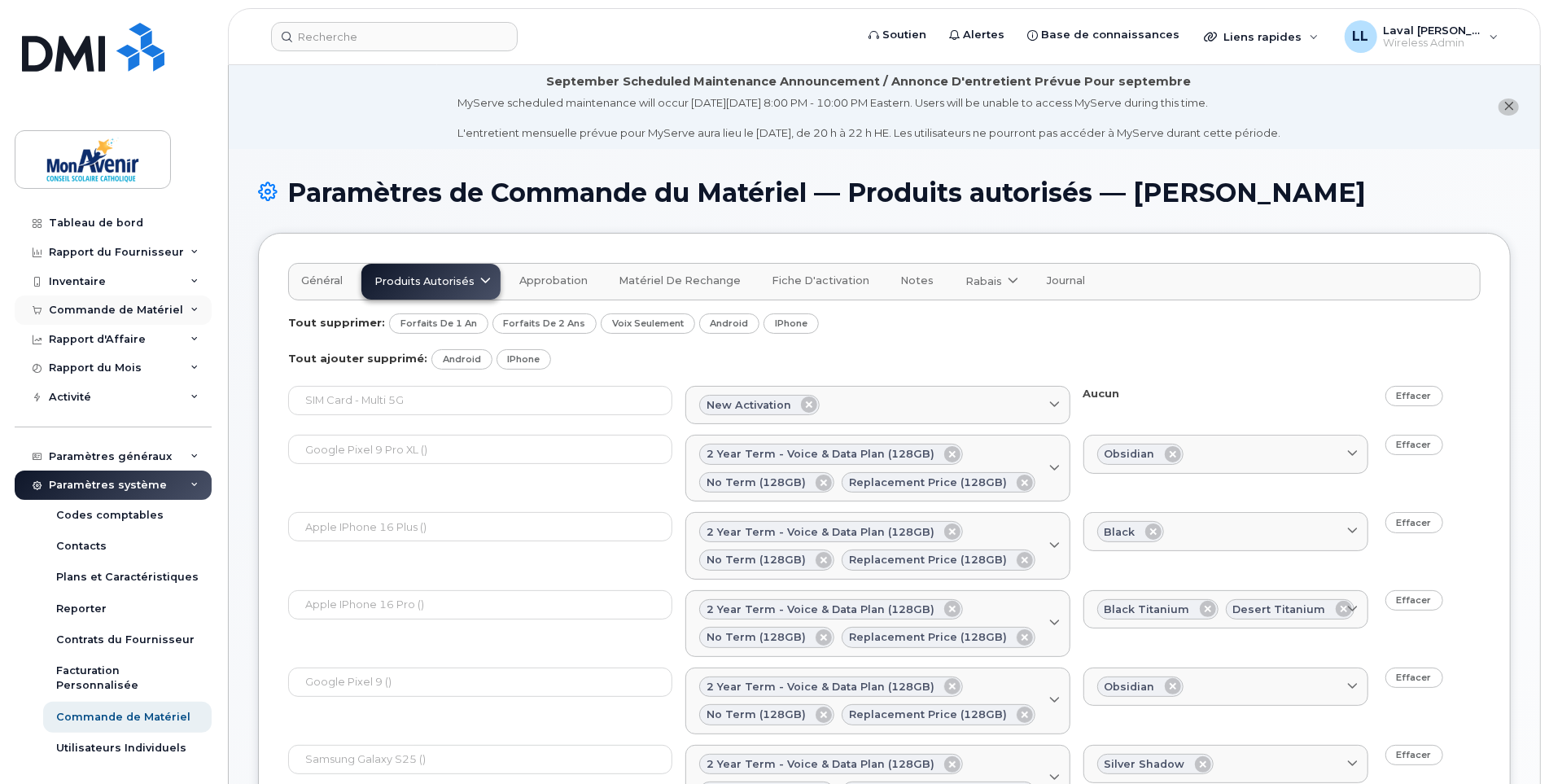
click at [99, 311] on div "Commande de Matériel" at bounding box center [116, 310] width 134 height 13
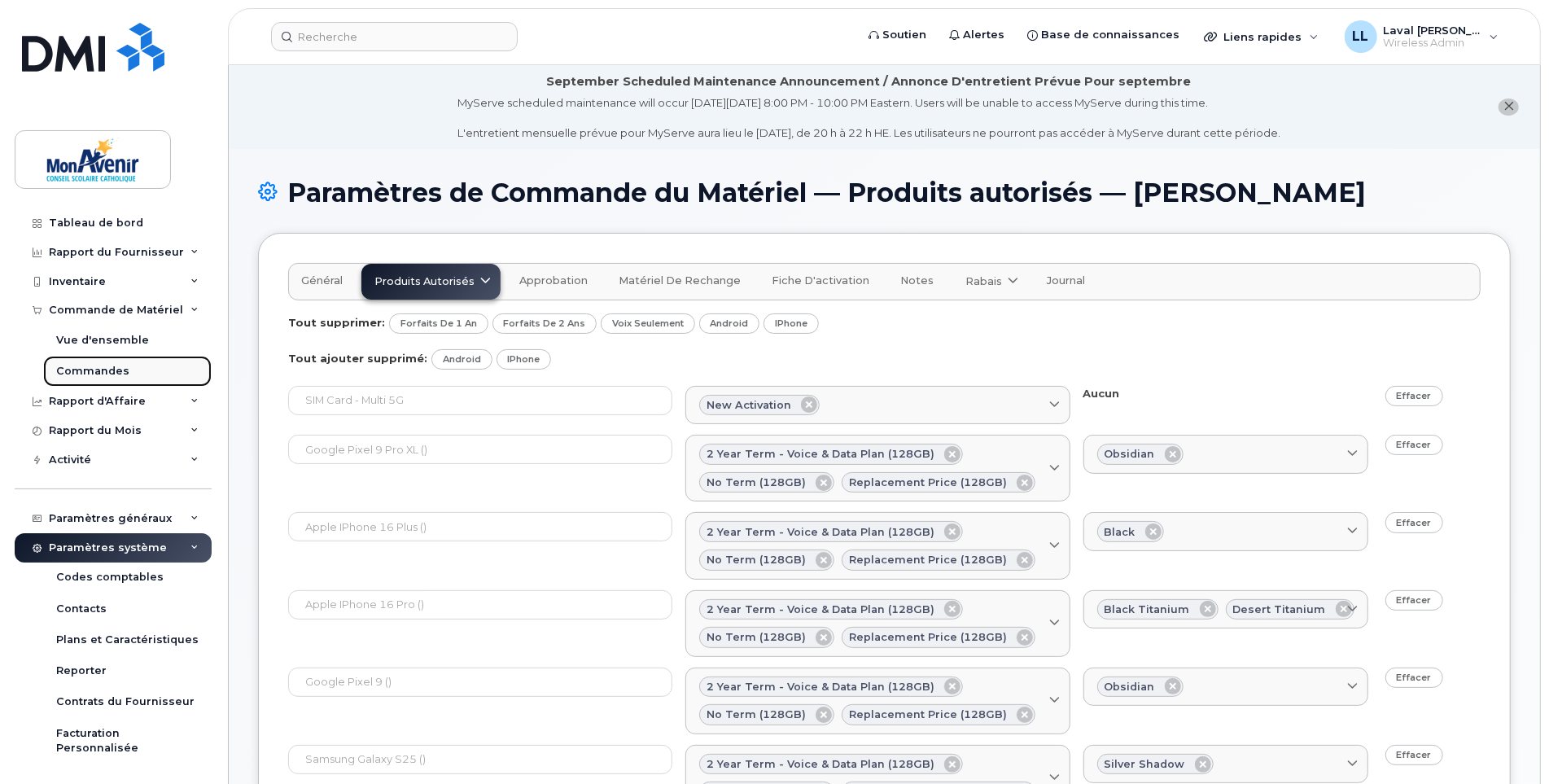
click at [87, 372] on div "Commandes" at bounding box center [92, 371] width 73 height 14
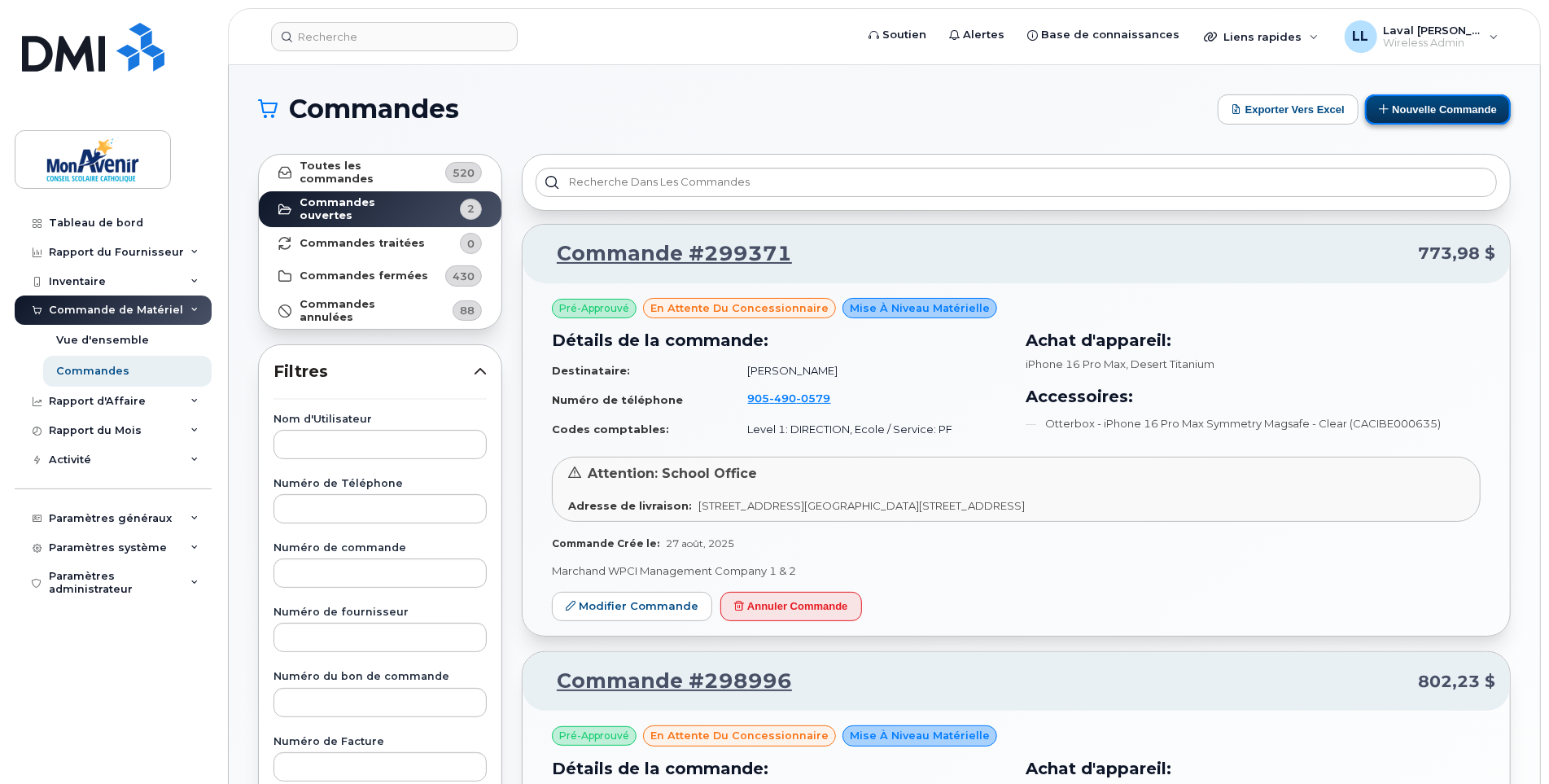
click at [1446, 104] on button "Nouvelle commande" at bounding box center [1438, 109] width 146 height 30
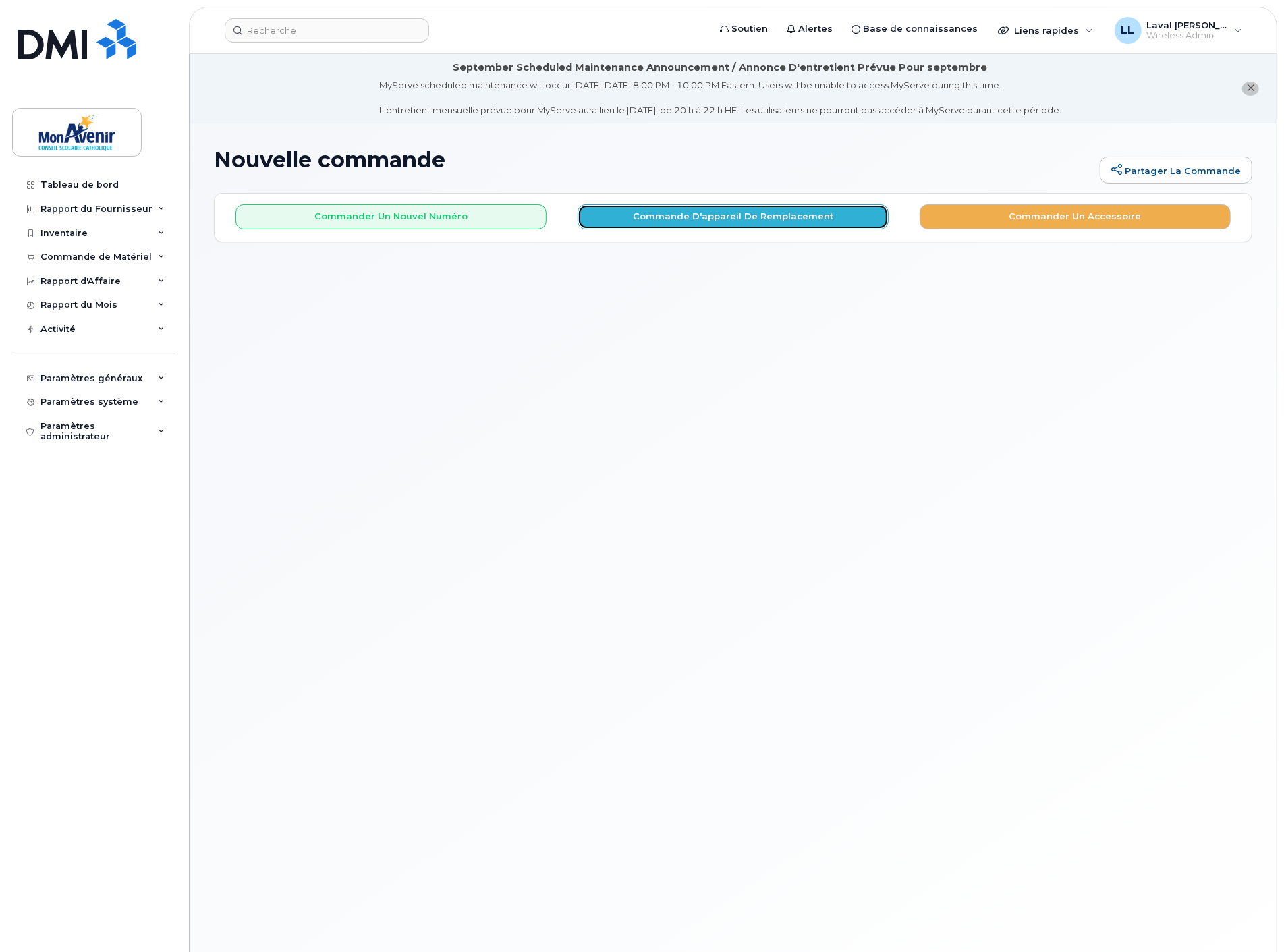
click at [726, 219] on button "Commande d'appareil de remplacement" at bounding box center [733, 217] width 311 height 25
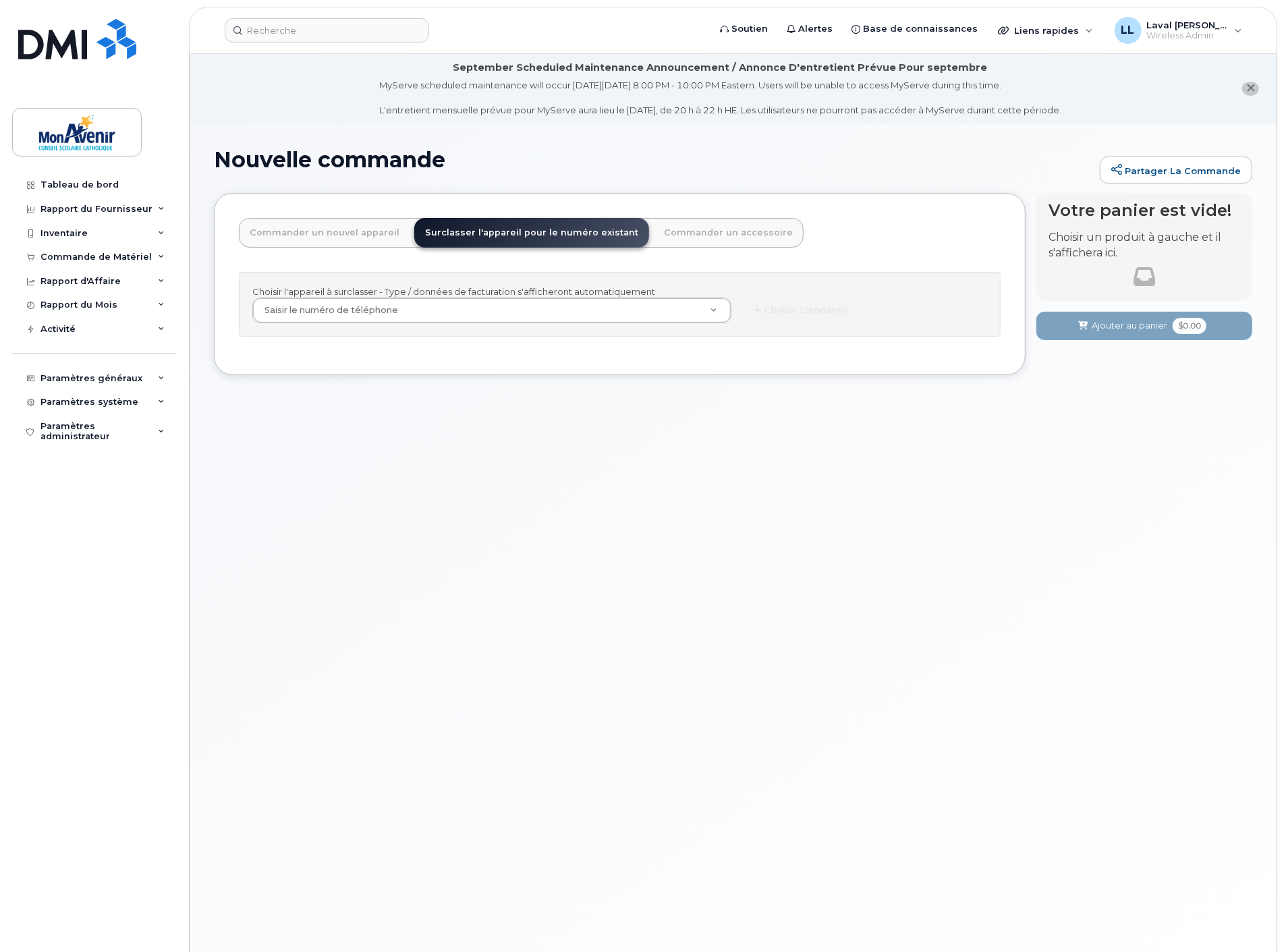
click at [428, 325] on div "Choisir l'appareil à surclasser - Type / données de facturation s'afficheront a…" at bounding box center [620, 304] width 762 height 65
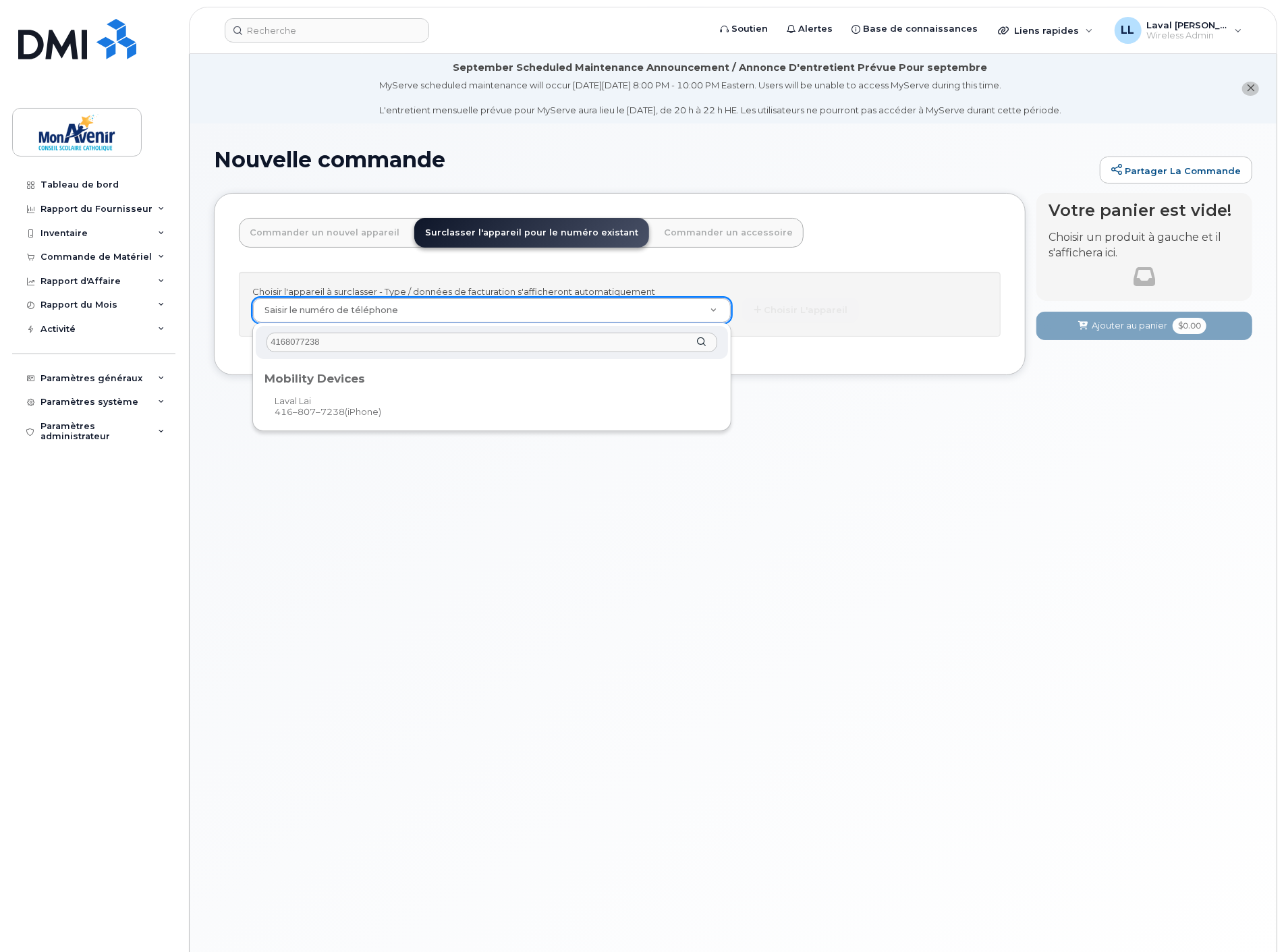
type input "4168077238"
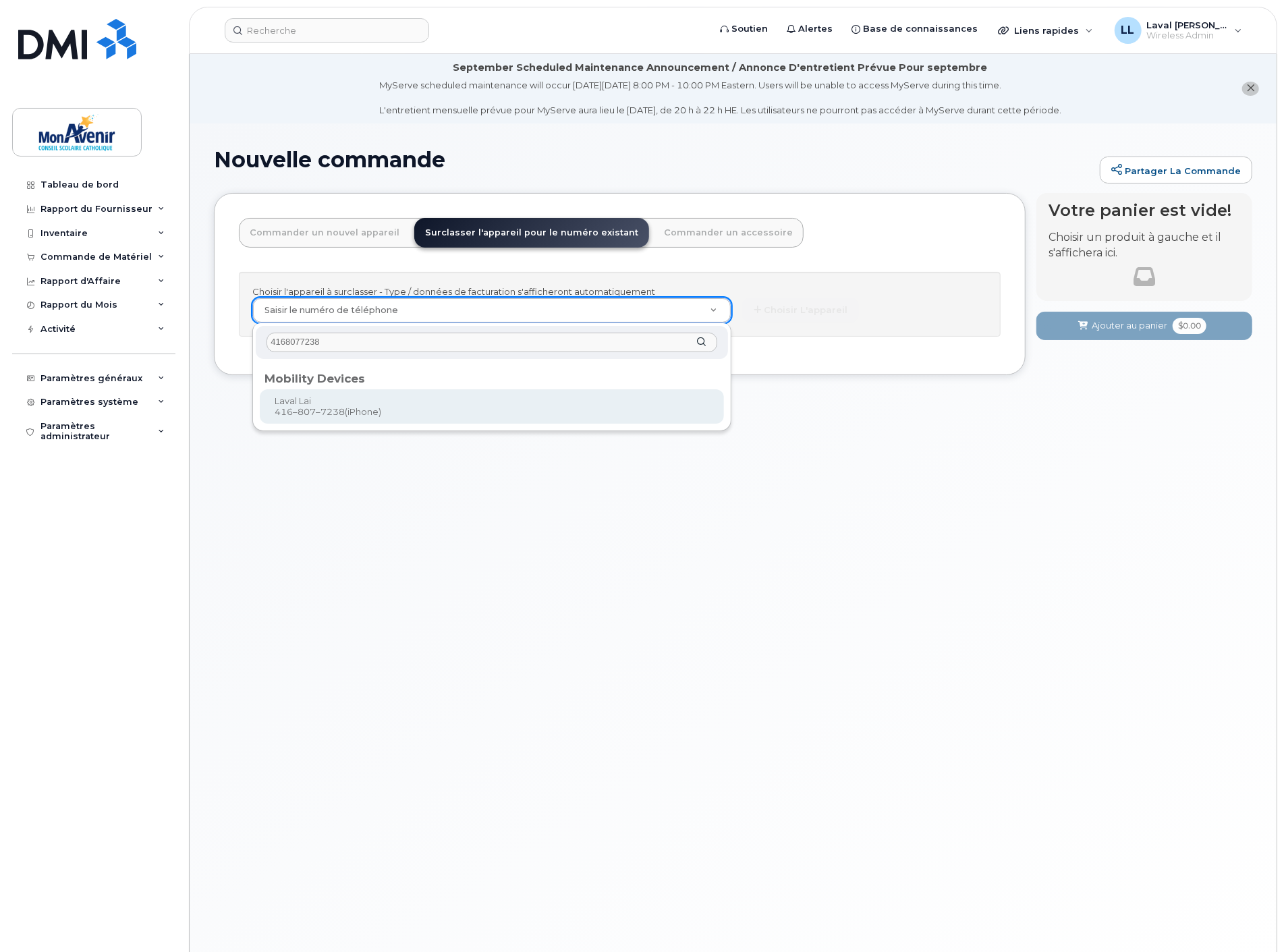
type input "319035"
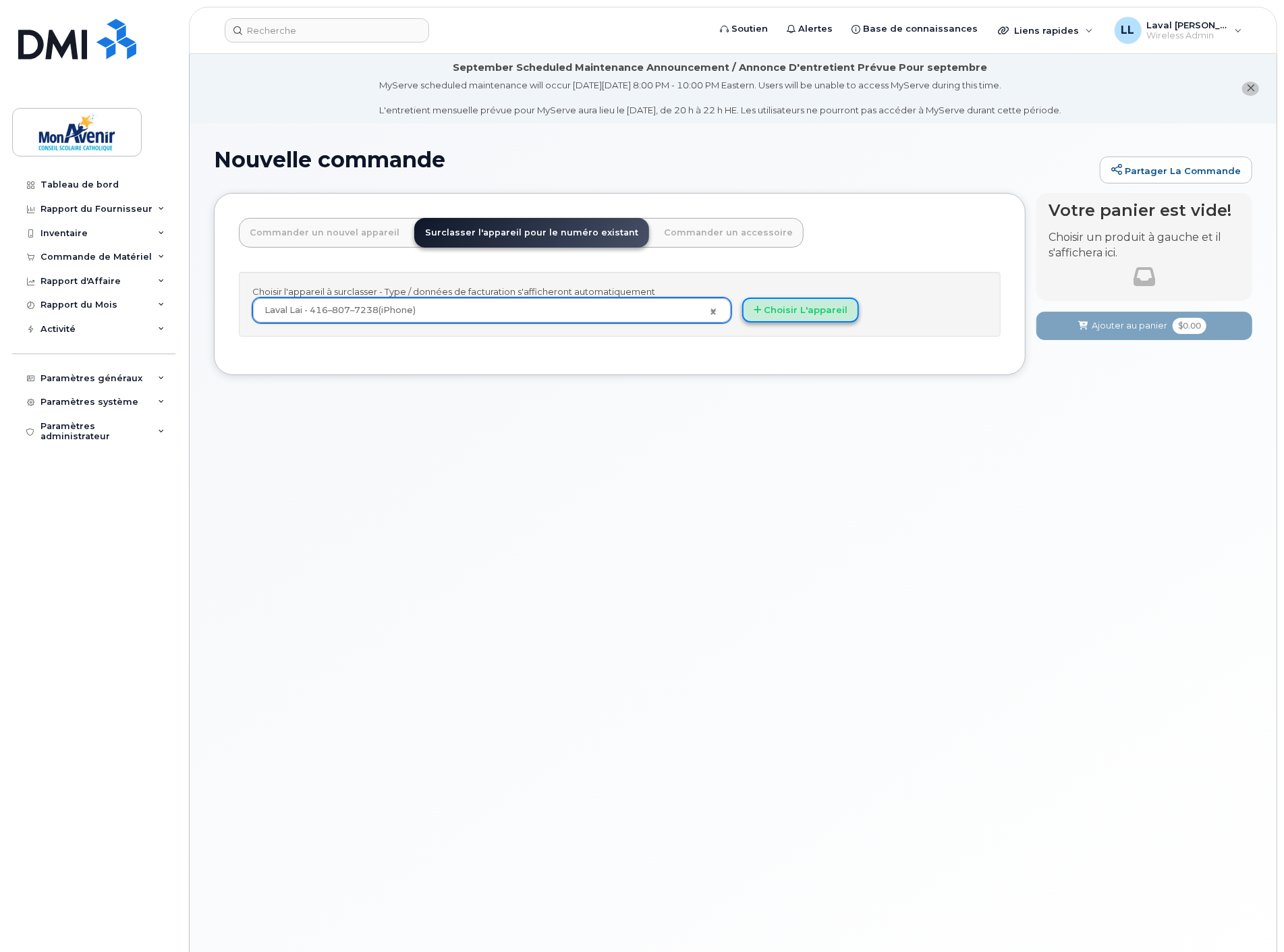
click at [790, 311] on button "Choisir l'appareil" at bounding box center [801, 310] width 117 height 25
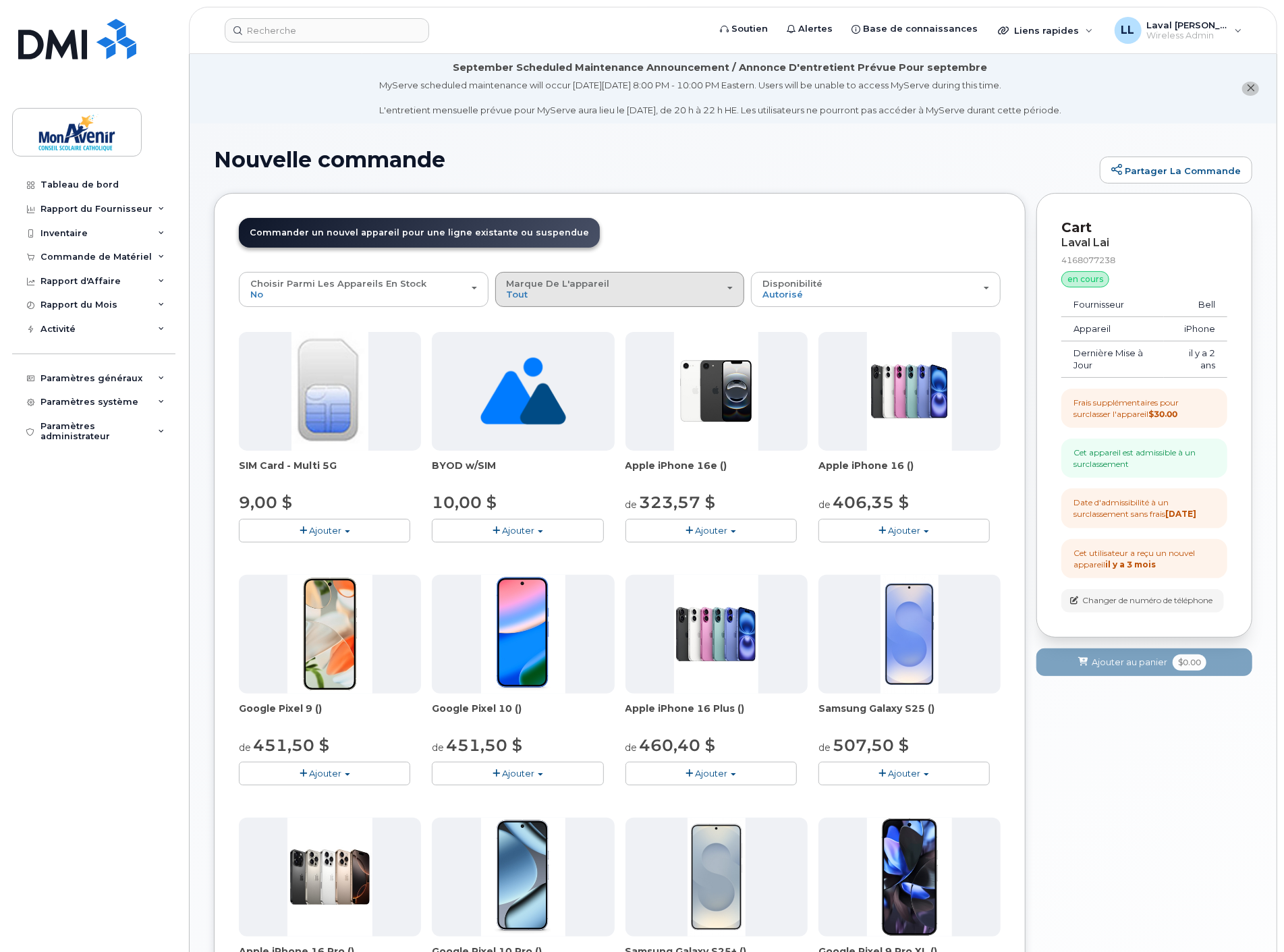
click at [635, 298] on div "Marque de l'appareil Tout Android iPhone Unknown" at bounding box center [620, 289] width 226 height 21
drag, startPoint x: 533, startPoint y: 348, endPoint x: 570, endPoint y: 340, distance: 37.9
click at [533, 347] on label "Android" at bounding box center [526, 349] width 54 height 16
click at [0, 0] on input "Android" at bounding box center [0, 0] width 0 height 0
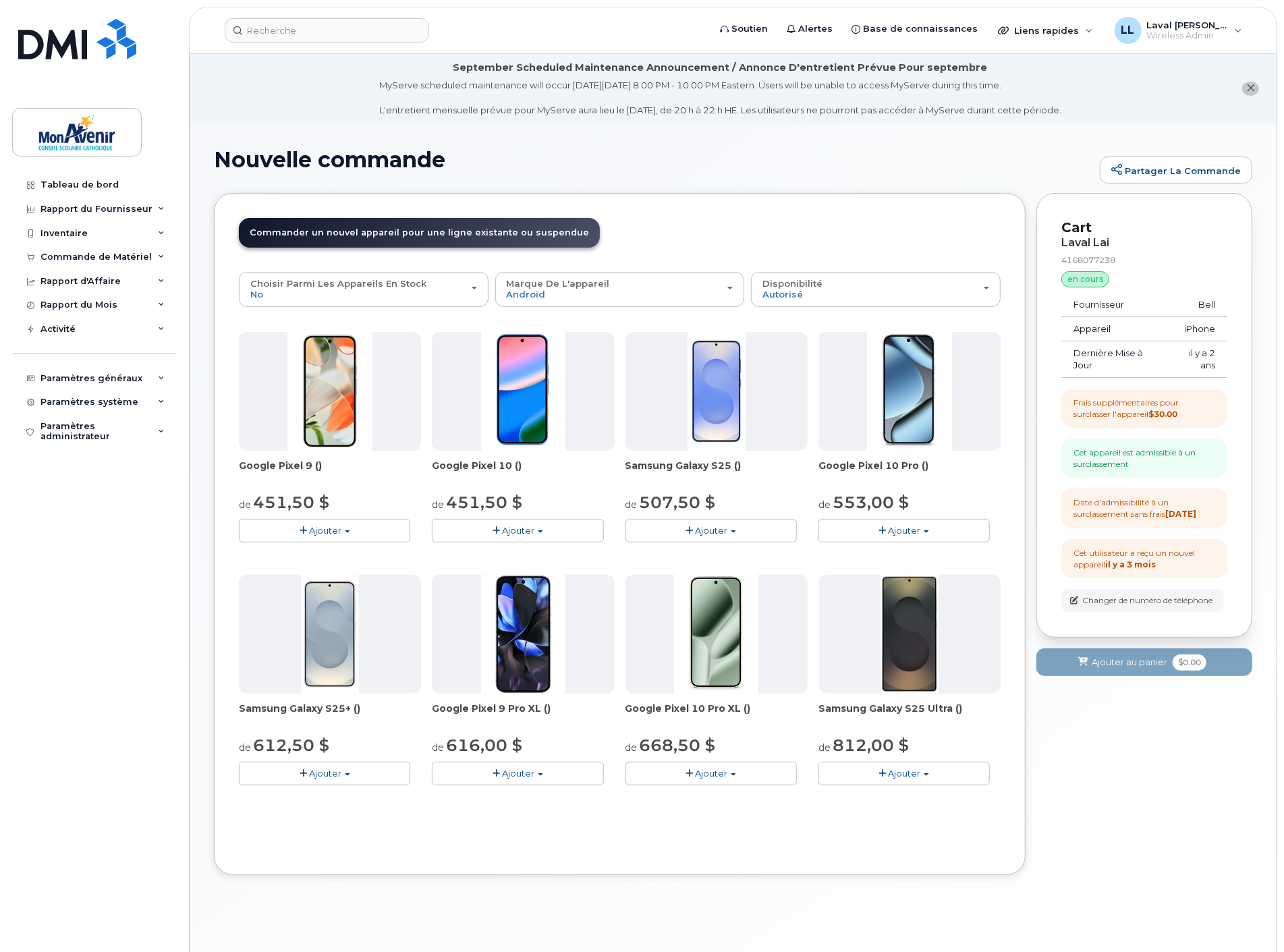
click at [555, 528] on button "Ajouter" at bounding box center [518, 530] width 172 height 23
click at [540, 649] on button "Ajouter" at bounding box center [518, 773] width 172 height 23
click at [730, 649] on button "Ajouter" at bounding box center [711, 773] width 172 height 23
click at [910, 526] on span "Ajouter" at bounding box center [904, 530] width 32 height 10
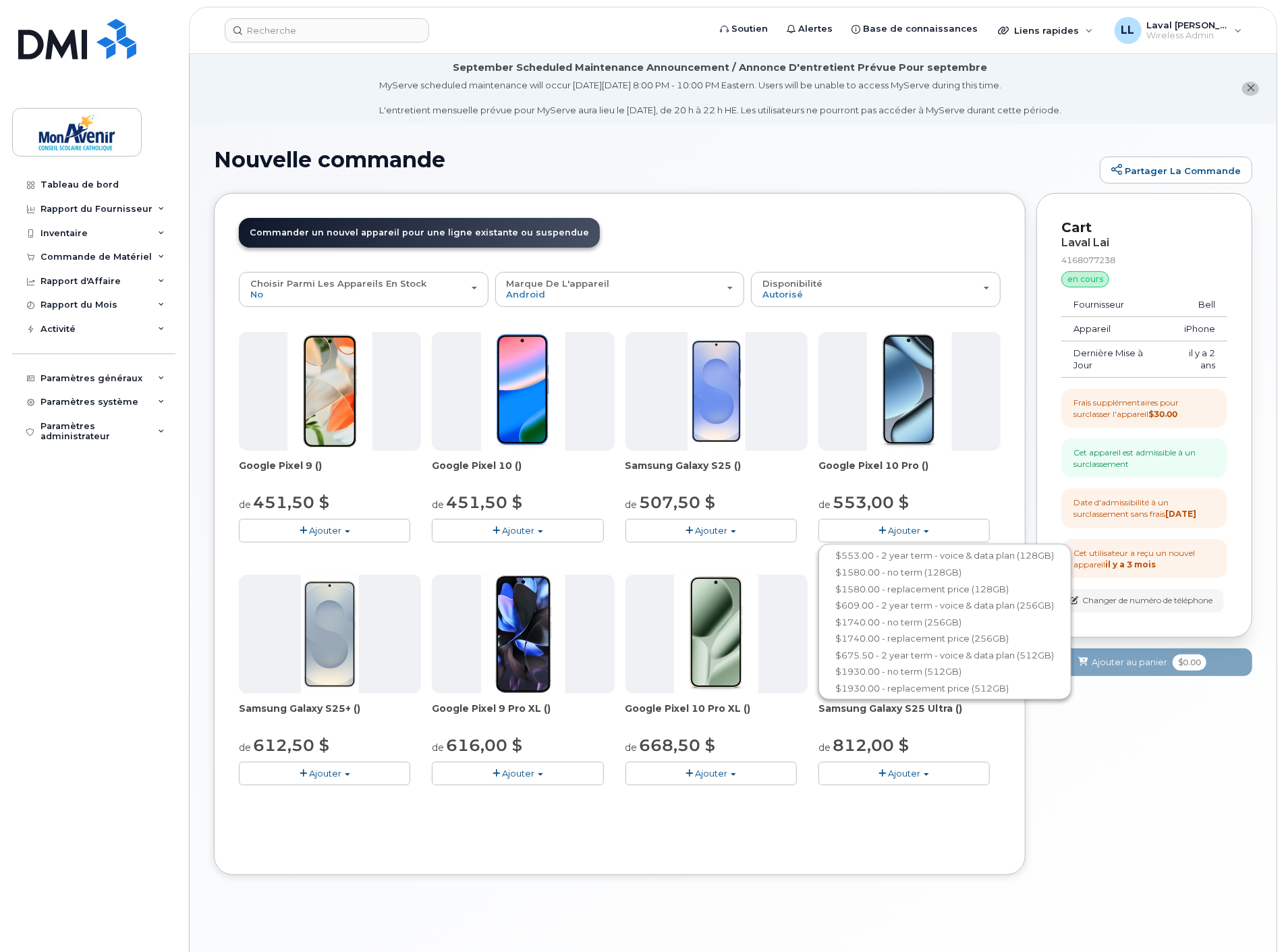
click at [736, 649] on span "button" at bounding box center [734, 774] width 5 height 3
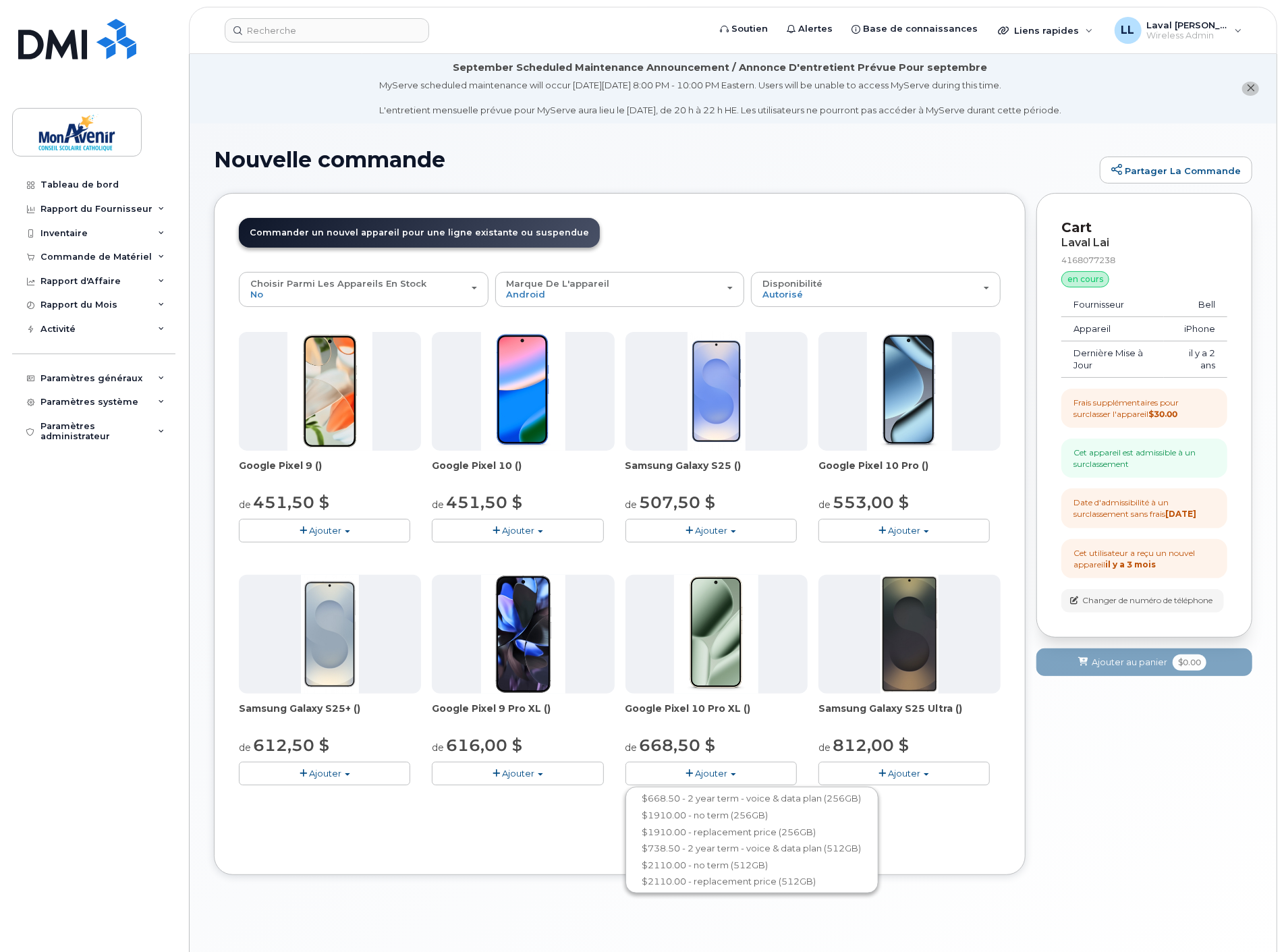
click at [916, 528] on span "Ajouter" at bounding box center [904, 530] width 32 height 10
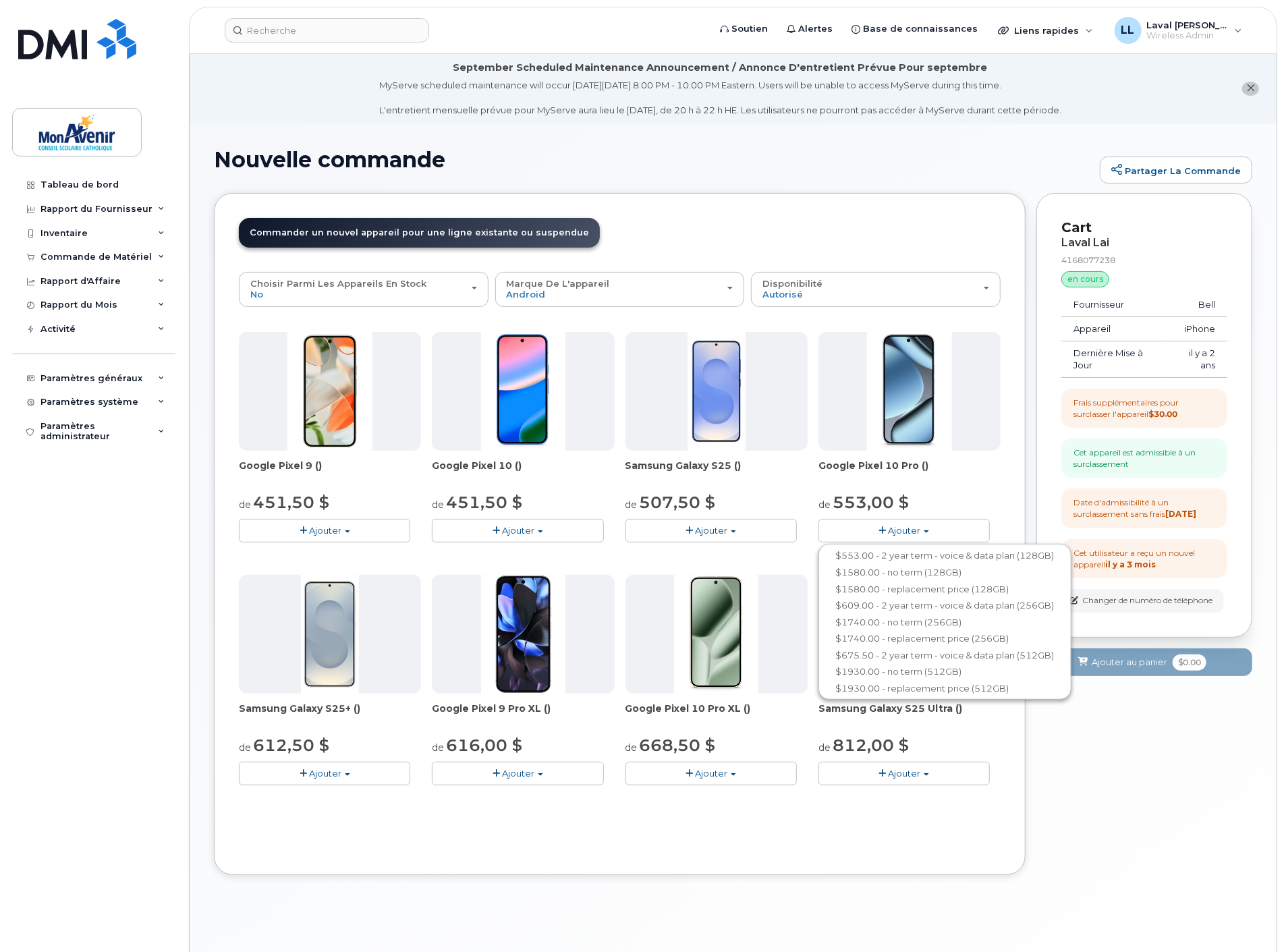
click at [737, 649] on button "Ajouter" at bounding box center [711, 773] width 172 height 23
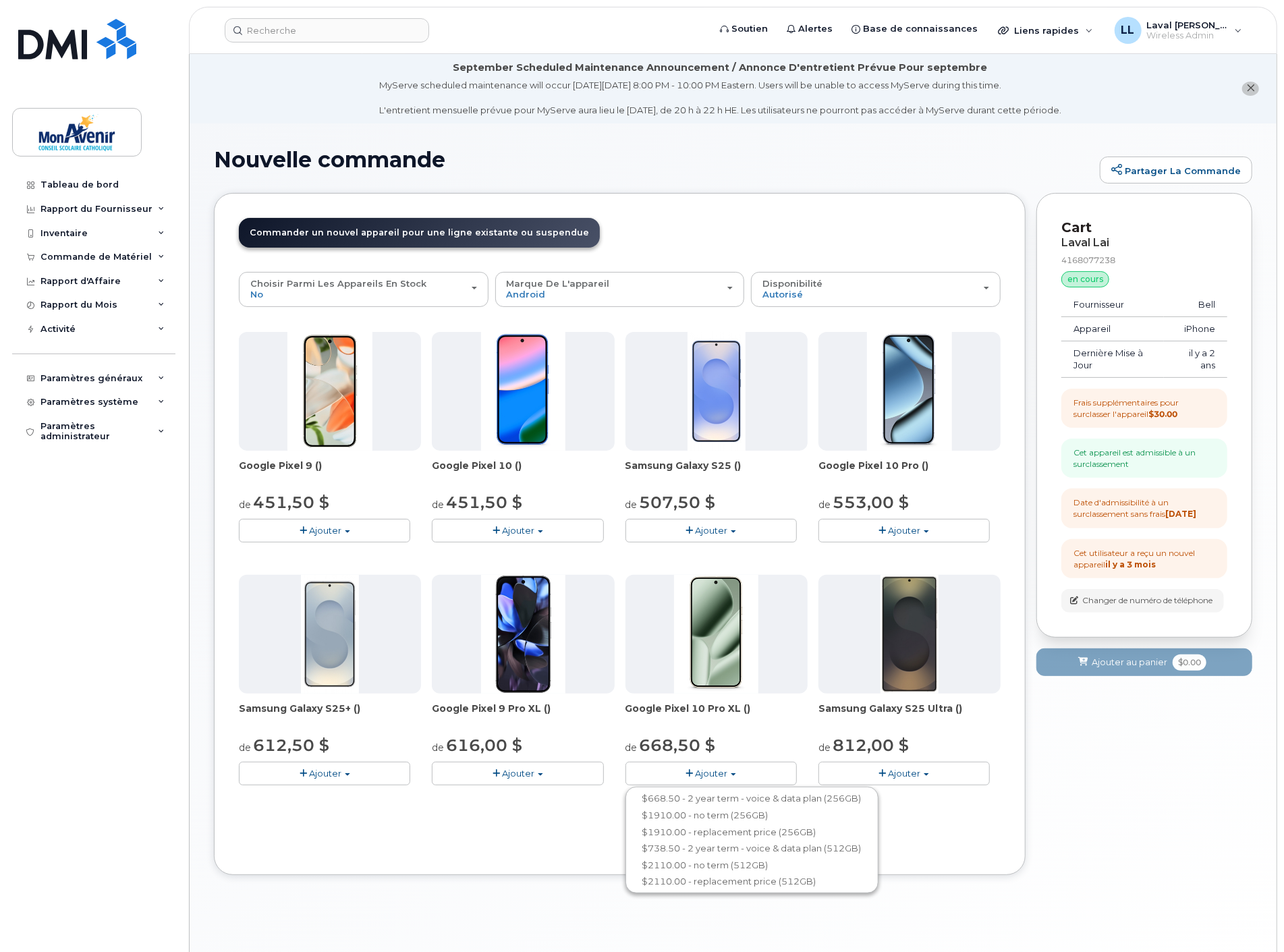
click at [920, 528] on span "Ajouter" at bounding box center [904, 530] width 32 height 10
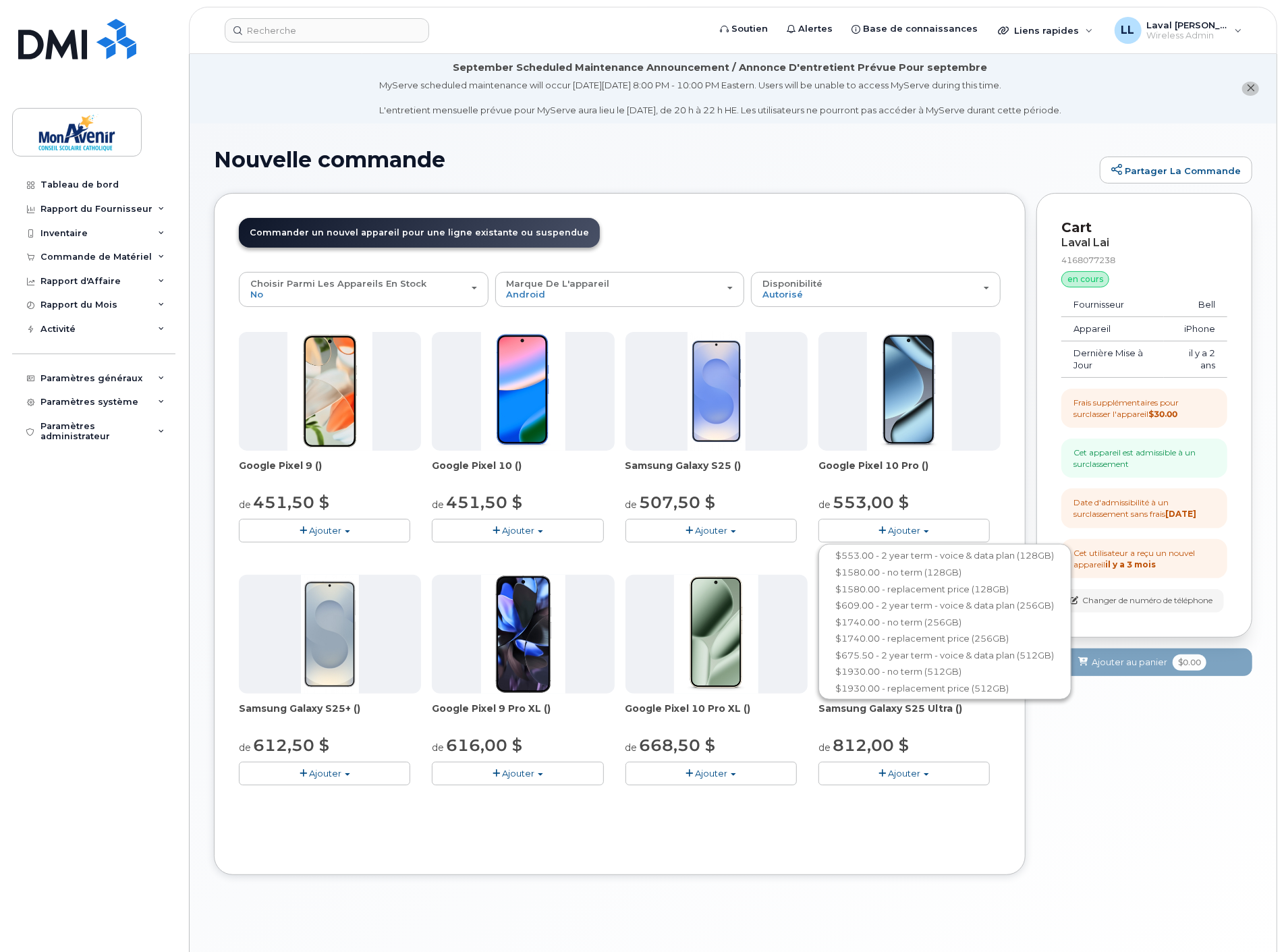
click at [536, 534] on button "Ajouter" at bounding box center [518, 530] width 172 height 23
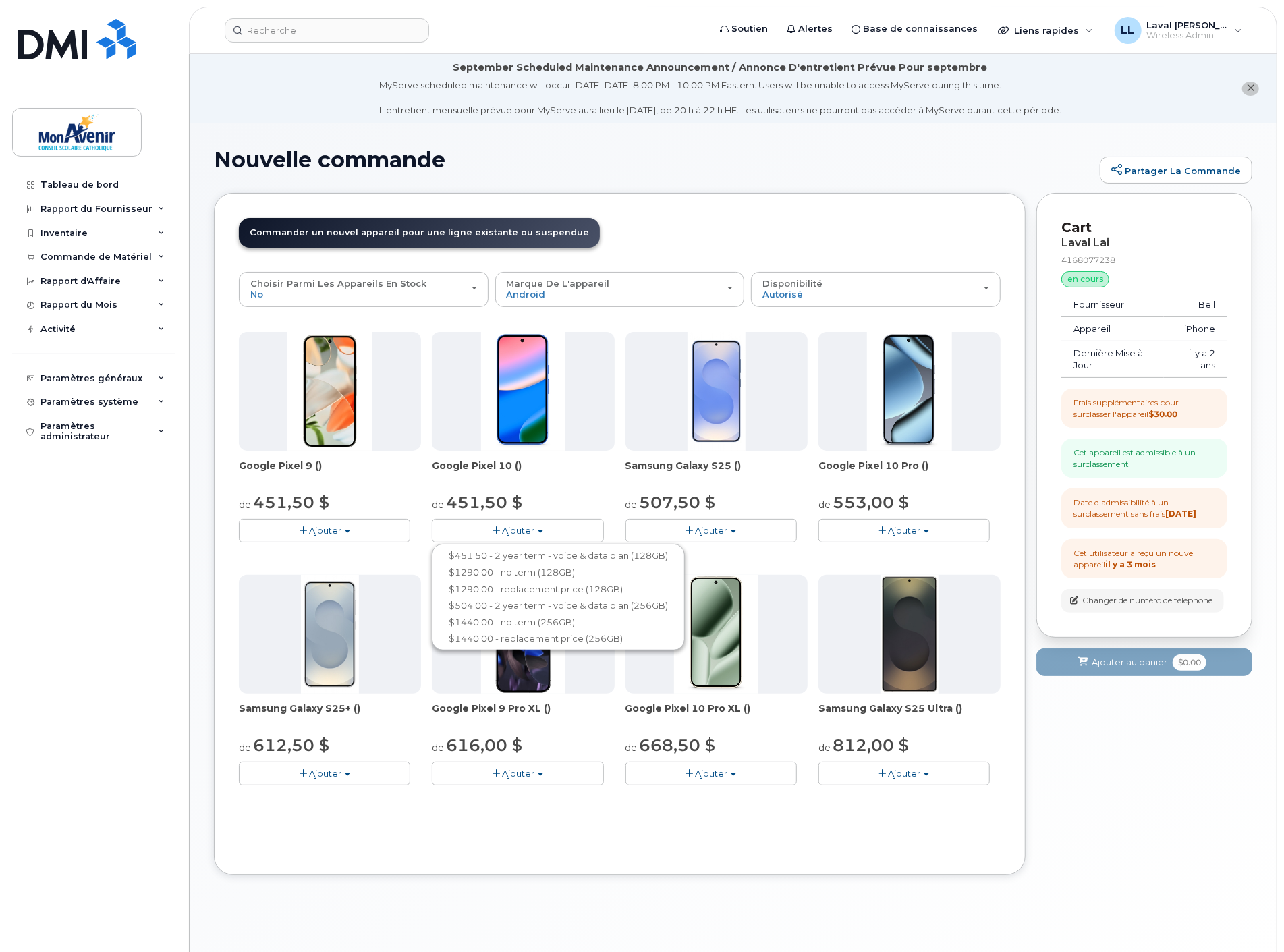
click at [73, 641] on div "Tableau de bord Rapport du Fournisseur Facturation mensuelle Partage des Donnée…" at bounding box center [95, 552] width 166 height 759
click at [920, 528] on span "Ajouter" at bounding box center [904, 530] width 32 height 10
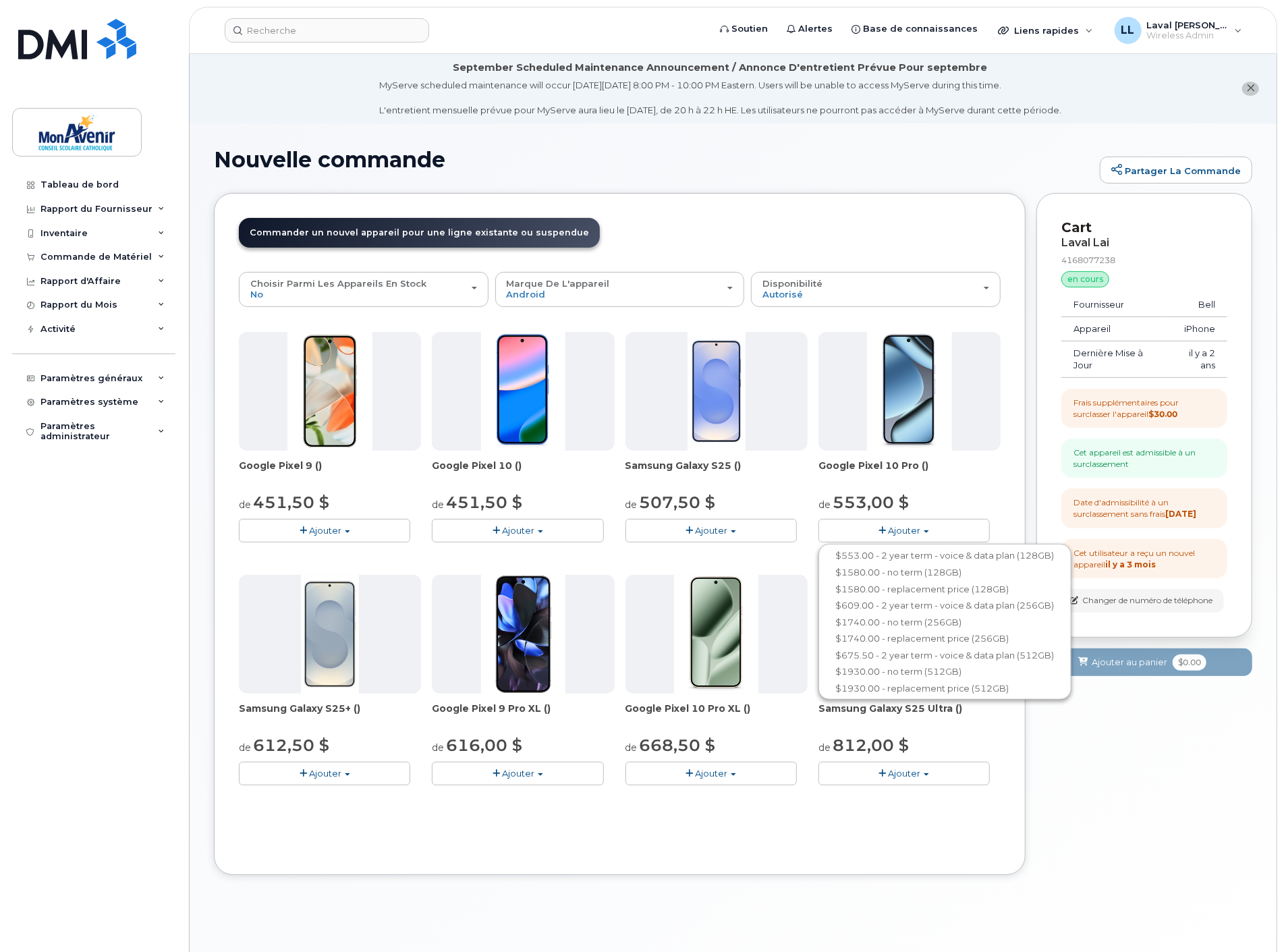
click at [419, 649] on div "Commander un nouvel appareil Surclasser l'appareil pour le numéro existant Comm…" at bounding box center [620, 534] width 812 height 683
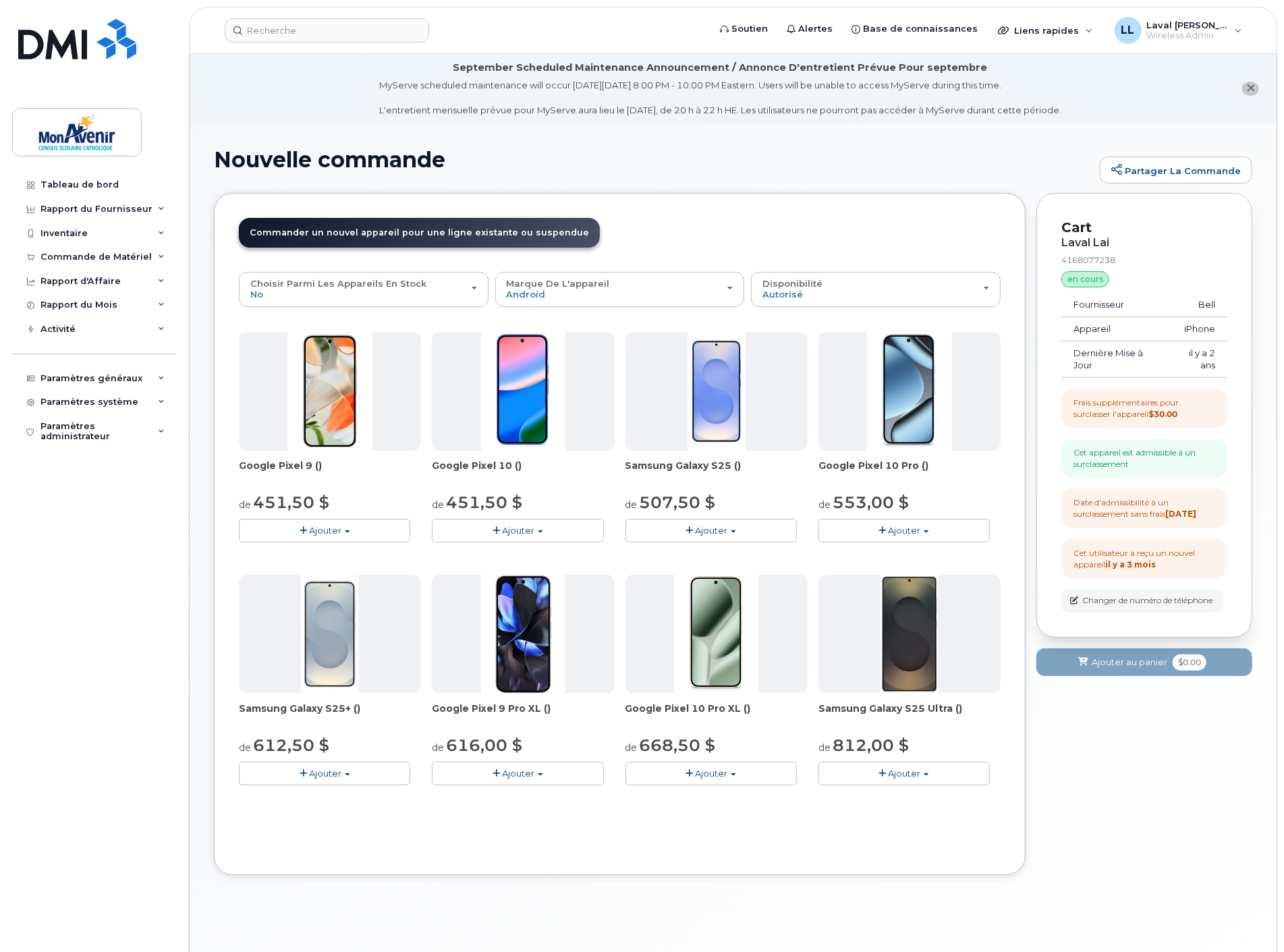
click at [744, 649] on button "Ajouter" at bounding box center [711, 773] width 172 height 23
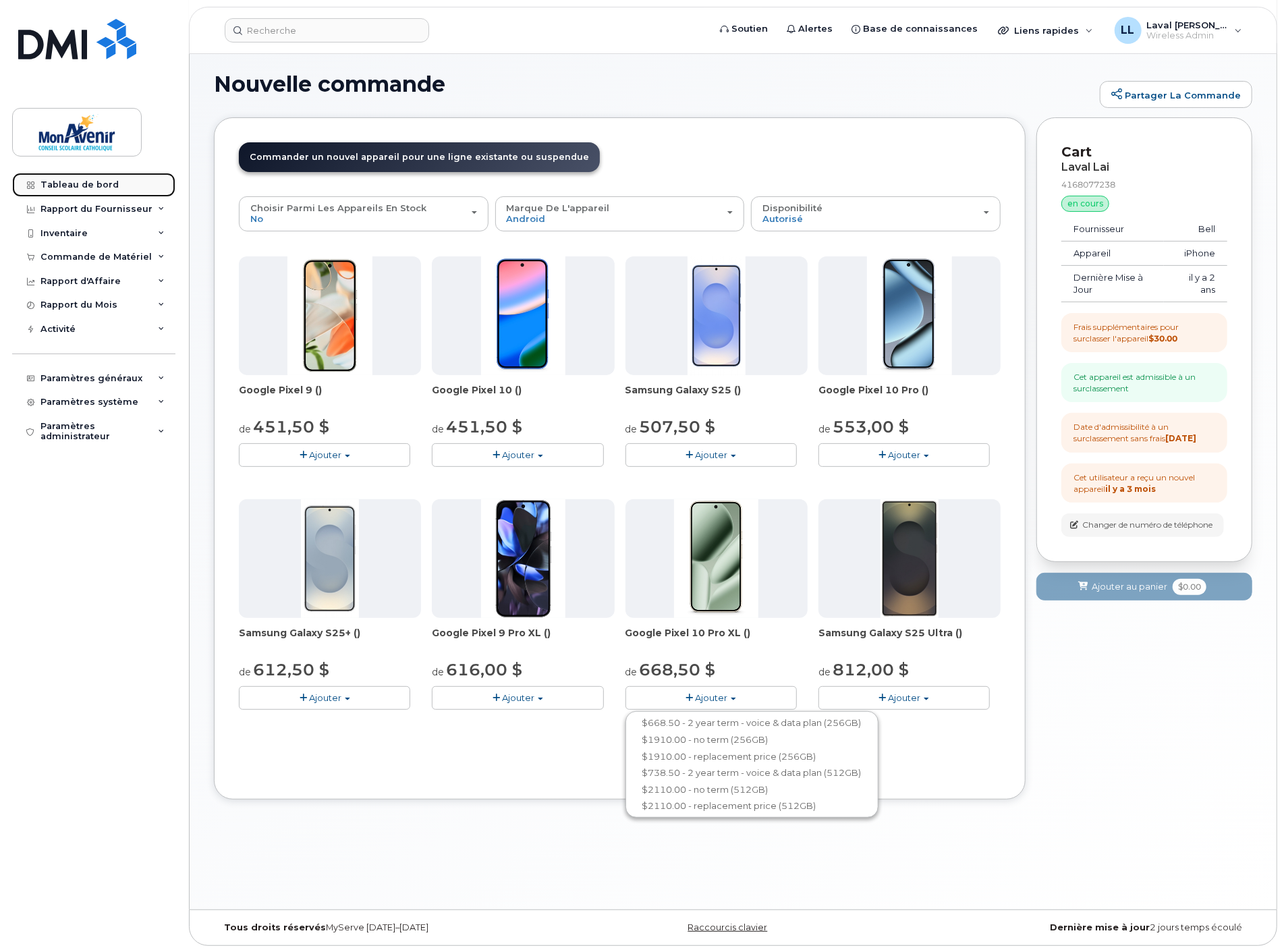
click at [69, 183] on div "Tableau de bord" at bounding box center [80, 184] width 78 height 10
